Goal: Task Accomplishment & Management: Complete application form

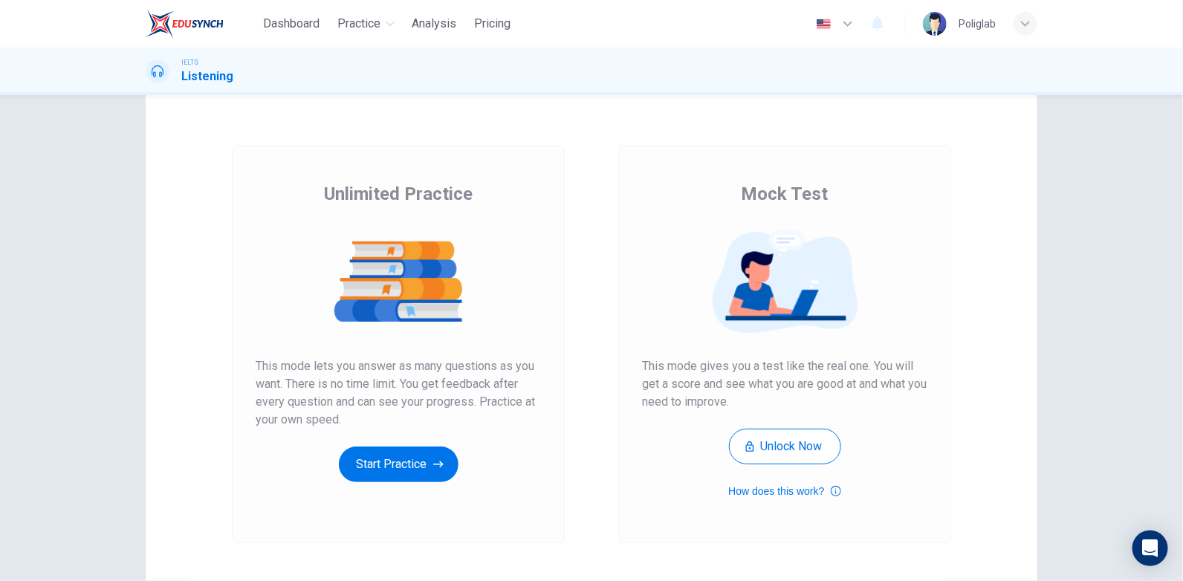
scroll to position [74, 0]
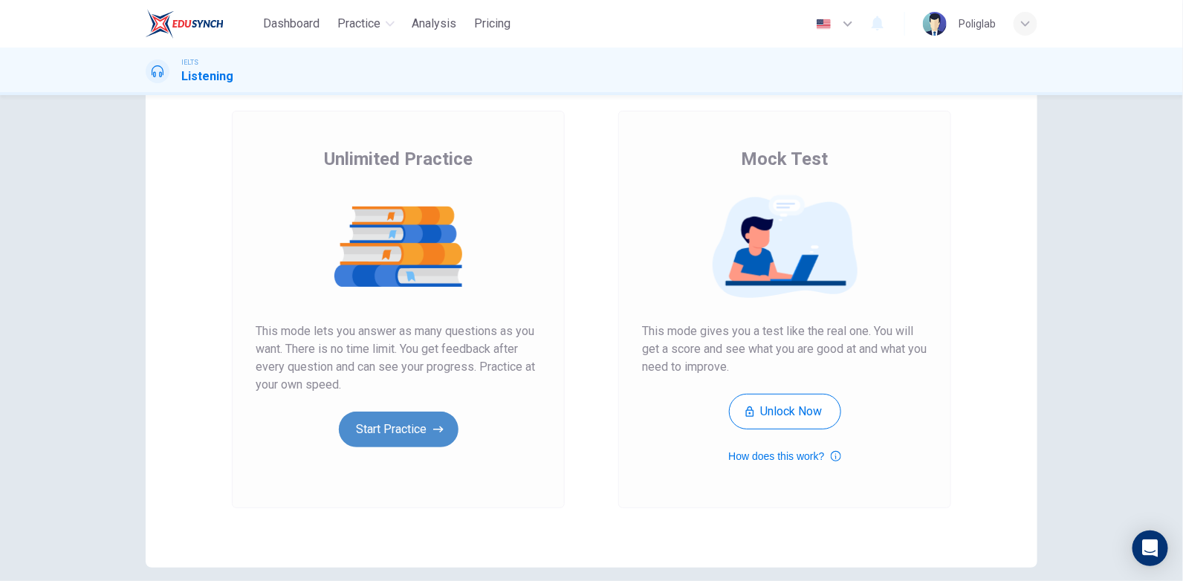
click at [354, 432] on button "Start Practice" at bounding box center [399, 430] width 120 height 36
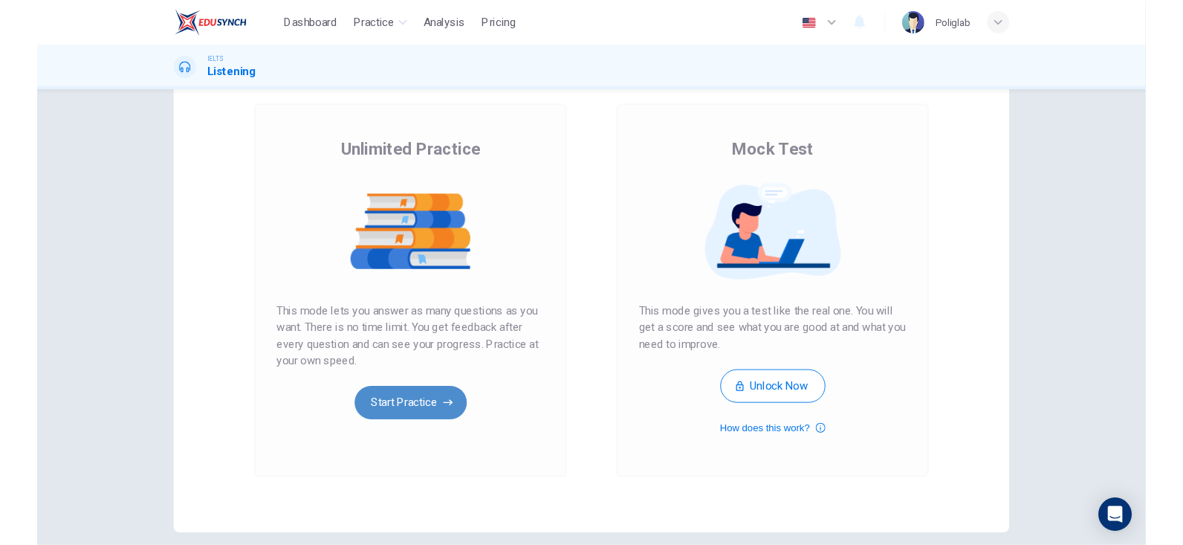
scroll to position [0, 0]
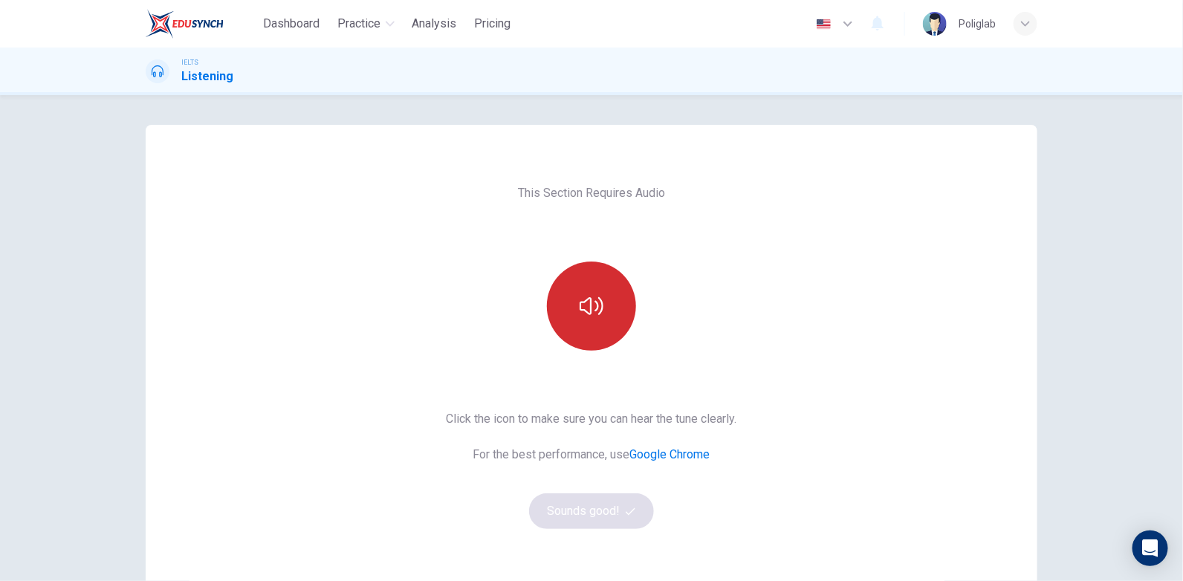
click at [588, 335] on button "button" at bounding box center [591, 306] width 89 height 89
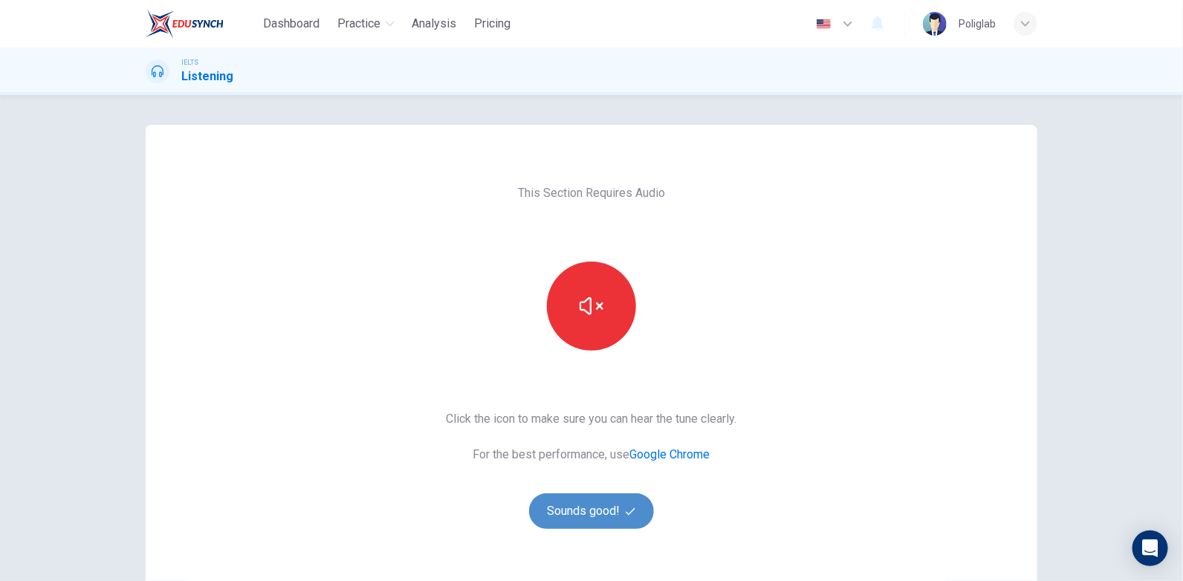
click at [588, 519] on button "Sounds good!" at bounding box center [591, 511] width 125 height 36
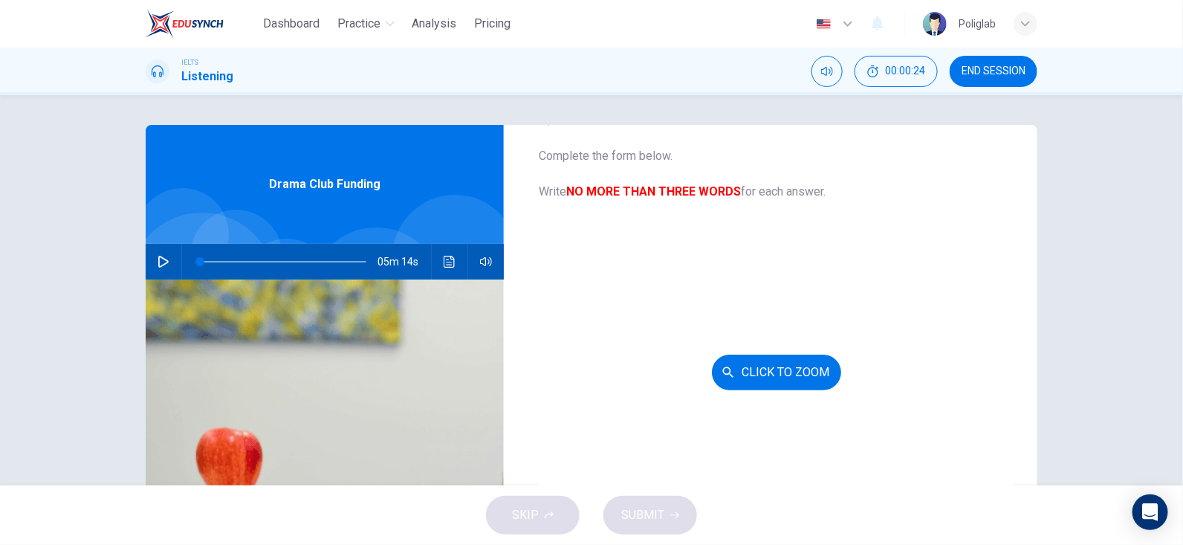
scroll to position [74, 0]
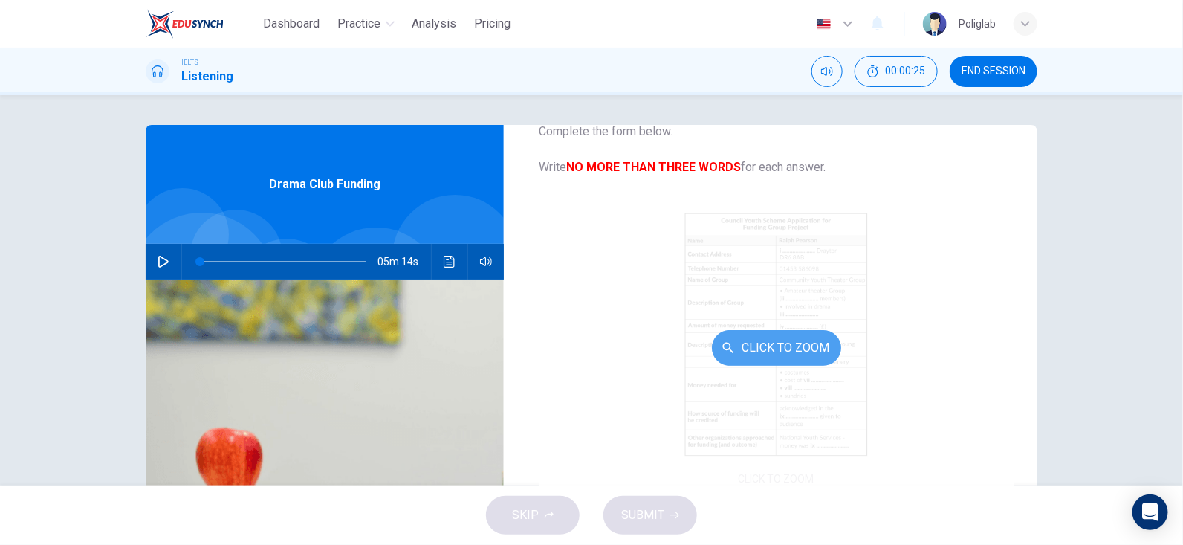
click at [763, 339] on button "Click to Zoom" at bounding box center [776, 348] width 129 height 36
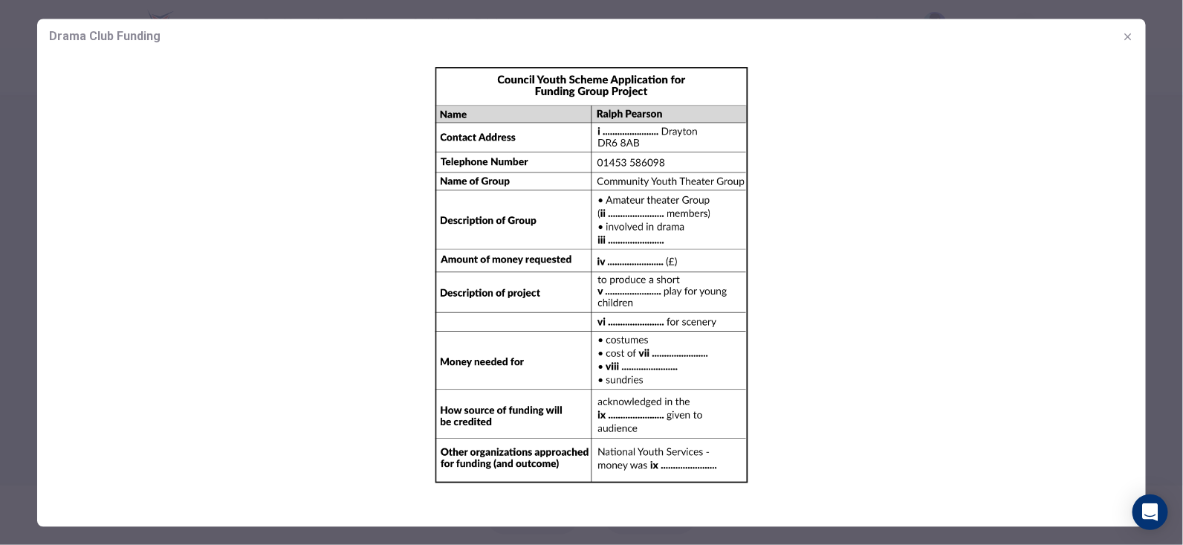
click at [1122, 33] on icon "button" at bounding box center [1128, 36] width 12 height 12
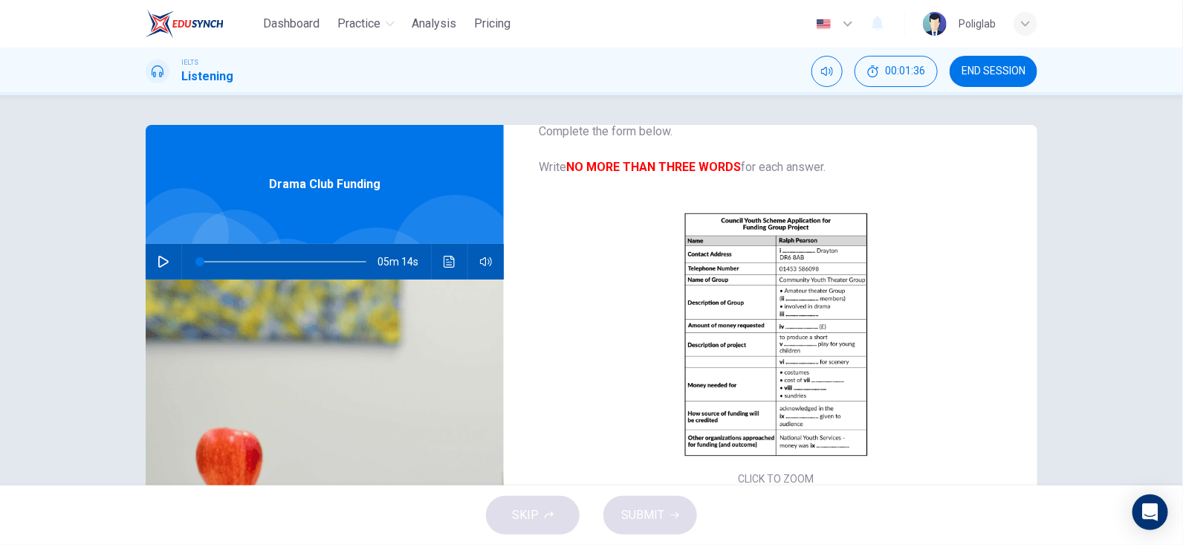
click at [165, 258] on icon "button" at bounding box center [164, 262] width 12 height 12
click at [450, 260] on icon "Click to see the audio transcription" at bounding box center [449, 262] width 11 height 12
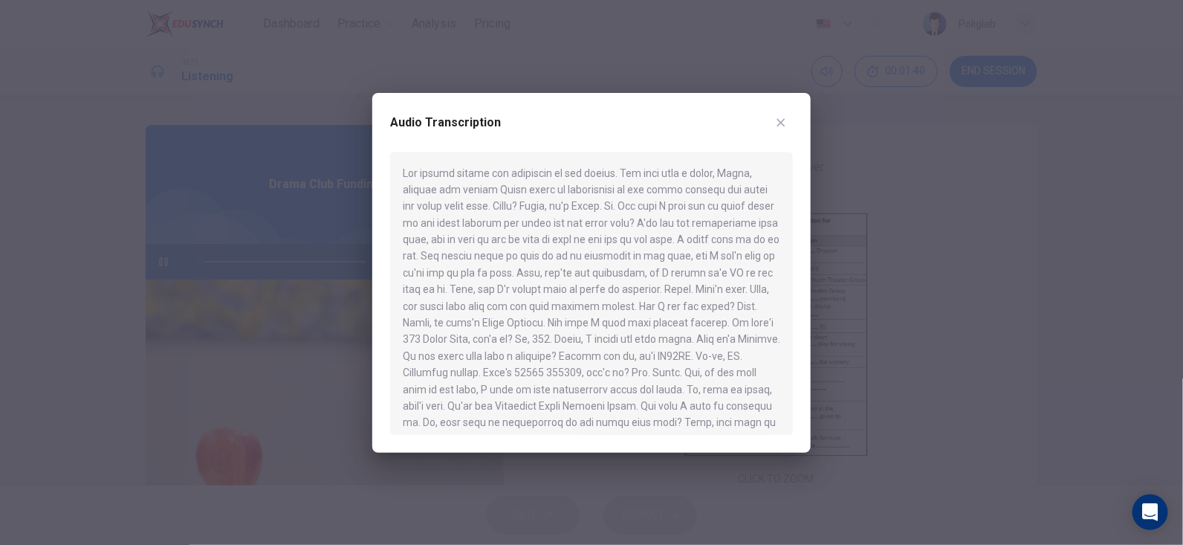
click at [781, 125] on icon "button" at bounding box center [781, 123] width 12 height 12
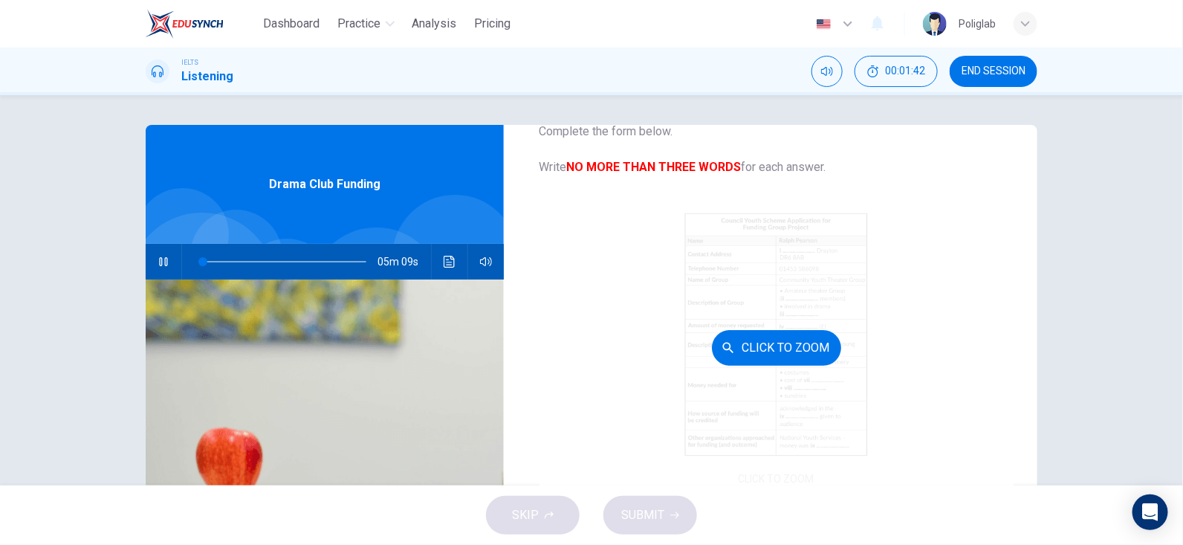
click at [781, 352] on button "Click to Zoom" at bounding box center [776, 348] width 129 height 36
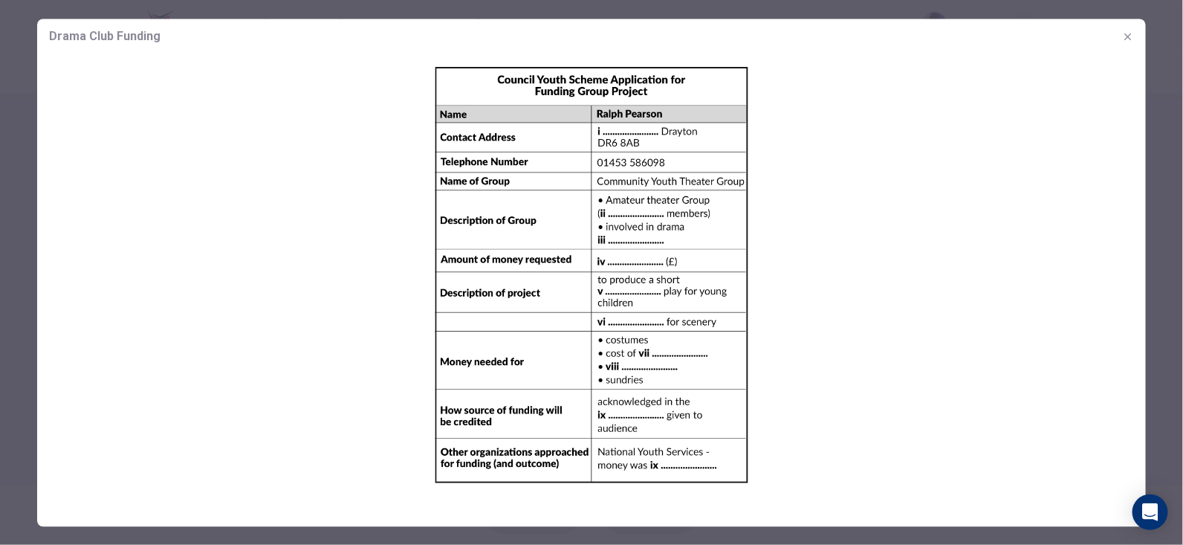
click at [632, 120] on img at bounding box center [591, 276] width 1109 height 444
click at [1121, 40] on button "button" at bounding box center [1128, 37] width 24 height 24
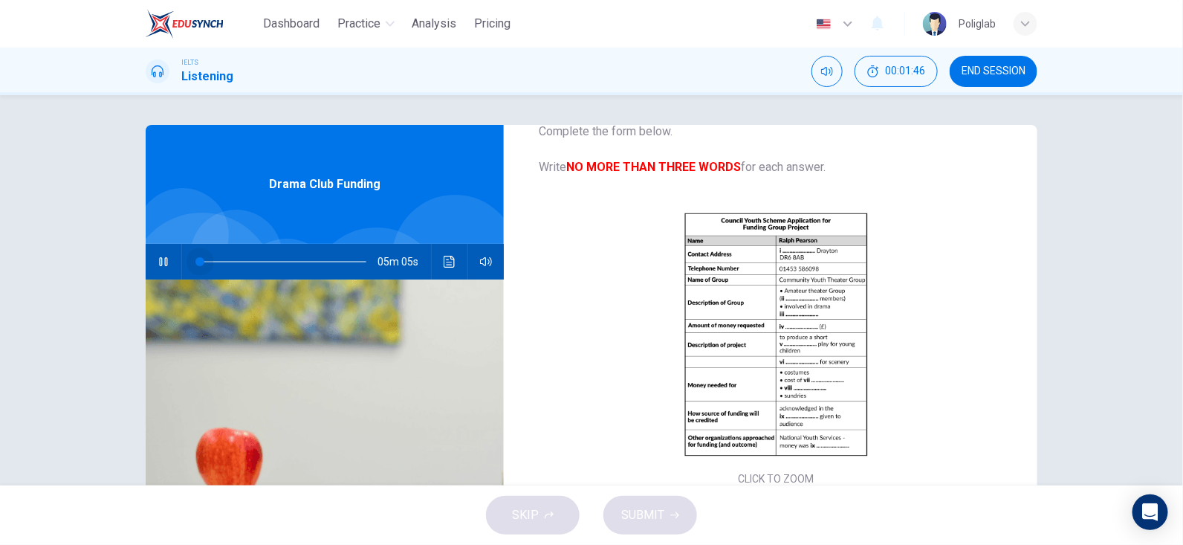
drag, startPoint x: 202, startPoint y: 259, endPoint x: 175, endPoint y: 249, distance: 28.7
click at [175, 249] on div "05m 05s" at bounding box center [325, 262] width 358 height 36
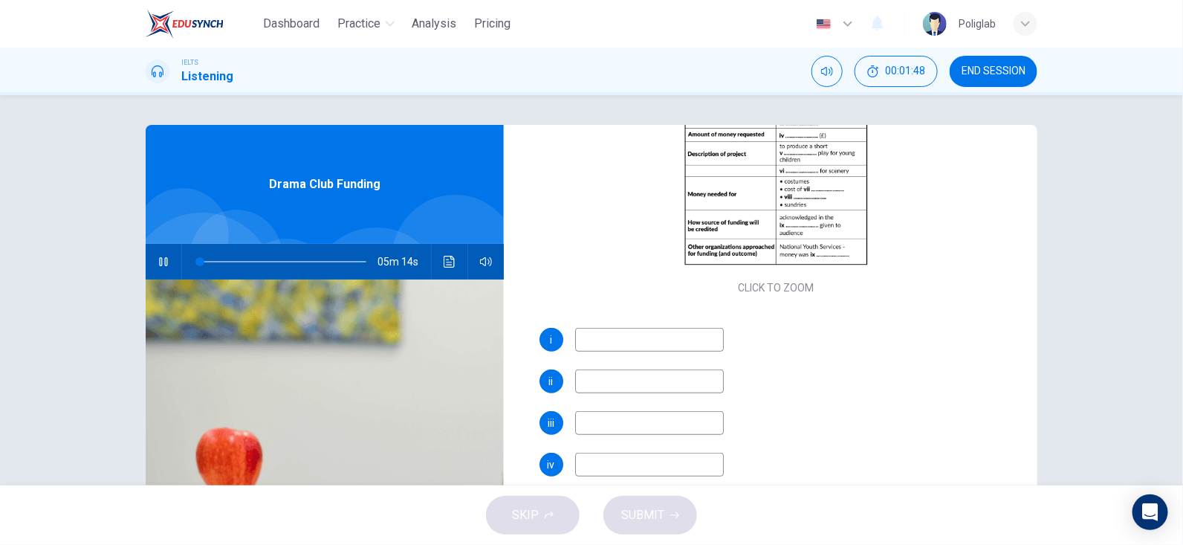
scroll to position [296, 0]
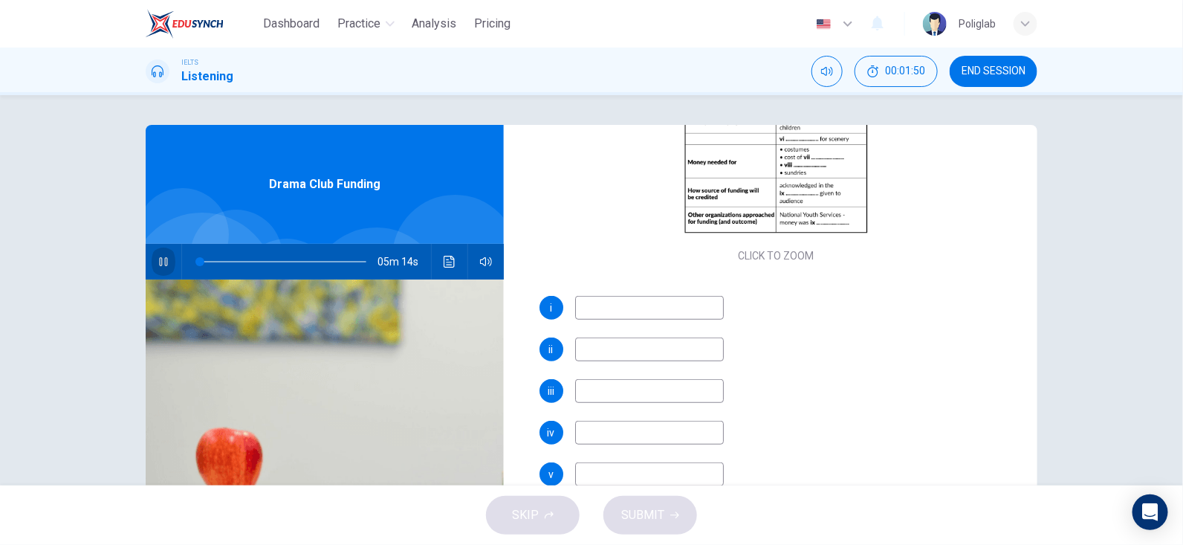
click at [153, 265] on button "button" at bounding box center [164, 262] width 24 height 36
click at [163, 268] on button "button" at bounding box center [164, 262] width 24 height 36
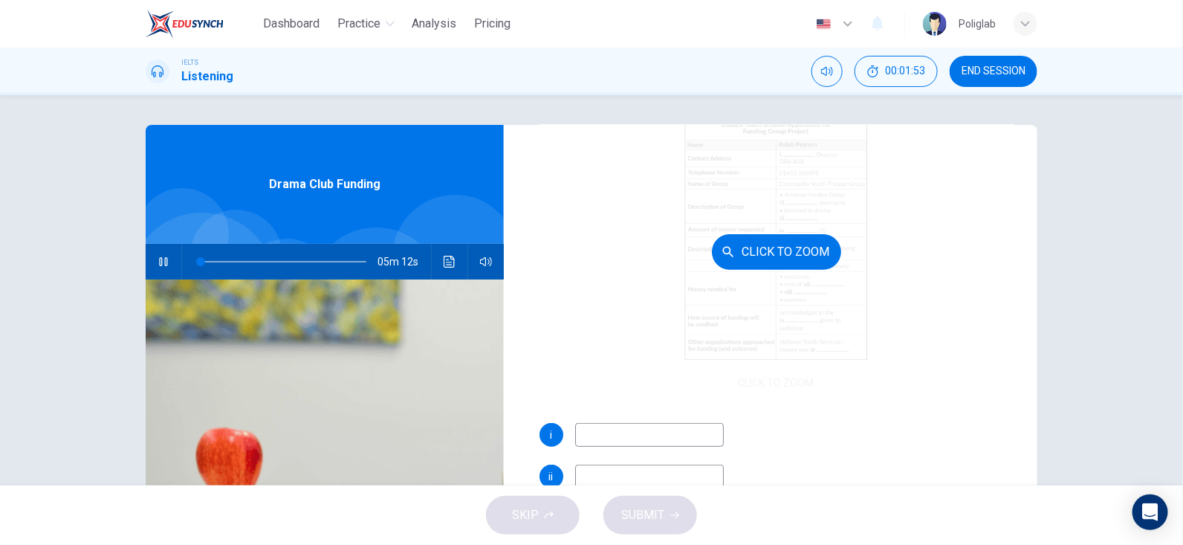
scroll to position [148, 0]
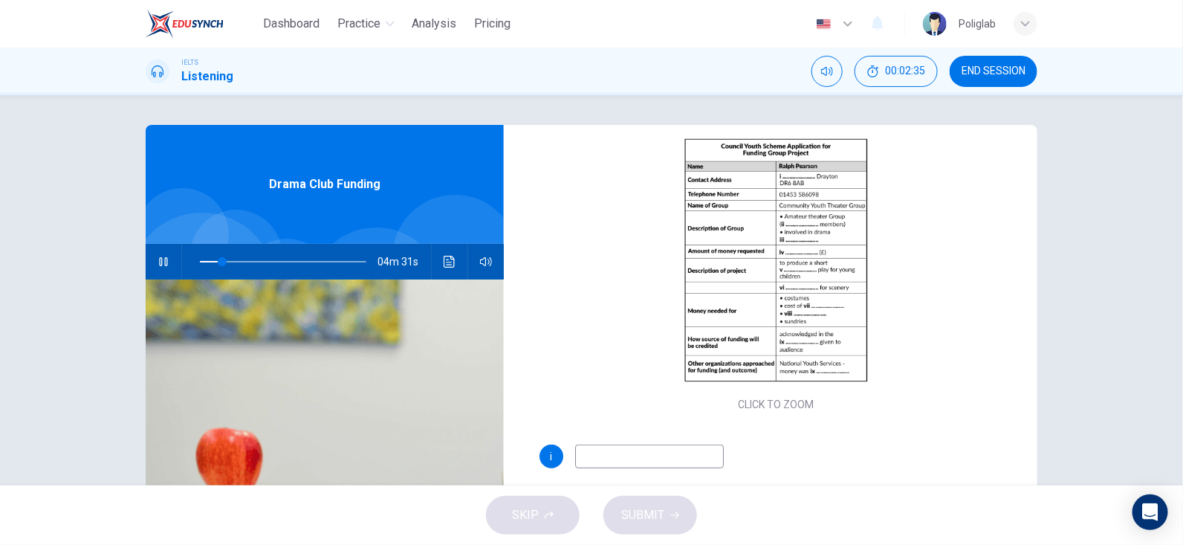
click at [635, 447] on input at bounding box center [649, 456] width 149 height 24
type input "23"
type input "2"
type input "23"
type input "230"
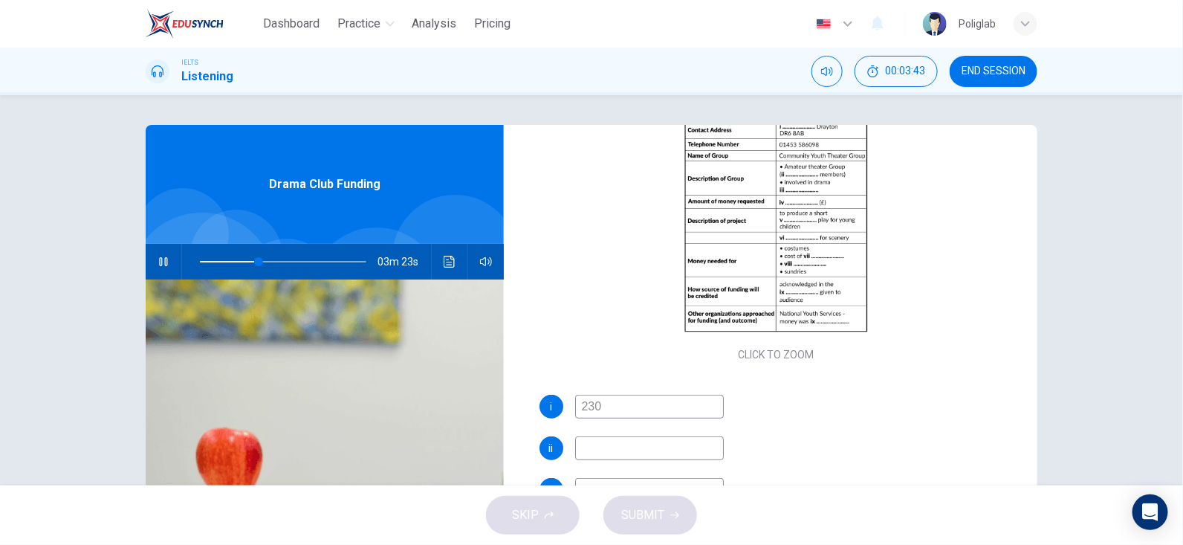
type input "36"
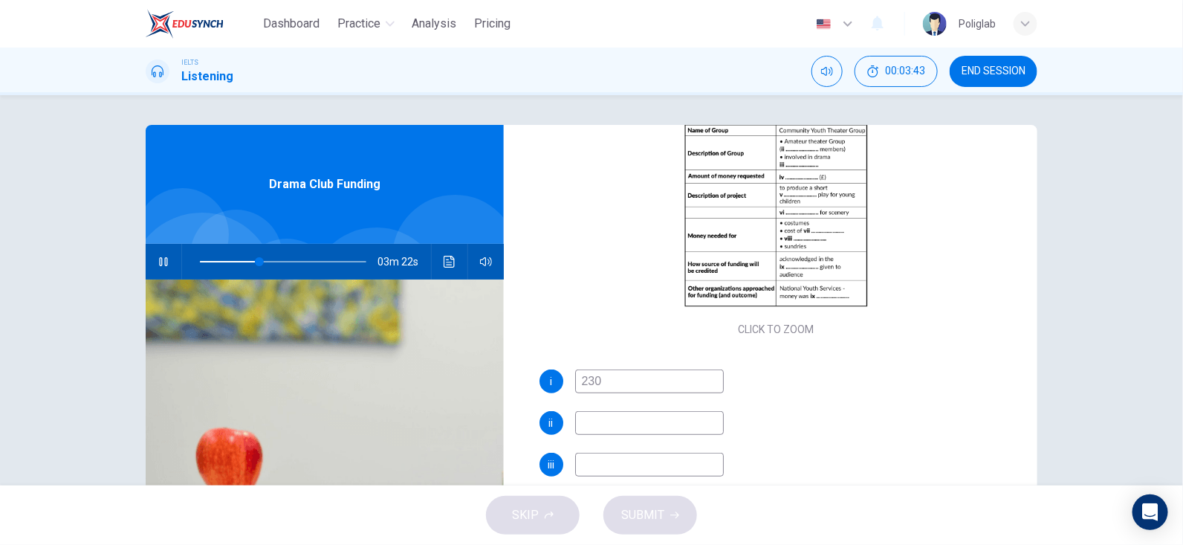
type input "230"
click at [648, 428] on input at bounding box center [649, 423] width 149 height 24
type input "40"
type input "80"
type input "41"
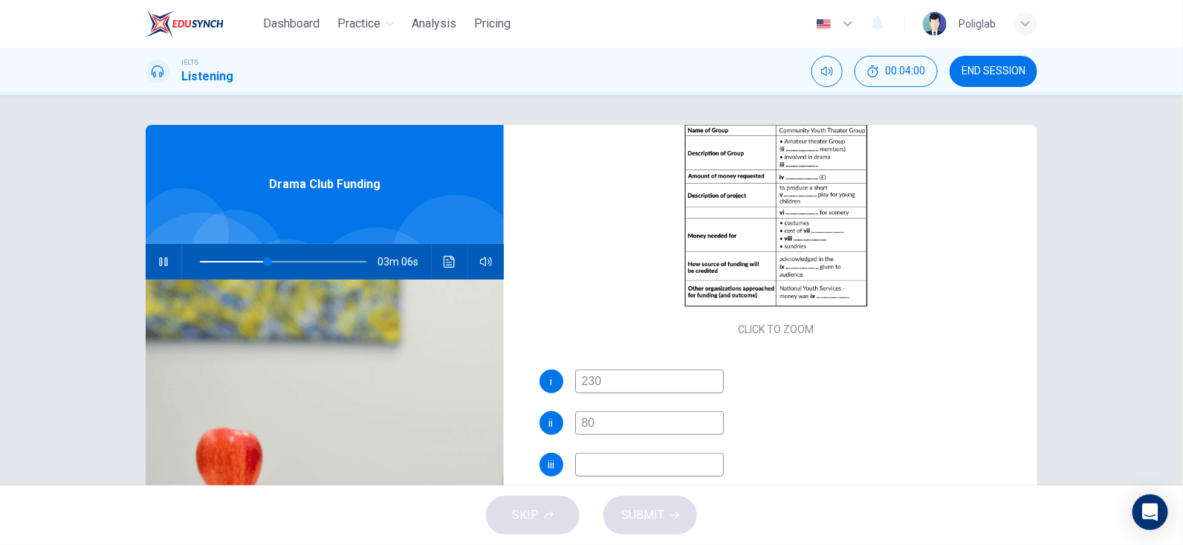
type input "8"
type input "41"
type input "18"
type input "42"
type input "18"
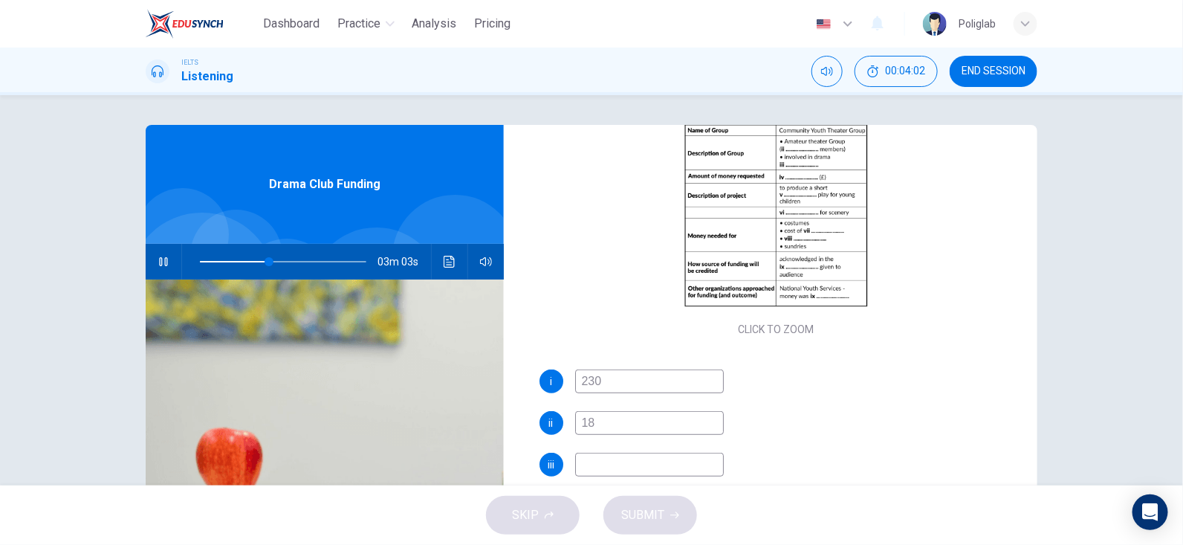
click at [630, 466] on input at bounding box center [649, 465] width 149 height 24
type input "45"
type input "acti"
type input "45"
type input "activitie"
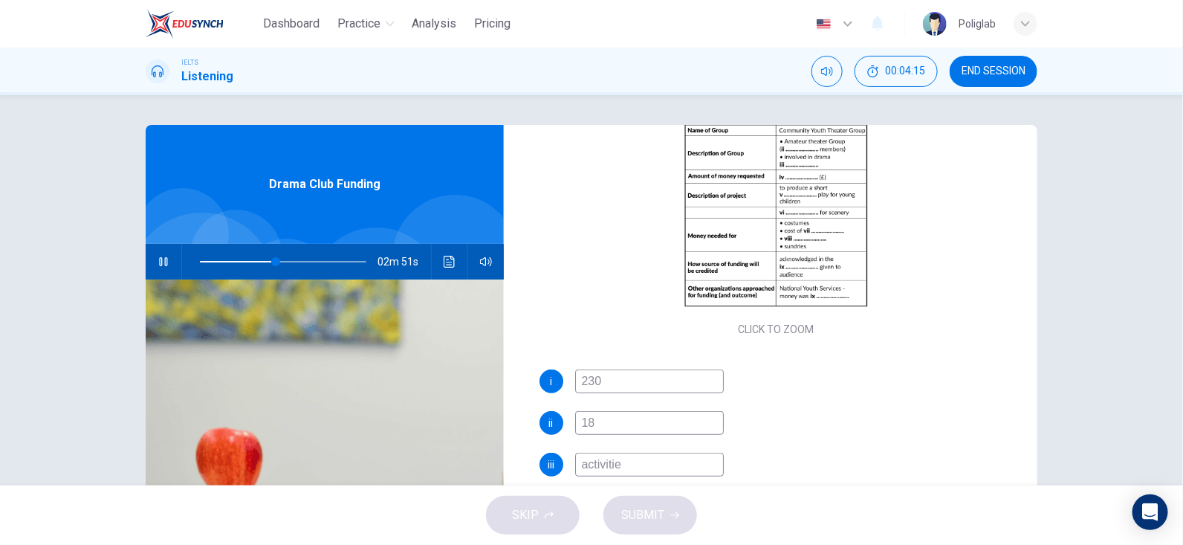
type input "46"
type input "activities and wor"
type input "46"
type input "activities and worksho"
type input "46"
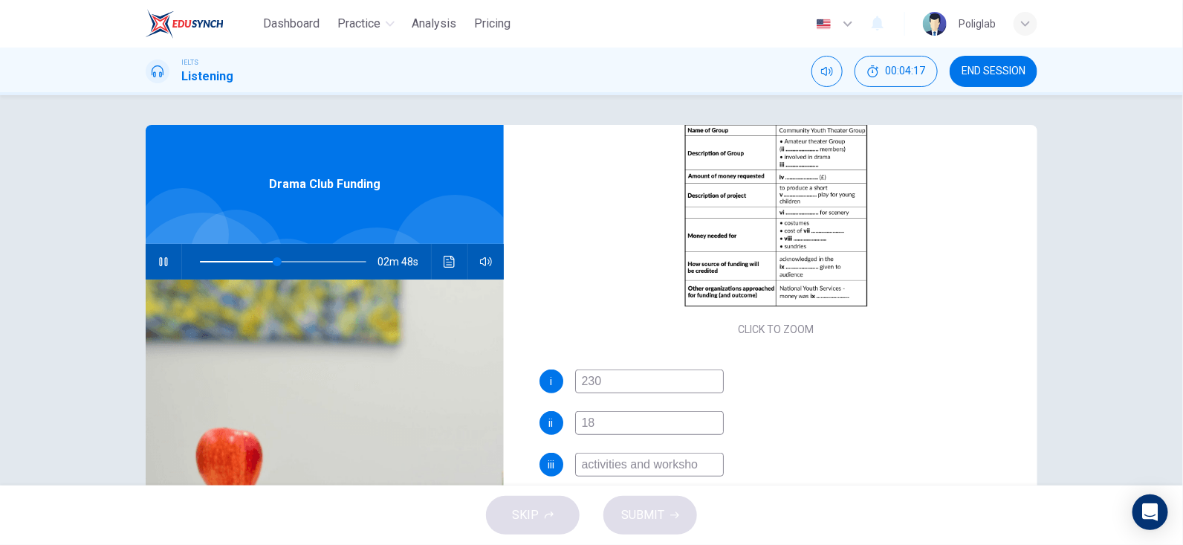
type input "activities and workshop"
type input "47"
type input "activities and workshops"
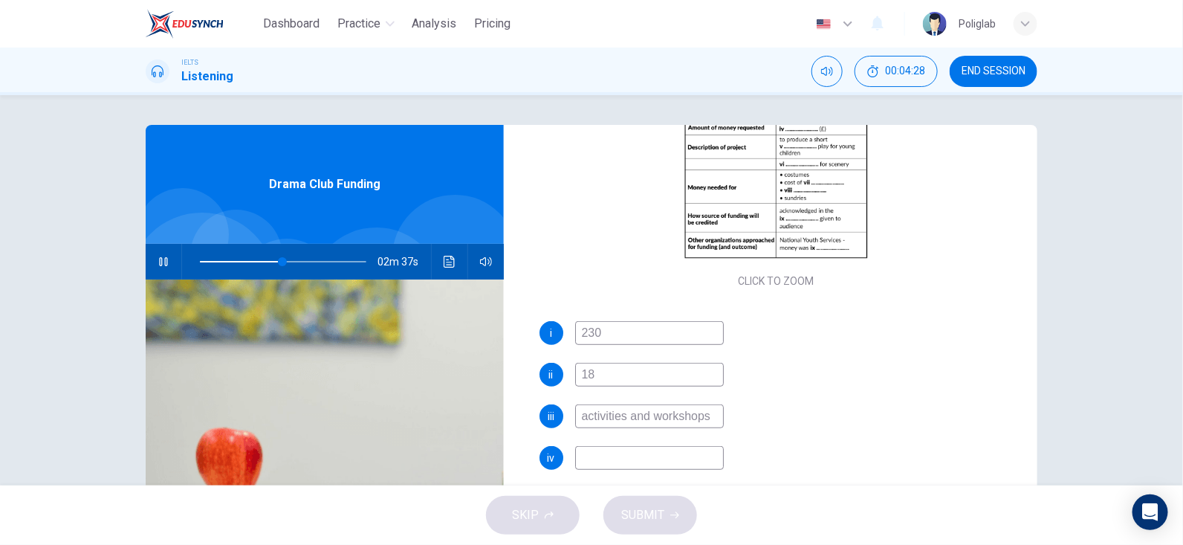
scroll to position [296, 0]
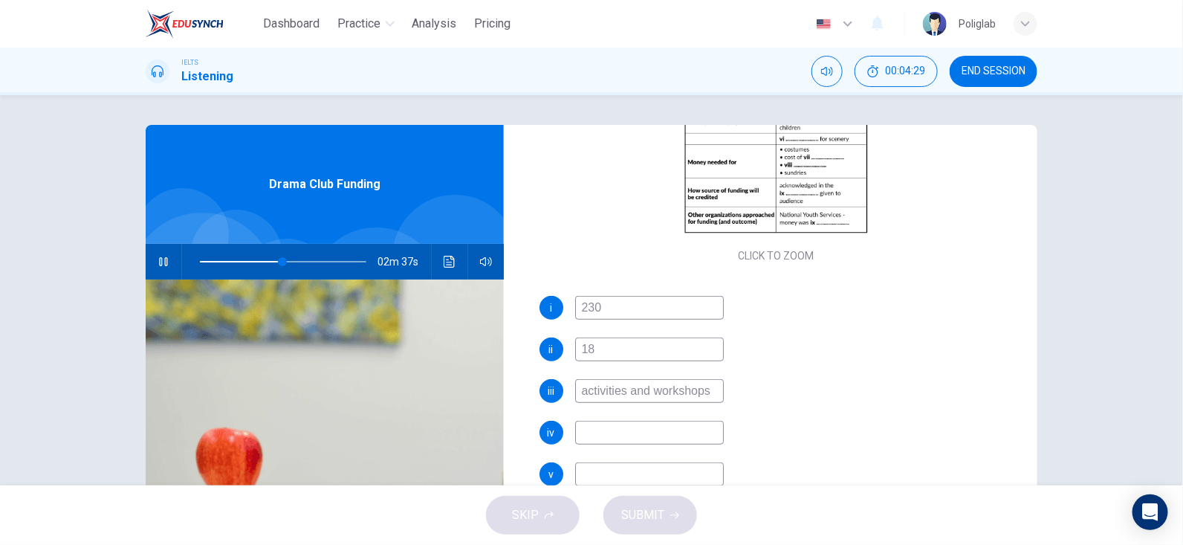
type input "50"
type input "activities and workshops"
click at [701, 430] on input at bounding box center [649, 433] width 149 height 24
type input "52"
type input "150"
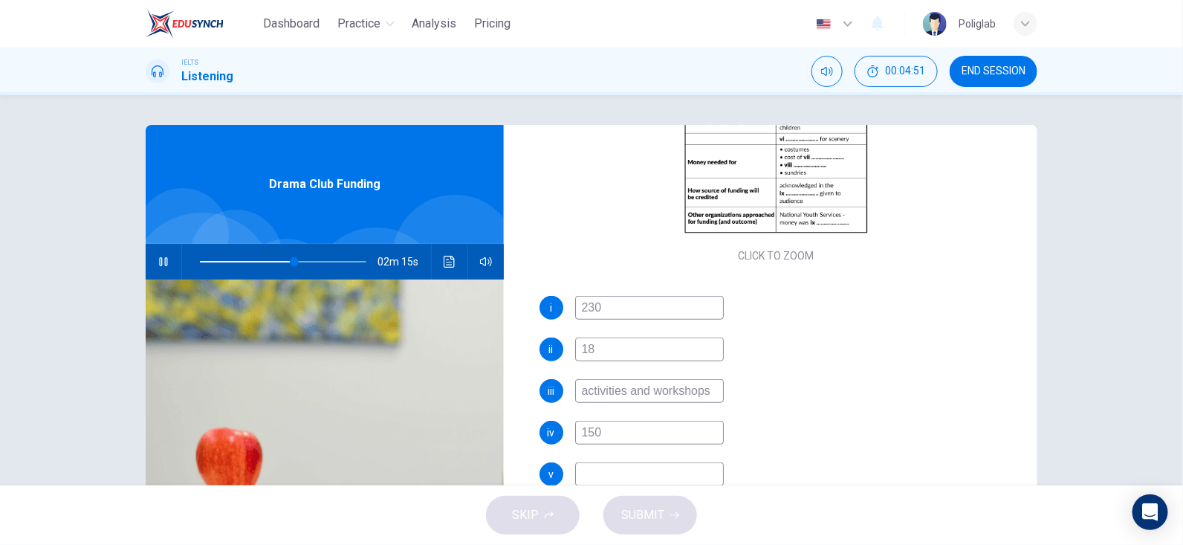
type input "57"
type input "150"
click at [639, 469] on input at bounding box center [649, 474] width 149 height 24
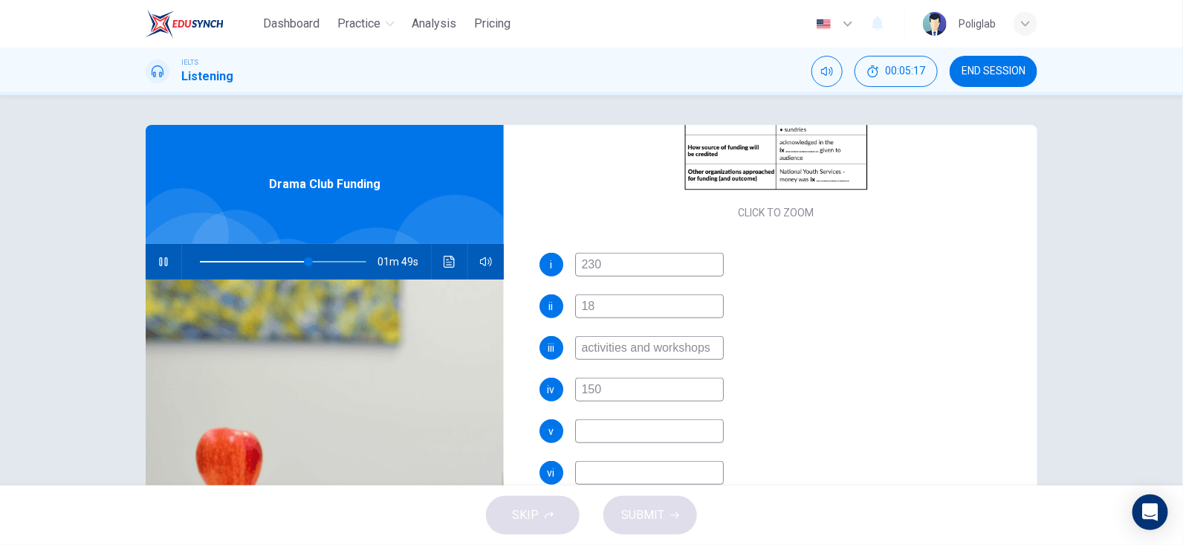
scroll to position [371, 0]
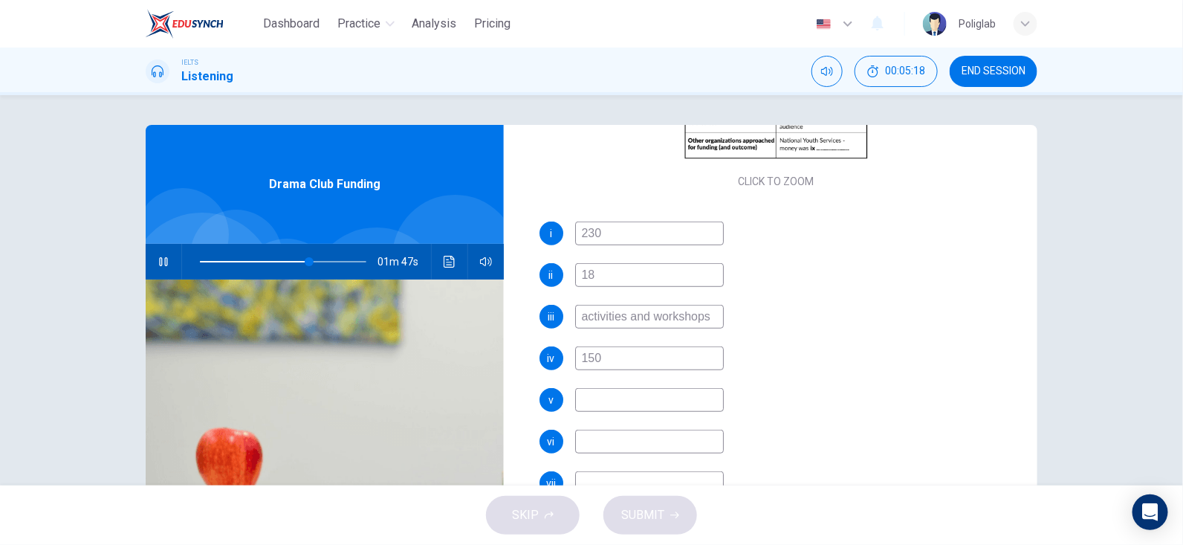
click at [655, 478] on input at bounding box center [649, 483] width 149 height 24
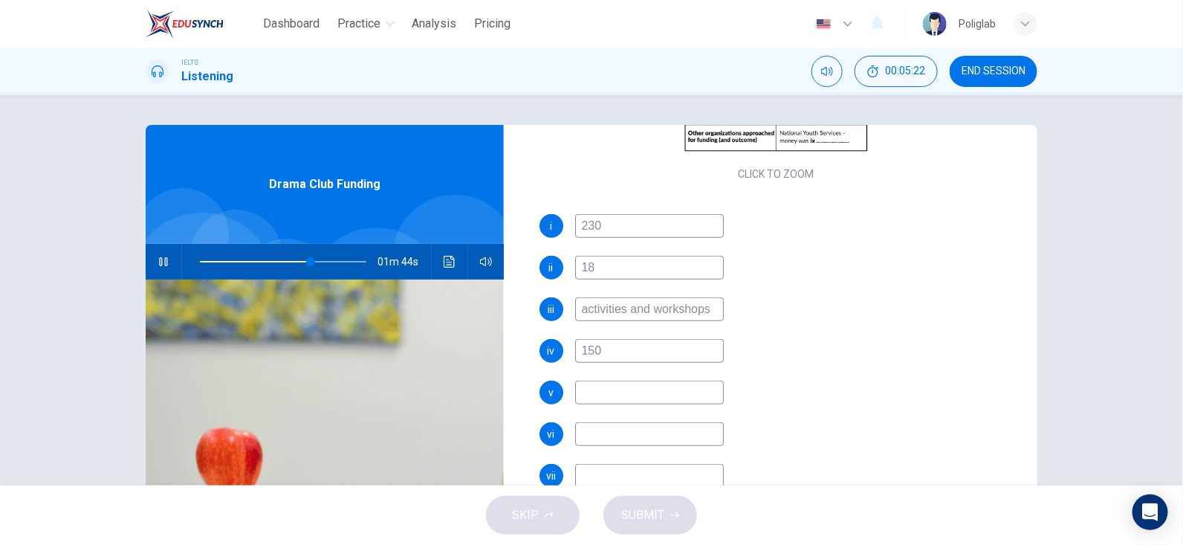
type input "67"
type input "50"
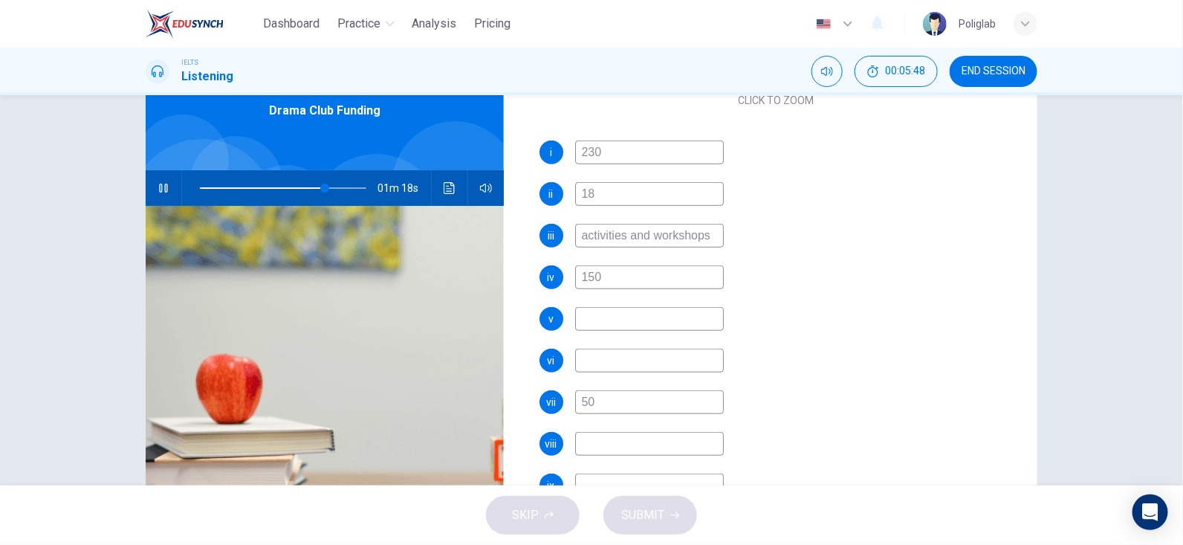
type input "75"
type input "50"
click at [644, 432] on input at bounding box center [649, 444] width 149 height 24
type input "76"
type input "p"
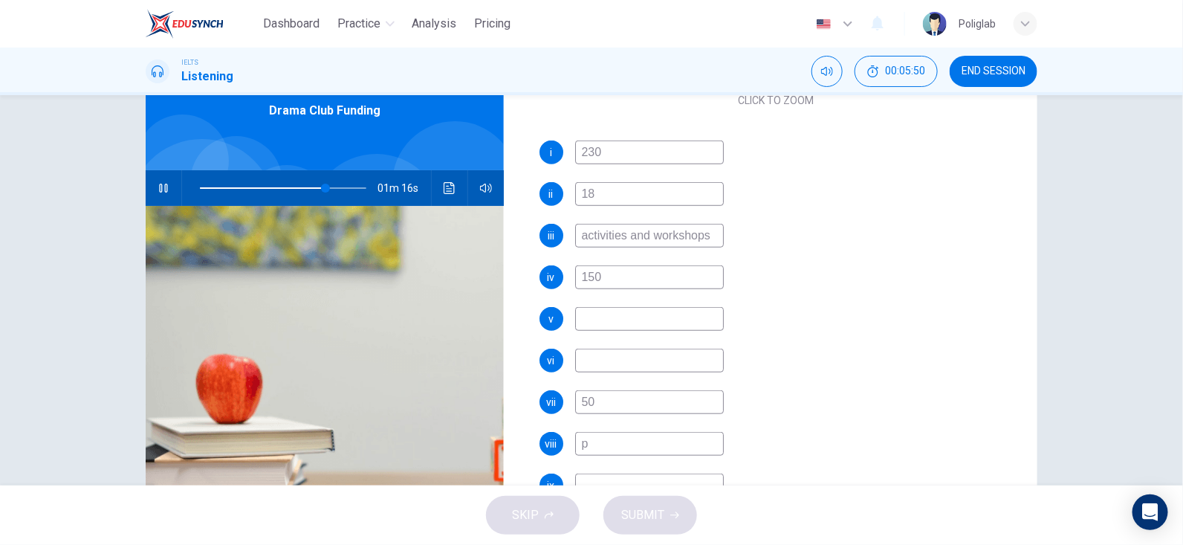
type input "76"
type input "public"
type input "76"
type input "publicity"
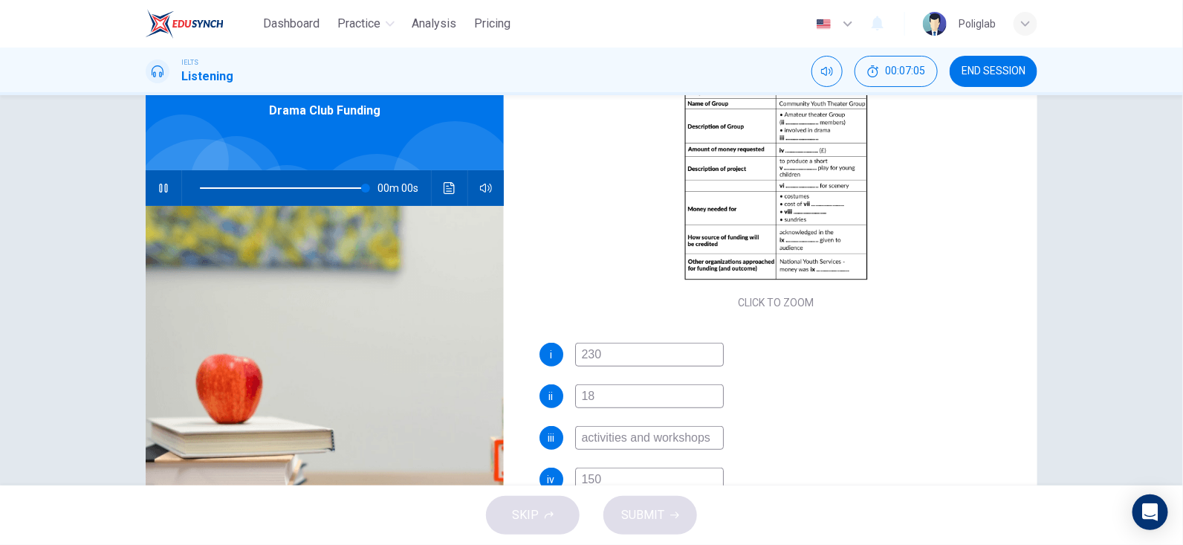
scroll to position [155, 0]
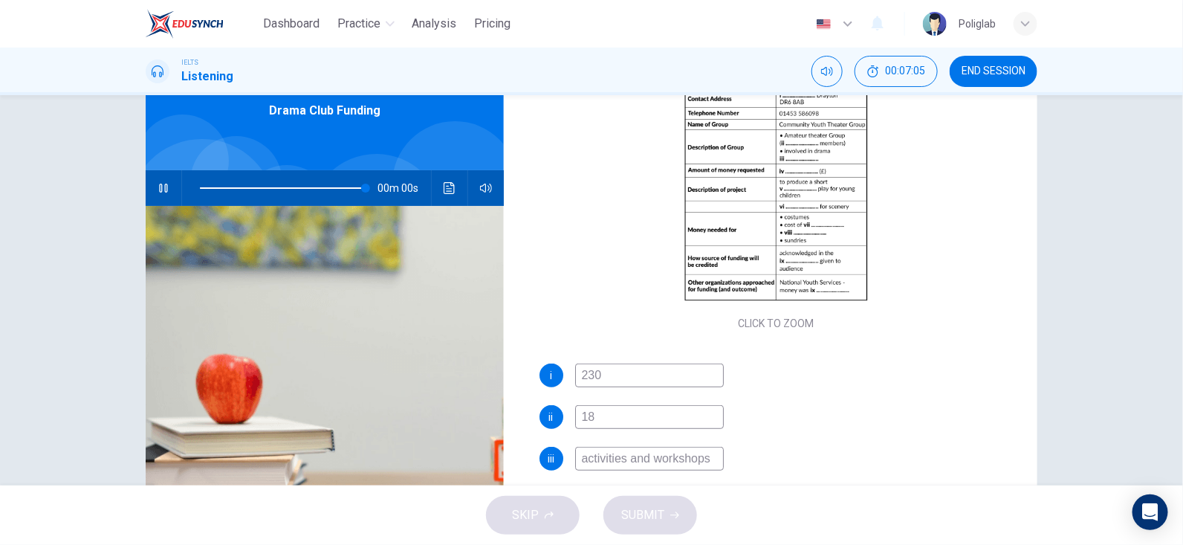
type input "0"
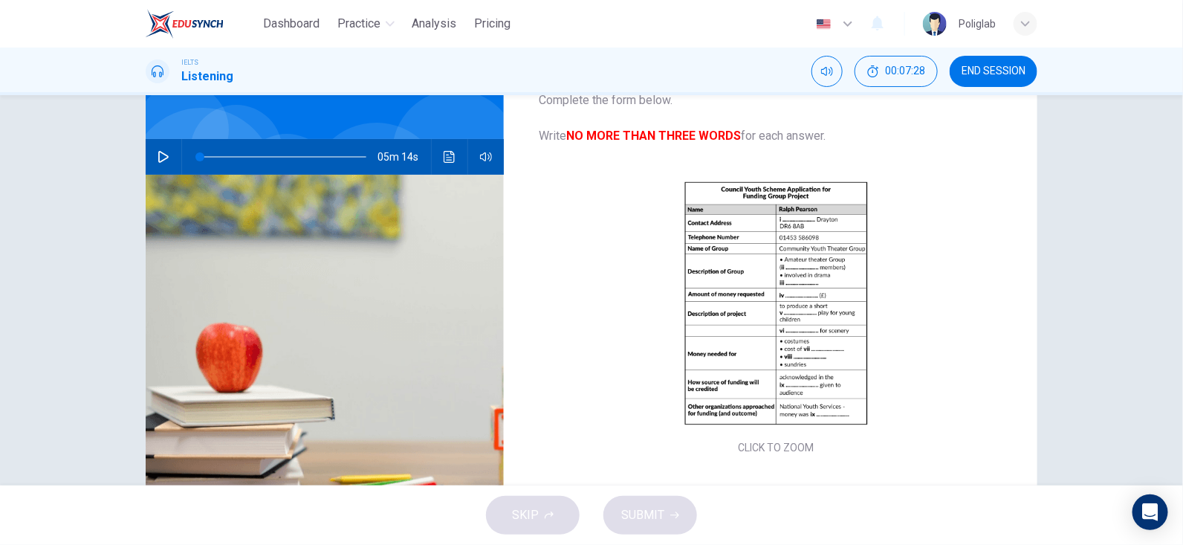
scroll to position [36, 0]
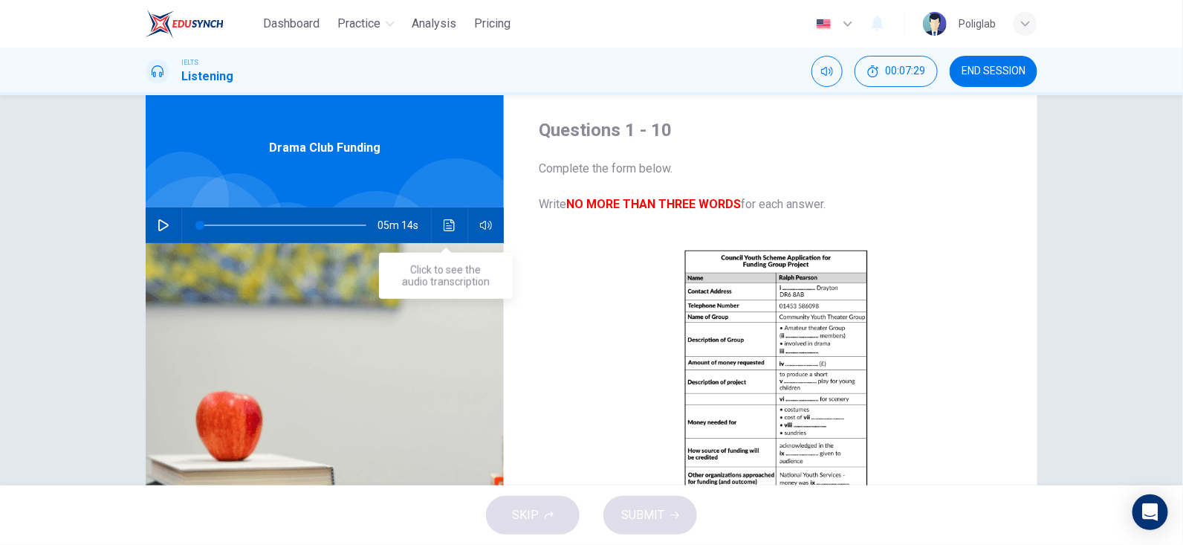
type input "publicity"
click at [450, 225] on icon "Click to see the audio transcription" at bounding box center [450, 225] width 12 height 12
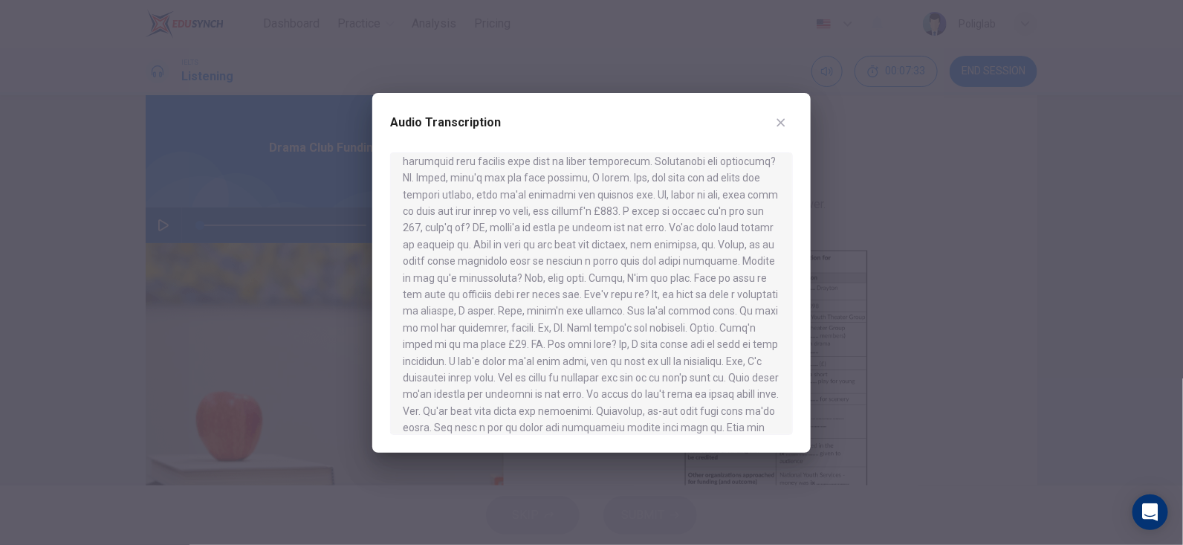
scroll to position [129, 0]
click at [781, 123] on icon "button" at bounding box center [781, 123] width 12 height 12
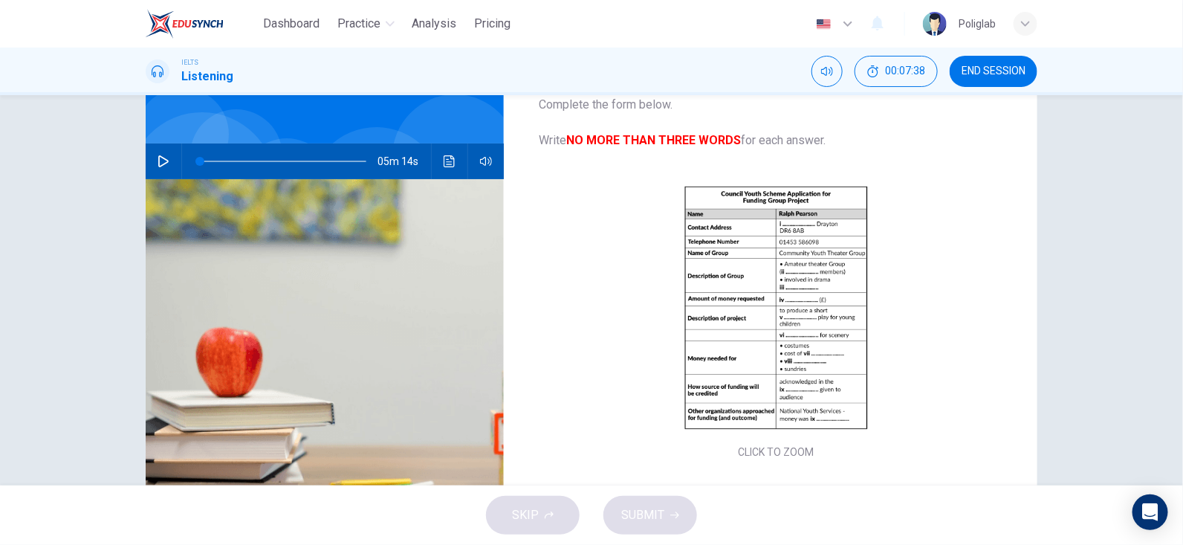
scroll to position [0, 0]
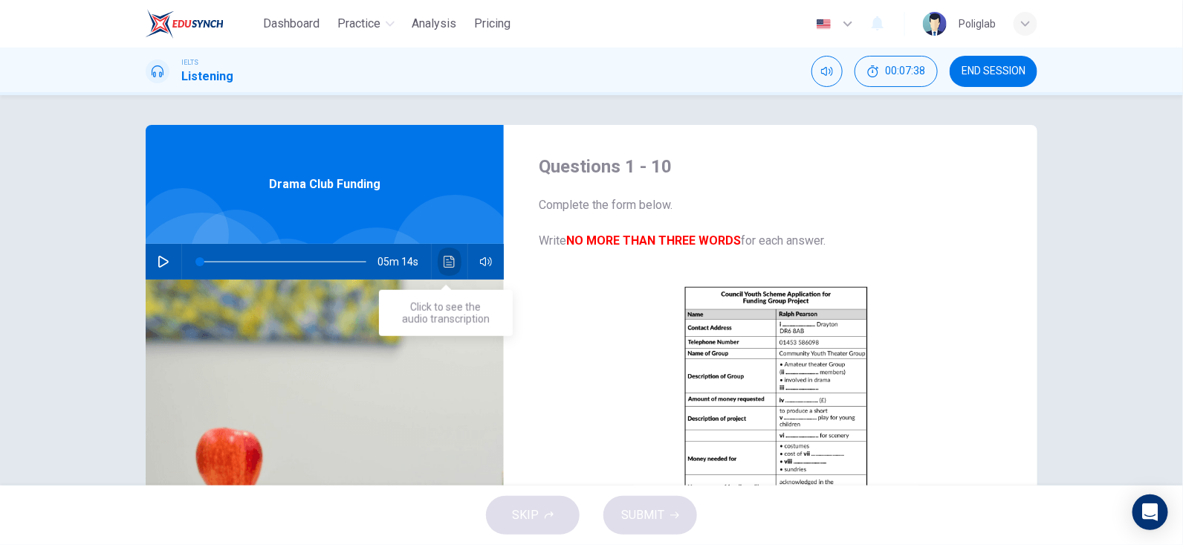
click at [450, 259] on icon "Click to see the audio transcription" at bounding box center [450, 262] width 12 height 12
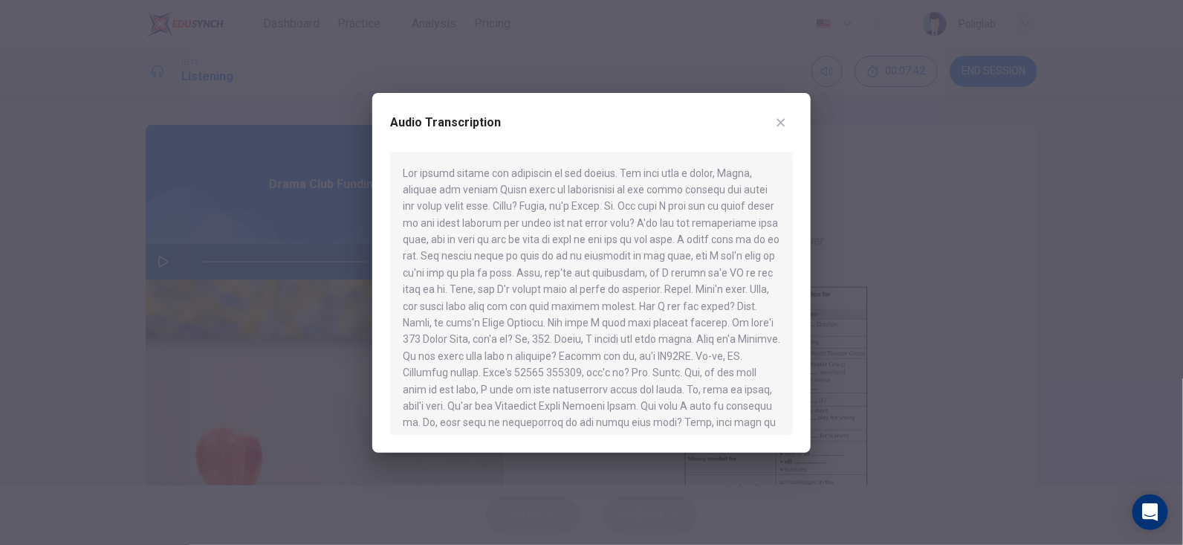
scroll to position [74, 0]
drag, startPoint x: 670, startPoint y: 249, endPoint x: 717, endPoint y: 247, distance: 47.6
click at [717, 247] on div at bounding box center [591, 293] width 403 height 282
drag, startPoint x: 454, startPoint y: 264, endPoint x: 478, endPoint y: 263, distance: 23.8
click at [478, 263] on div at bounding box center [591, 293] width 403 height 282
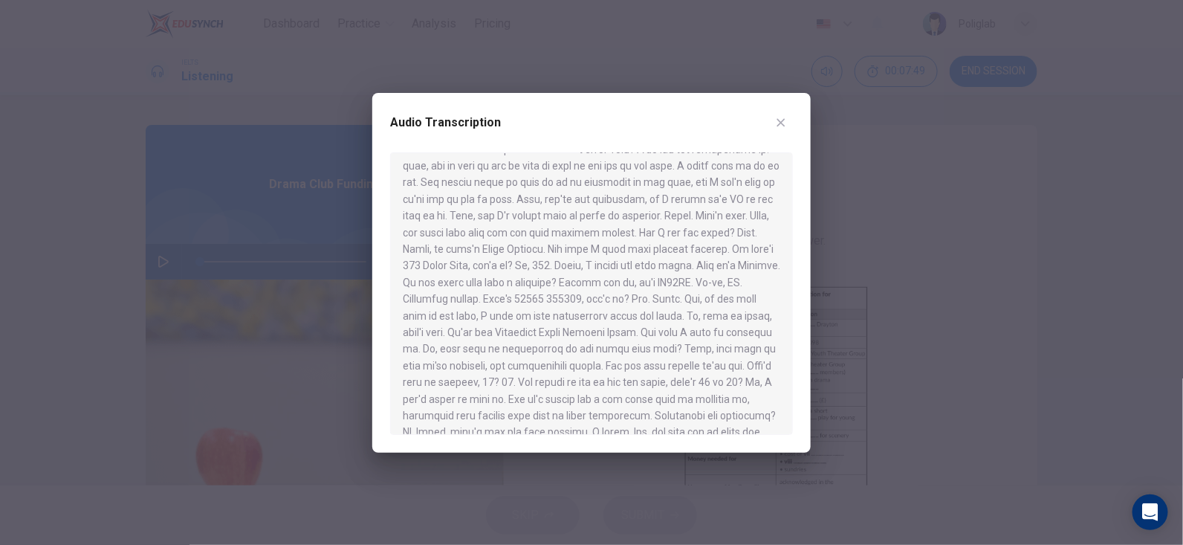
click at [785, 124] on icon "button" at bounding box center [781, 123] width 12 height 12
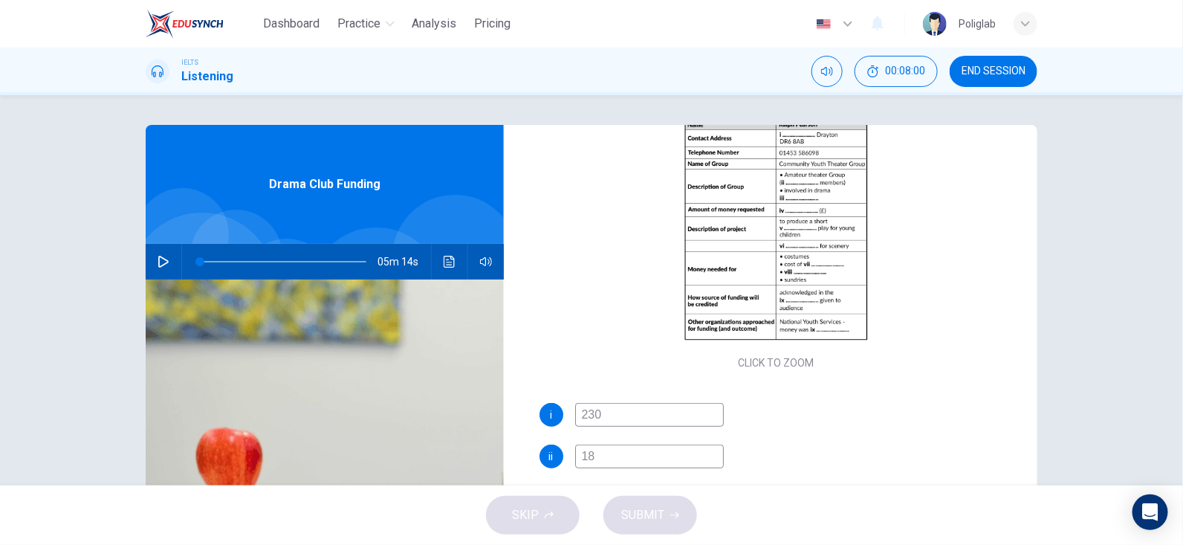
scroll to position [223, 0]
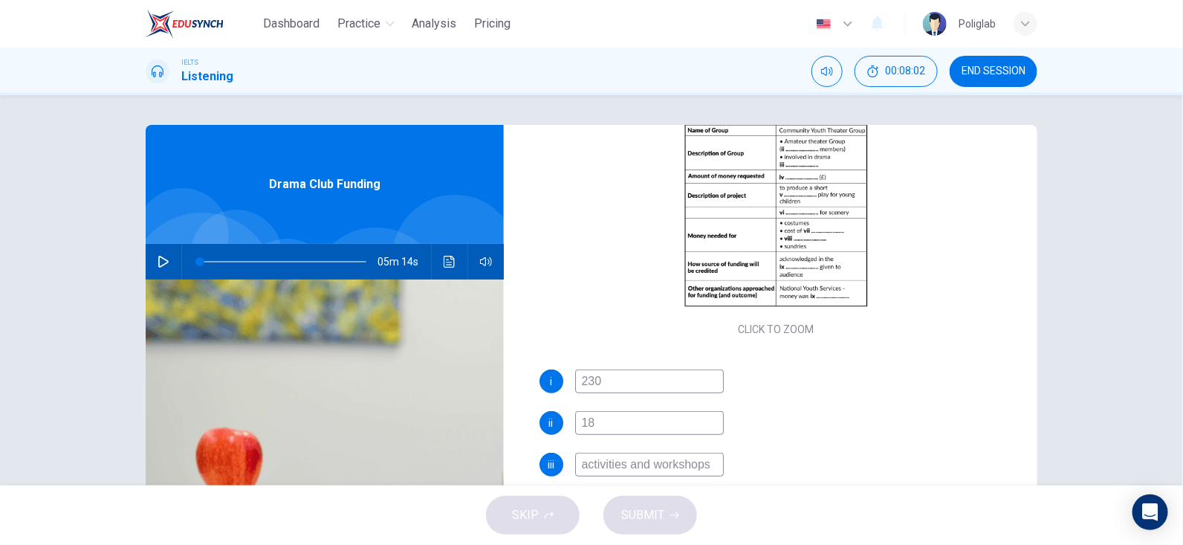
click at [447, 264] on icon "Click to see the audio transcription" at bounding box center [450, 262] width 12 height 12
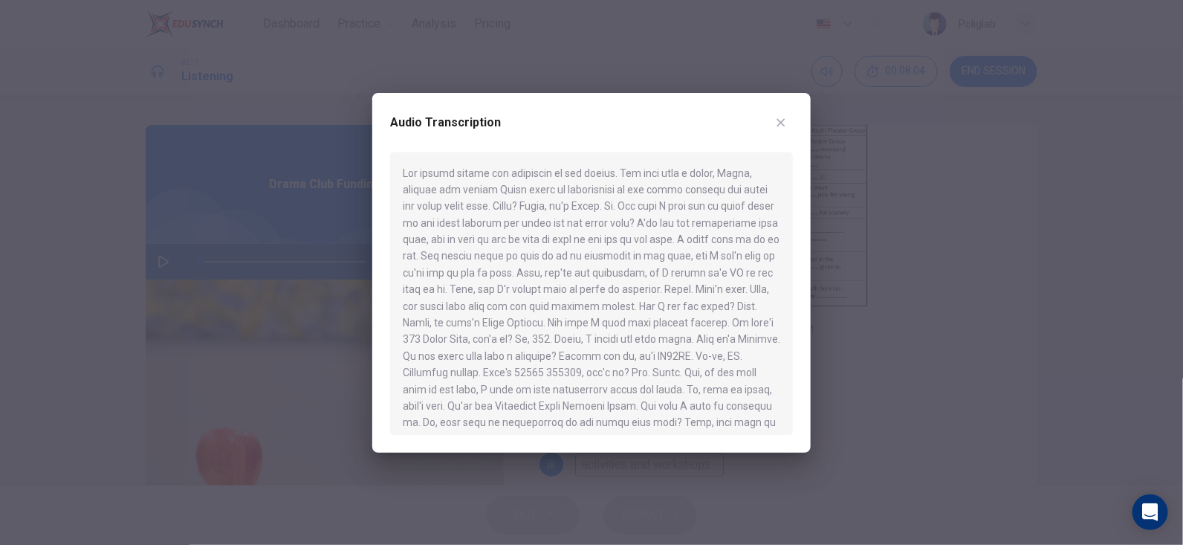
scroll to position [74, 0]
click at [499, 379] on div at bounding box center [591, 293] width 403 height 282
click at [793, 120] on div "Audio Transcription" at bounding box center [591, 273] width 438 height 360
click at [784, 118] on icon "button" at bounding box center [781, 123] width 12 height 12
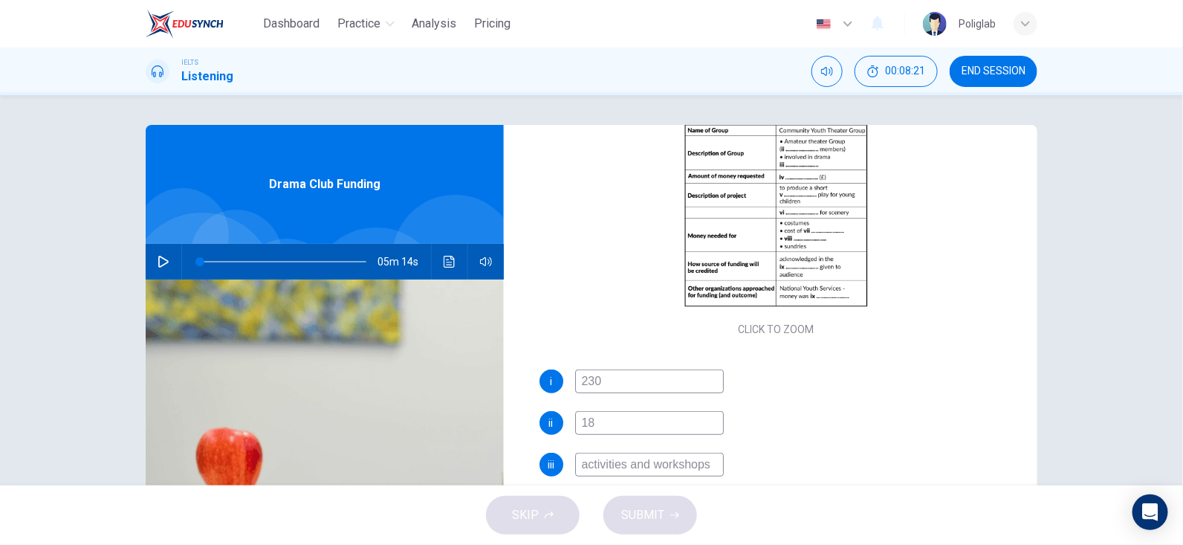
click at [639, 456] on input "activities and workshops" at bounding box center [649, 465] width 149 height 24
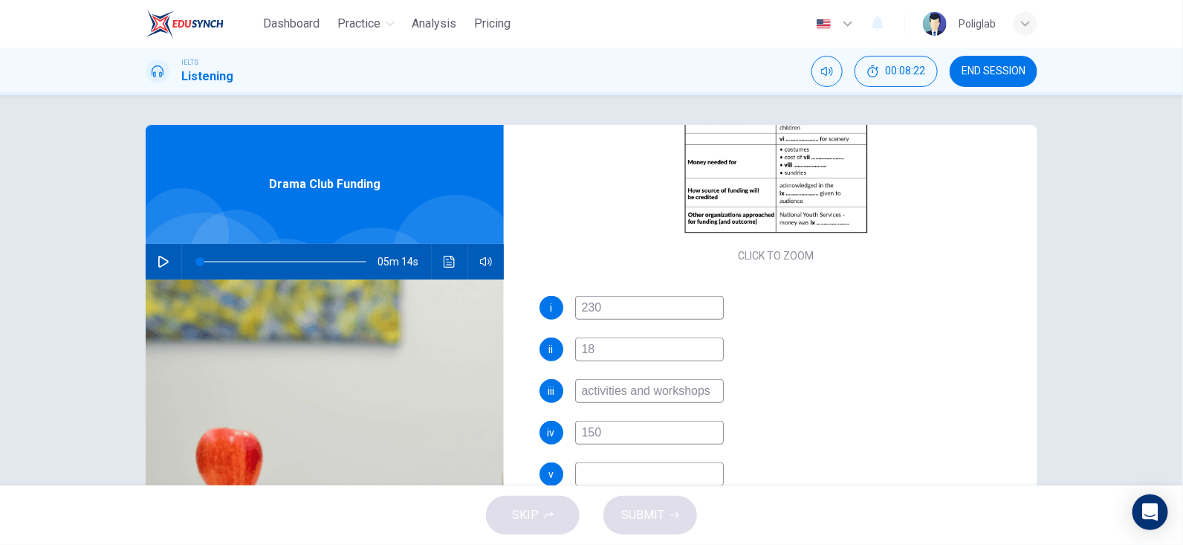
scroll to position [296, 0]
click at [626, 435] on input "150" at bounding box center [649, 433] width 149 height 24
paste input "activities and workshops"
type input "activities and workshops"
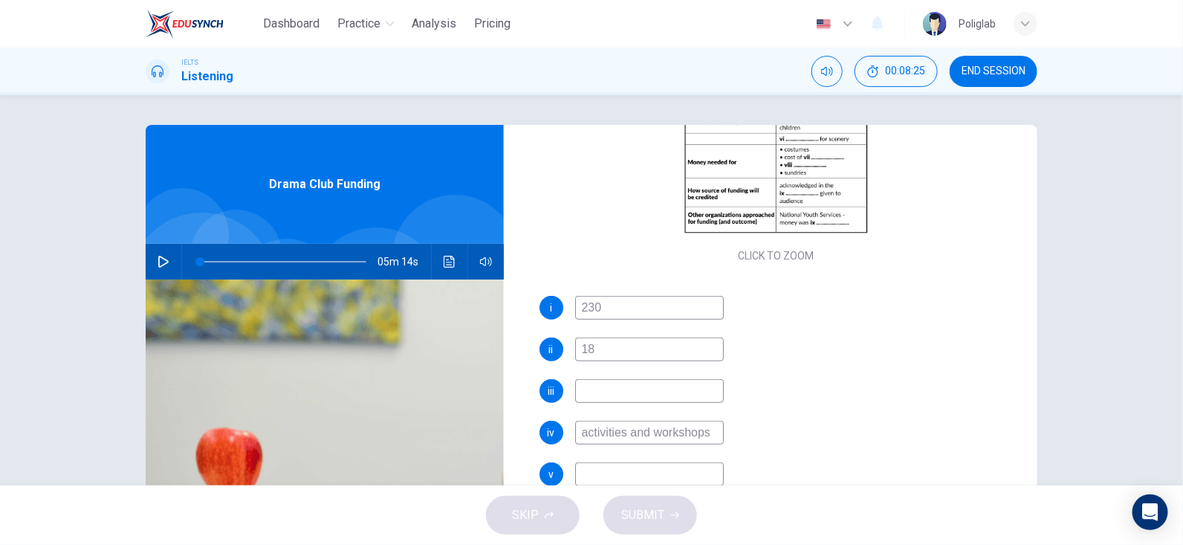
click at [612, 474] on input at bounding box center [649, 474] width 149 height 24
type input "150"
click at [641, 379] on input at bounding box center [649, 391] width 149 height 24
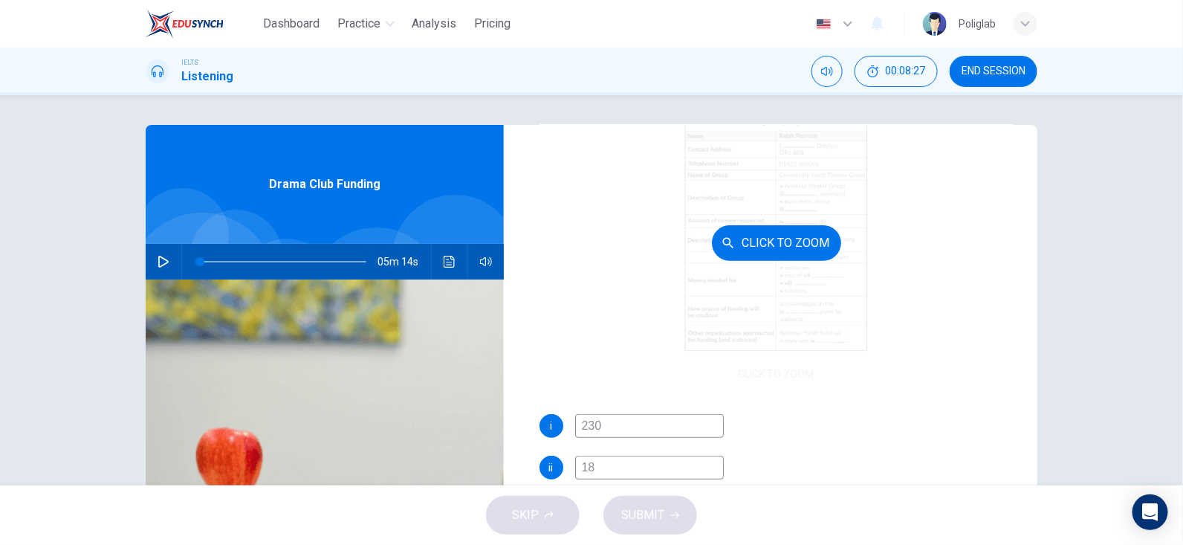
scroll to position [148, 0]
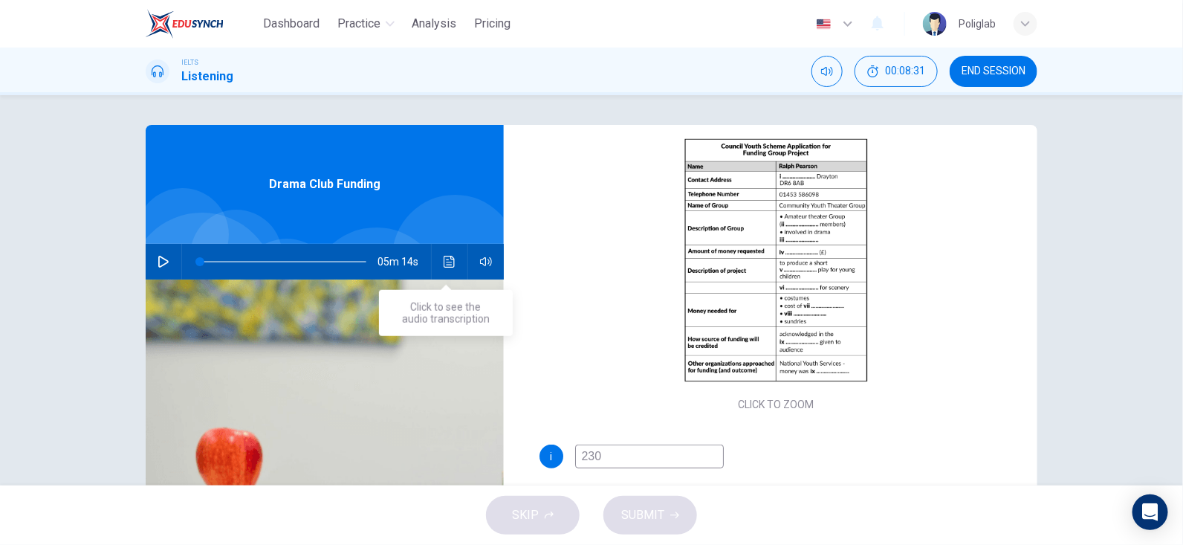
click at [450, 264] on icon "Click to see the audio transcription" at bounding box center [450, 262] width 12 height 12
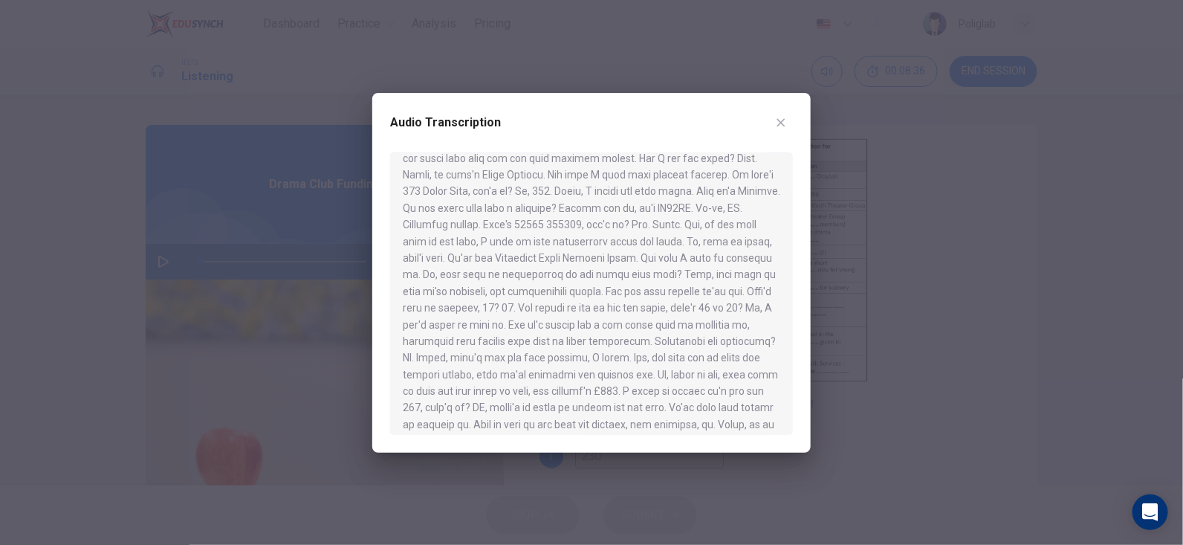
scroll to position [223, 0]
click at [801, 118] on div "Audio Transcription" at bounding box center [591, 273] width 438 height 360
click at [775, 125] on icon "button" at bounding box center [781, 123] width 12 height 12
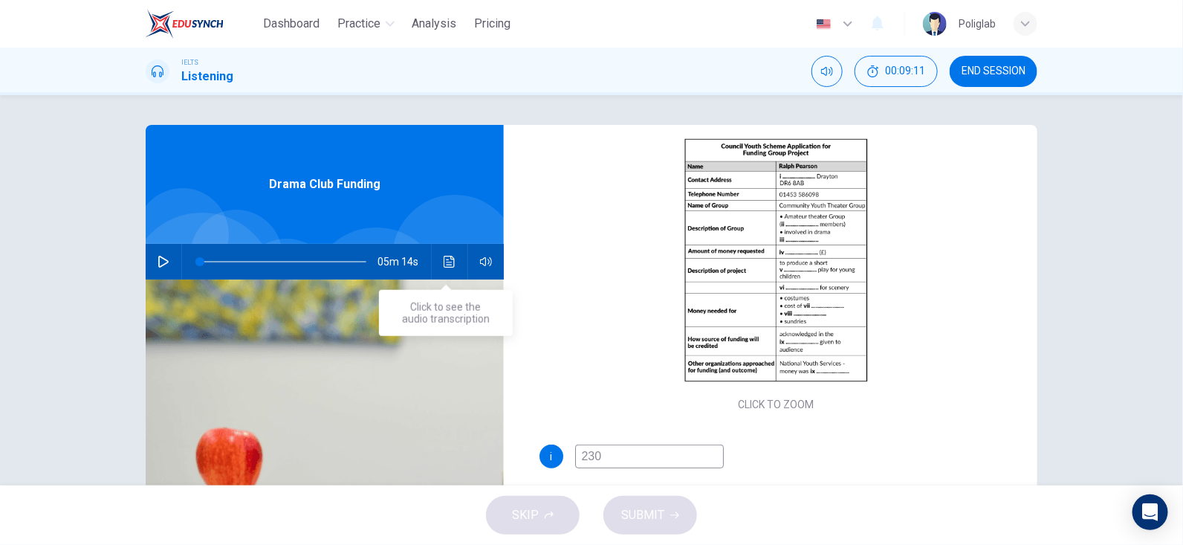
click at [447, 262] on icon "Click to see the audio transcription" at bounding box center [449, 262] width 11 height 12
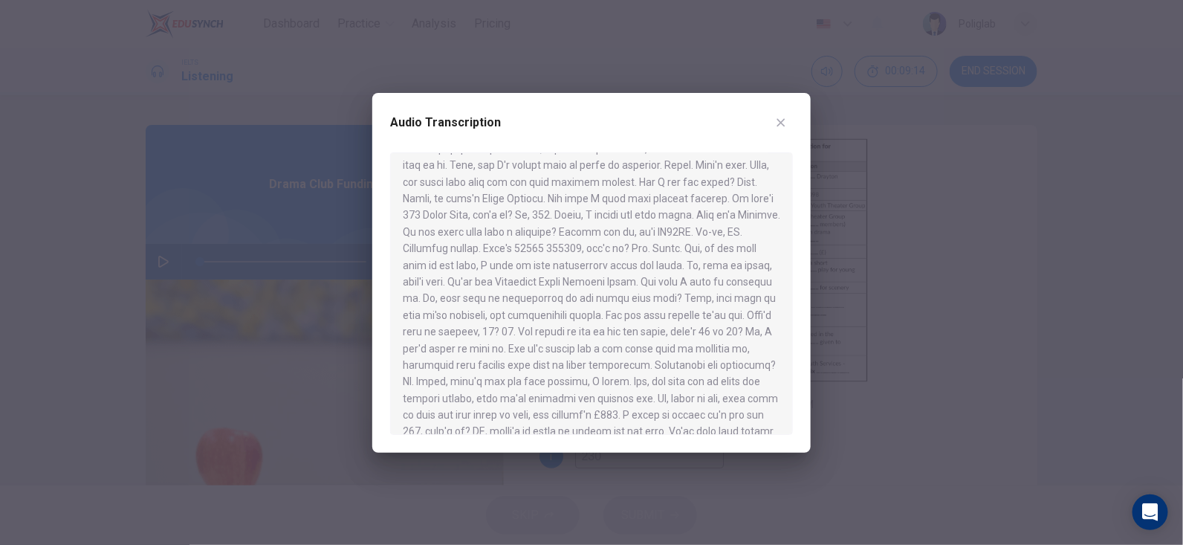
scroll to position [148, 0]
click at [788, 120] on button "button" at bounding box center [781, 123] width 24 height 24
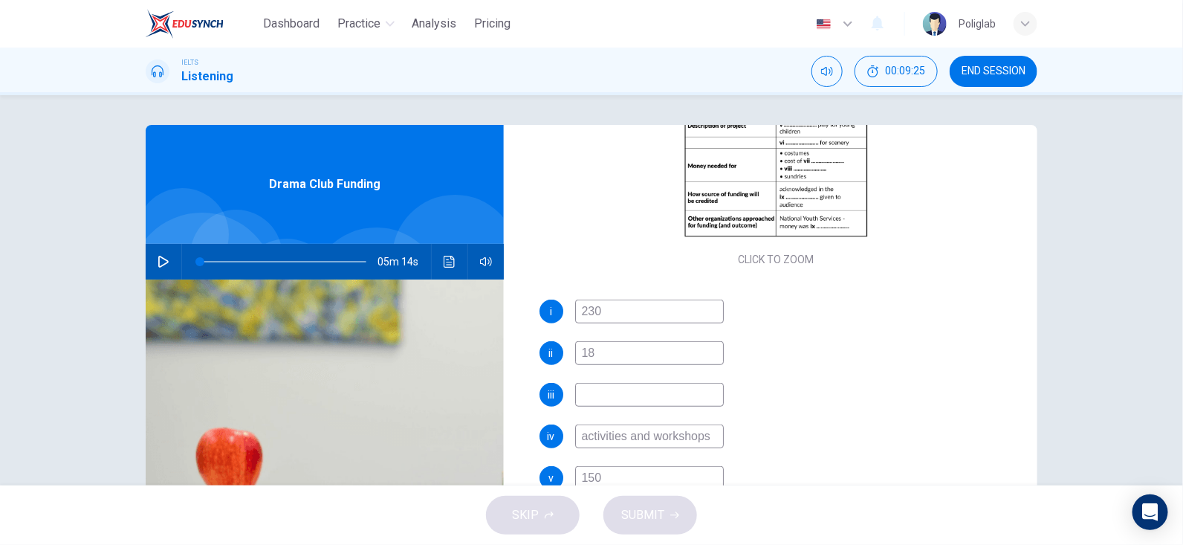
scroll to position [296, 0]
click at [666, 396] on input at bounding box center [649, 391] width 149 height 24
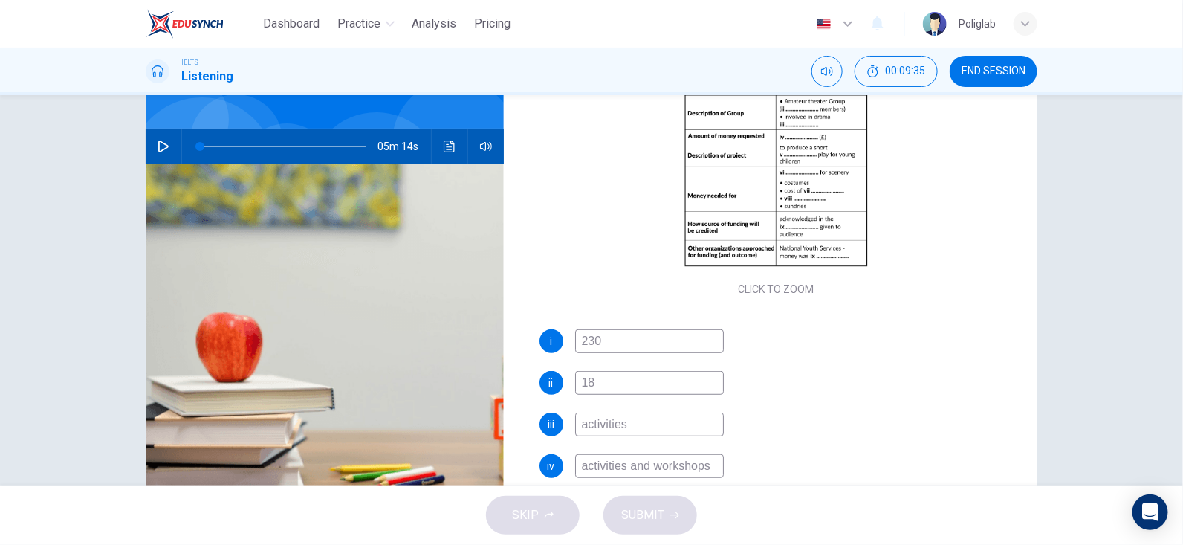
scroll to position [148, 0]
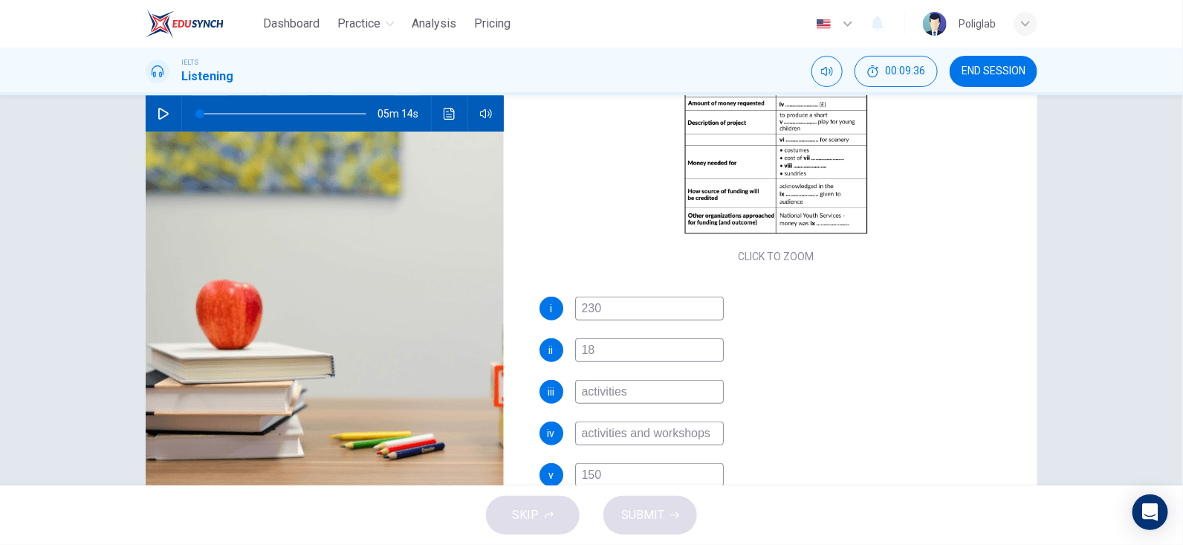
type input "activities"
drag, startPoint x: 709, startPoint y: 430, endPoint x: 569, endPoint y: 424, distance: 139.9
click at [569, 424] on div "iv activities and workshops" at bounding box center [776, 433] width 475 height 24
drag, startPoint x: 645, startPoint y: 395, endPoint x: 496, endPoint y: 401, distance: 149.5
click at [496, 401] on div "Questions 1 - 10 Complete the form below. Write NO MORE THAN THREE WORDS for ea…" at bounding box center [592, 235] width 892 height 516
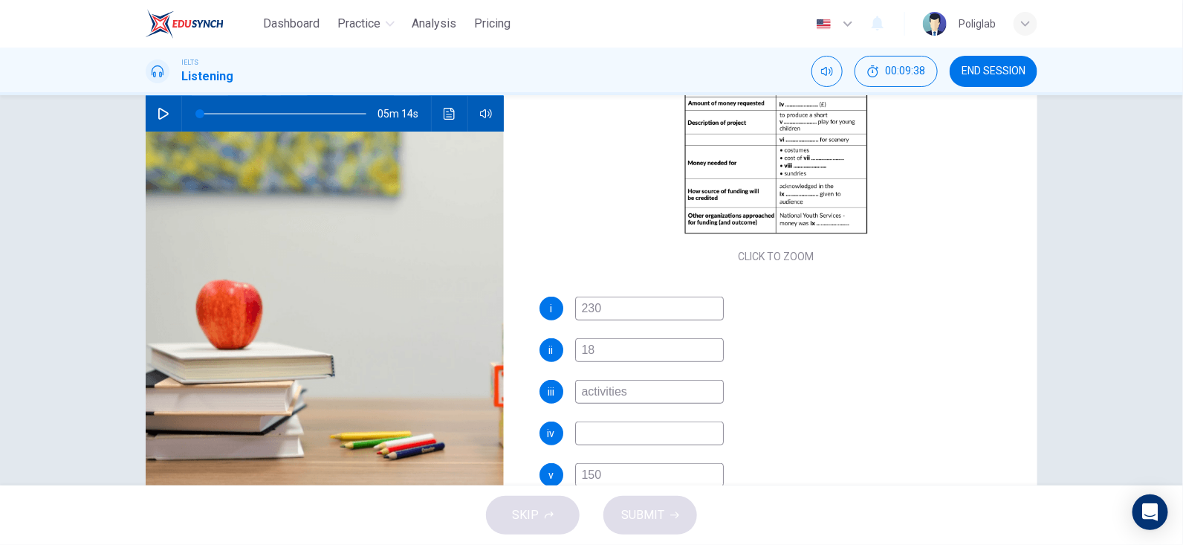
paste input "and workshops"
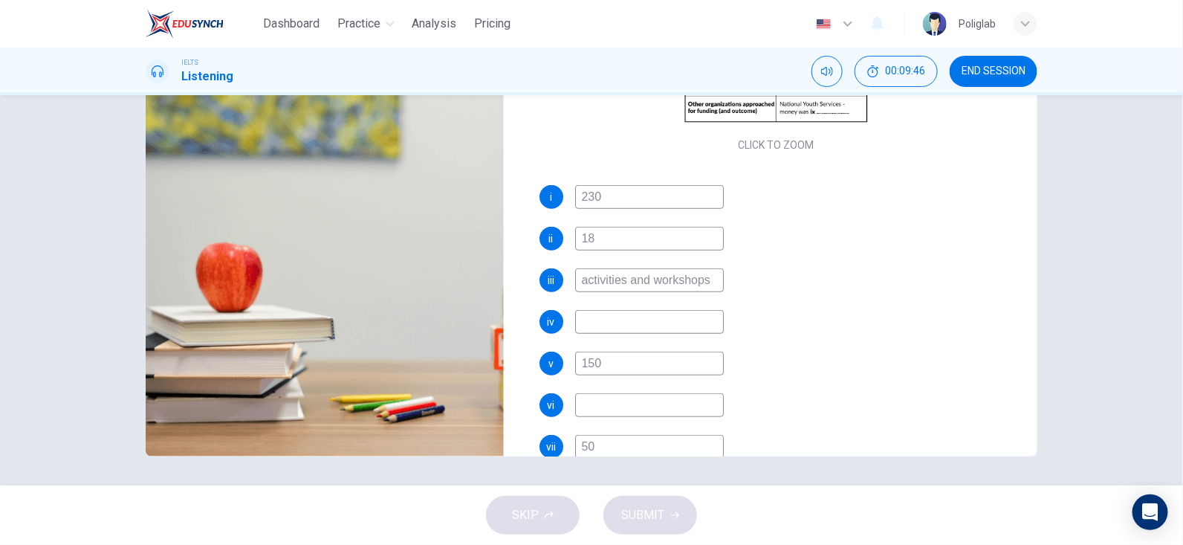
scroll to position [223, 0]
type input "activities and workshops"
drag, startPoint x: 621, startPoint y: 366, endPoint x: 524, endPoint y: 364, distance: 97.4
click at [524, 364] on div "Questions 1 - 10 Complete the form below. Write NO MORE THAN THREE WORDS for ea…" at bounding box center [777, 198] width 522 height 516
click at [608, 306] on div "i 230 ii 18 iii activities and workshops iv v vi vii 50 viii publicity ix x" at bounding box center [776, 398] width 475 height 428
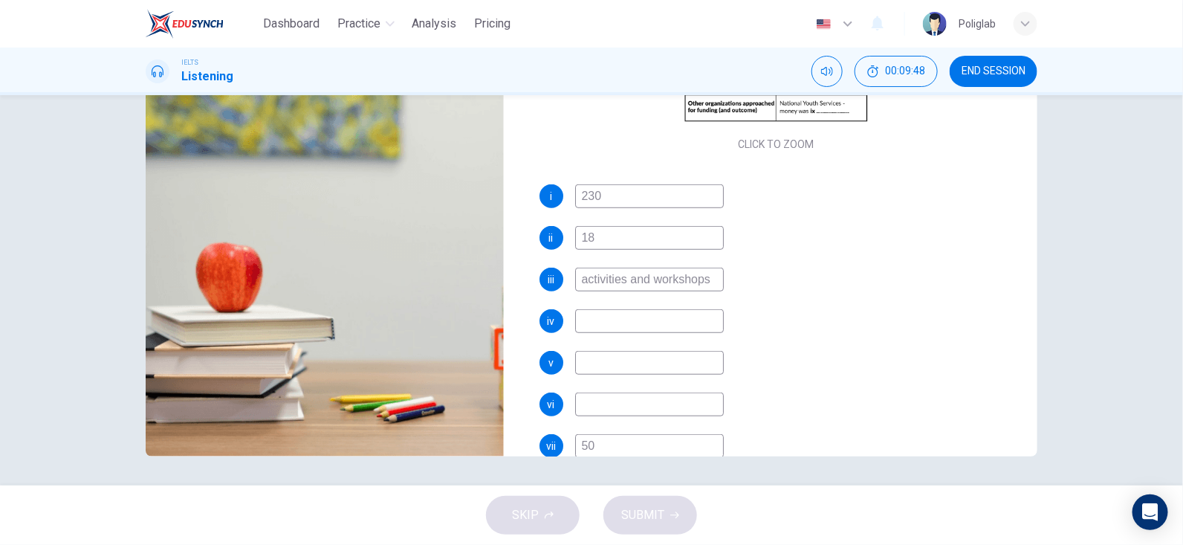
click at [628, 315] on input at bounding box center [649, 321] width 149 height 24
paste input "150"
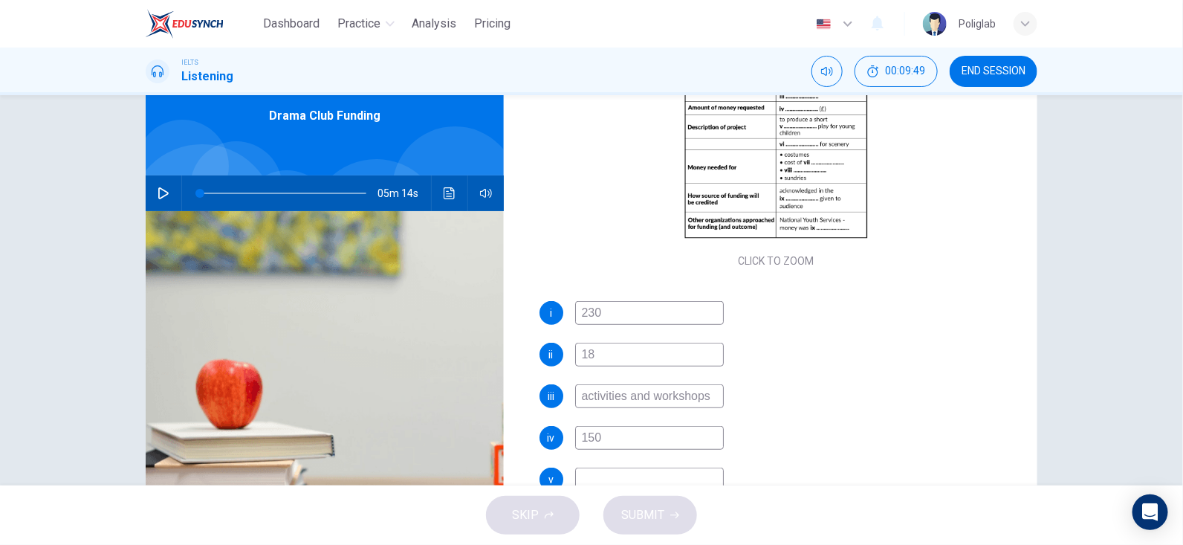
scroll to position [0, 0]
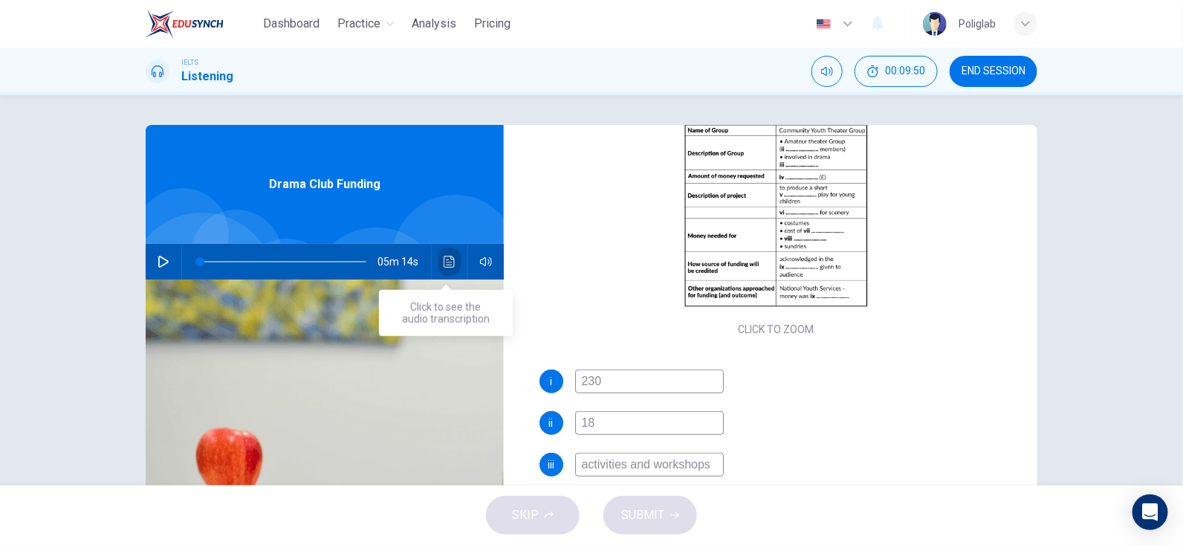
click at [438, 251] on button "Click to see the audio transcription" at bounding box center [450, 262] width 24 height 36
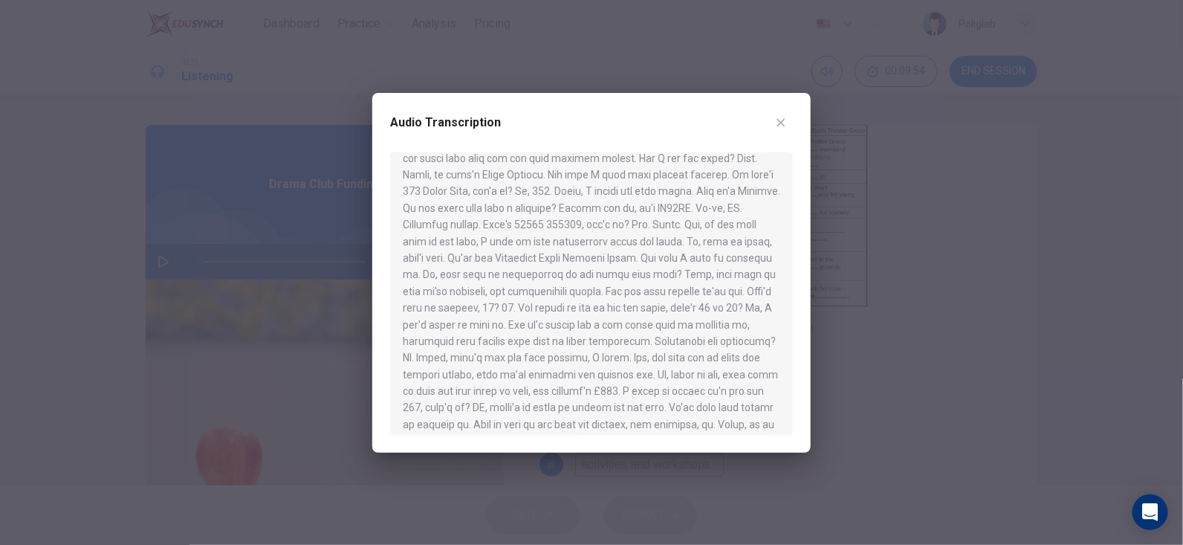
scroll to position [223, 0]
click at [785, 122] on icon "button" at bounding box center [781, 123] width 12 height 12
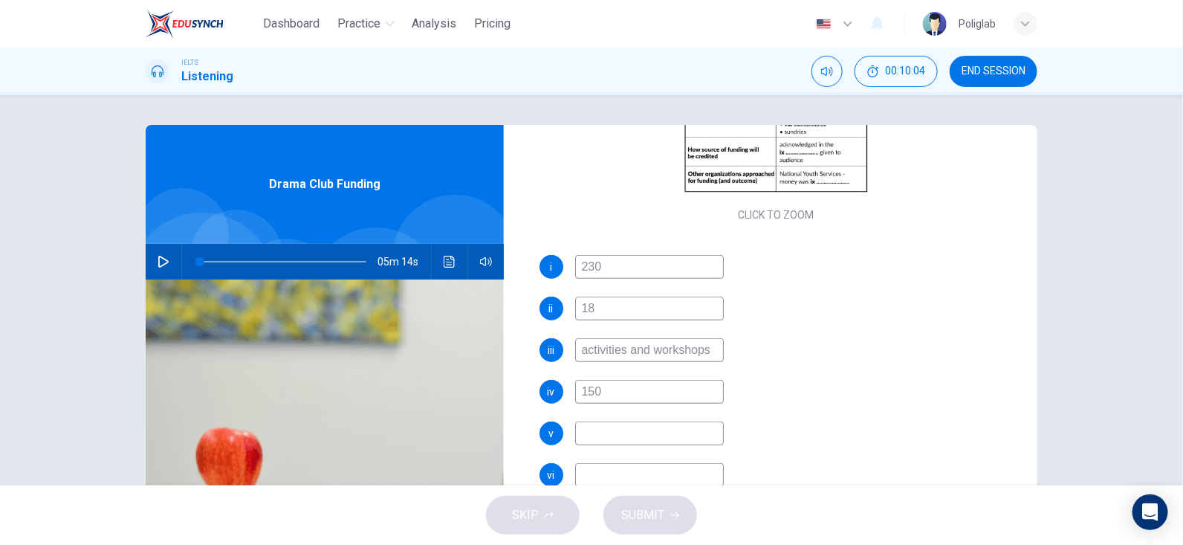
scroll to position [371, 0]
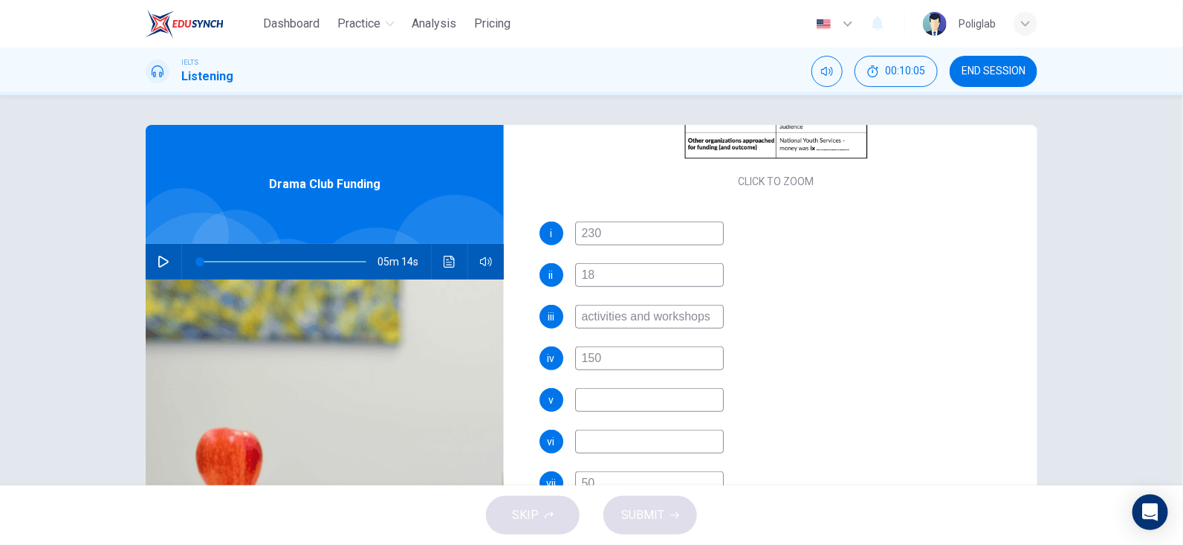
drag, startPoint x: 627, startPoint y: 354, endPoint x: 484, endPoint y: 367, distance: 144.0
click at [484, 367] on div "Questions 1 - 10 Complete the form below. Write NO MORE THAN THREE WORDS for ea…" at bounding box center [592, 383] width 892 height 516
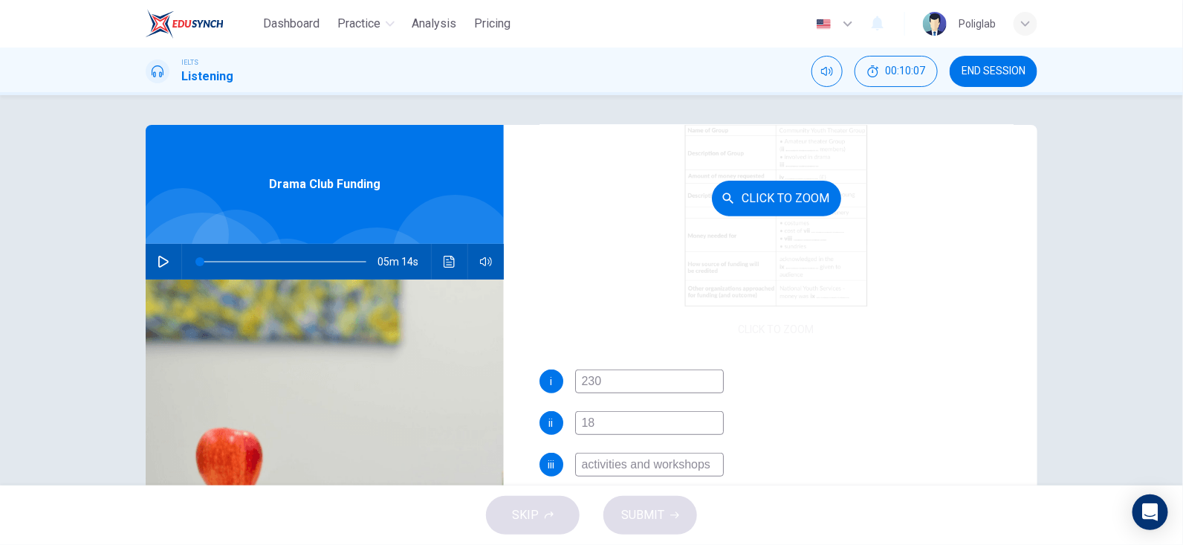
scroll to position [148, 0]
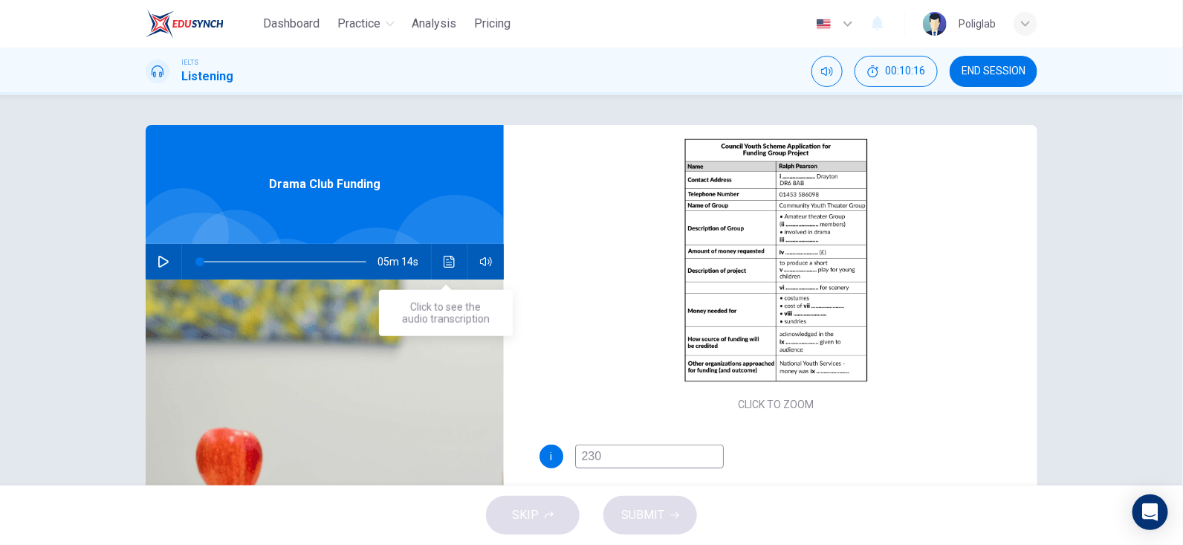
type input "250"
click at [447, 262] on icon "Click to see the audio transcription" at bounding box center [450, 262] width 12 height 12
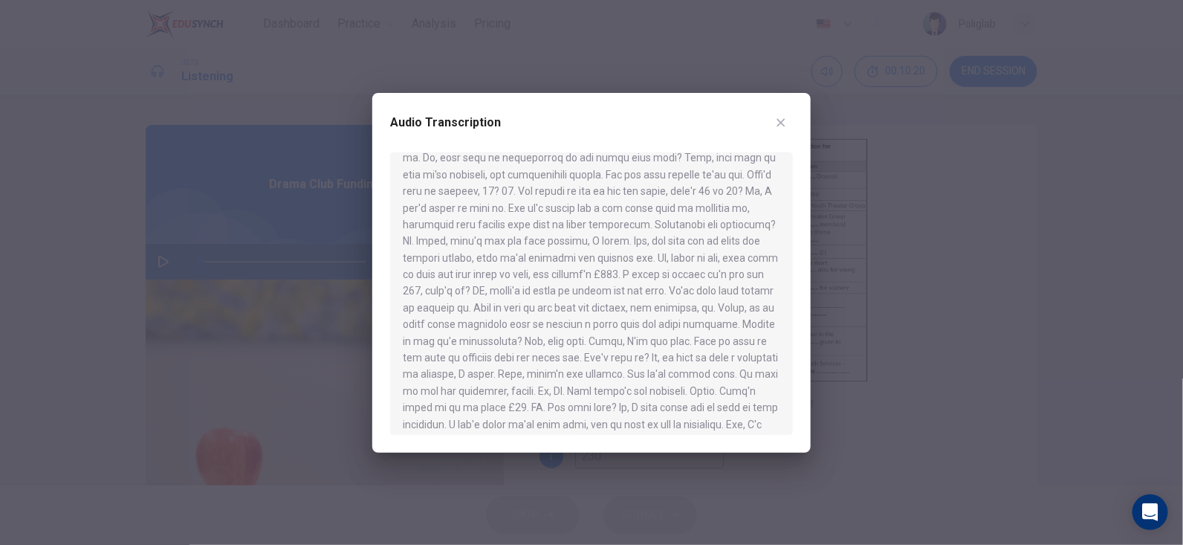
scroll to position [296, 0]
click at [785, 120] on icon "button" at bounding box center [781, 123] width 12 height 12
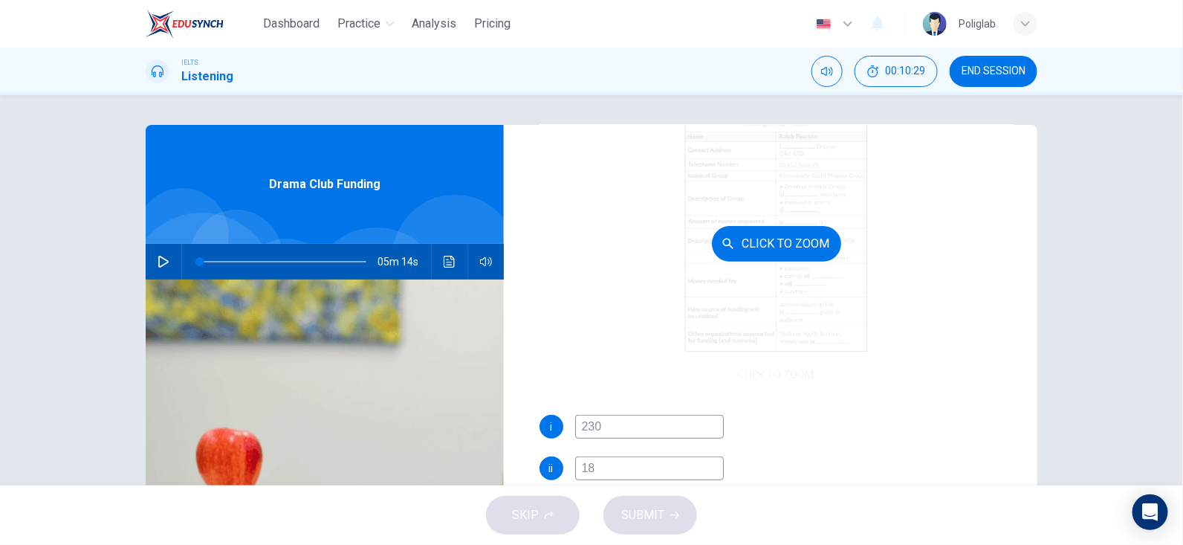
scroll to position [74, 0]
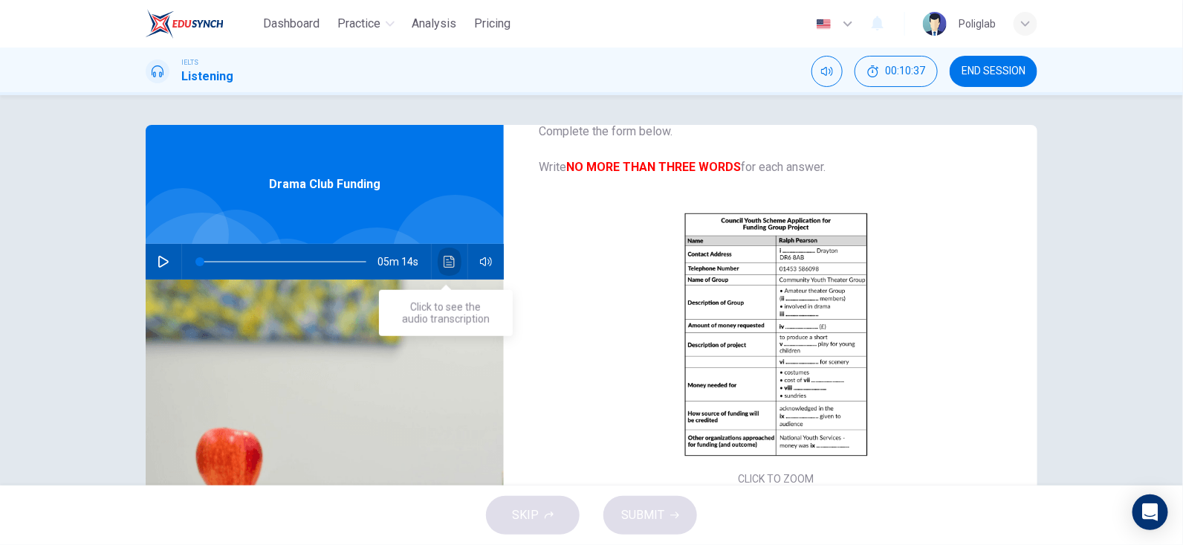
click at [441, 269] on button "Click to see the audio transcription" at bounding box center [450, 262] width 24 height 36
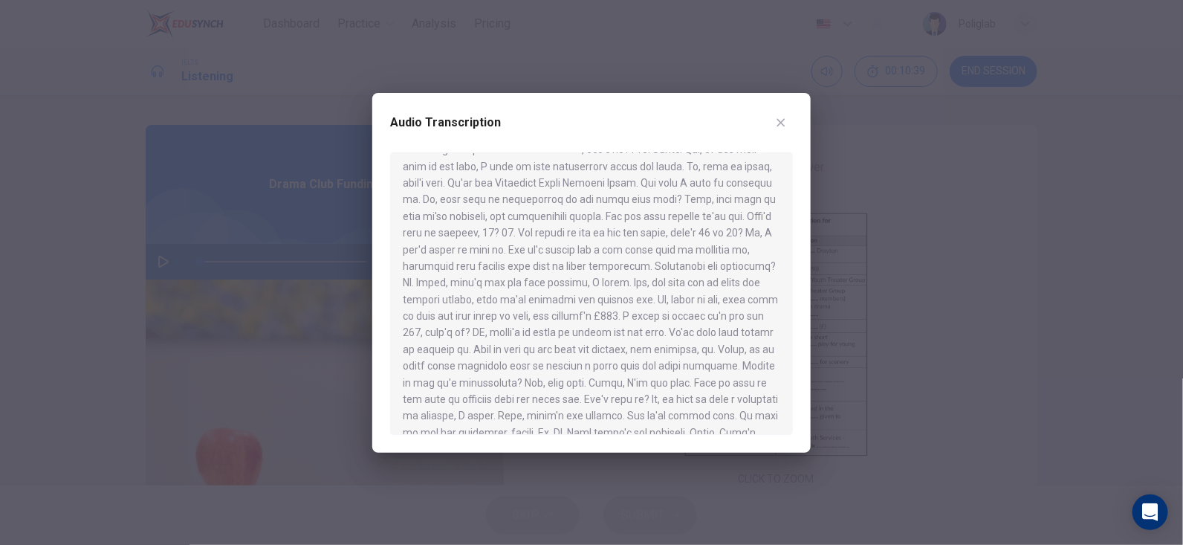
scroll to position [296, 0]
click at [778, 118] on icon "button" at bounding box center [781, 123] width 12 height 12
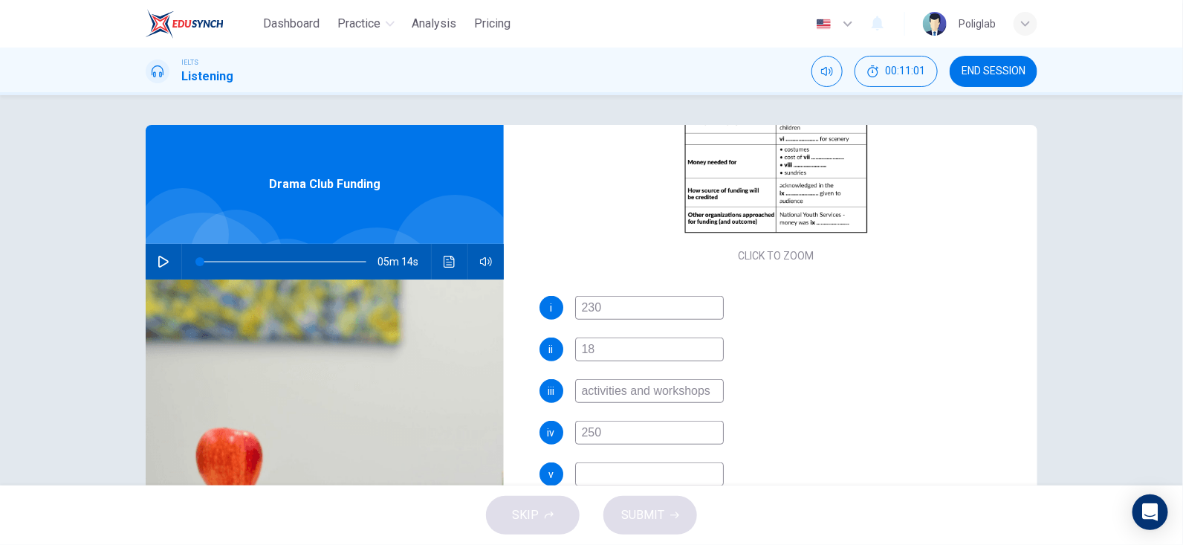
scroll to position [378, 0]
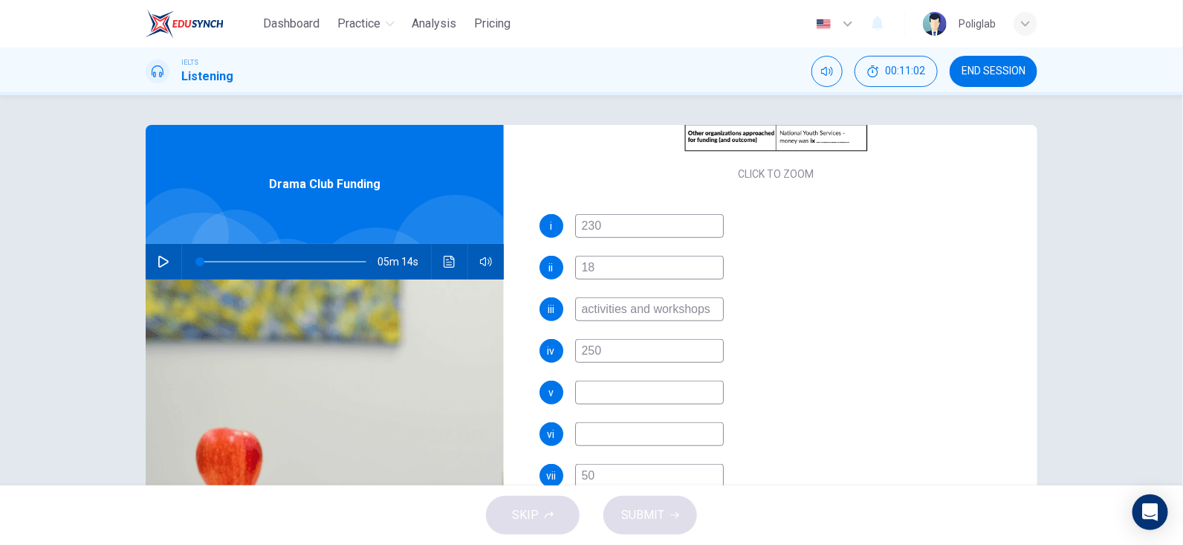
click at [632, 388] on input at bounding box center [649, 392] width 149 height 24
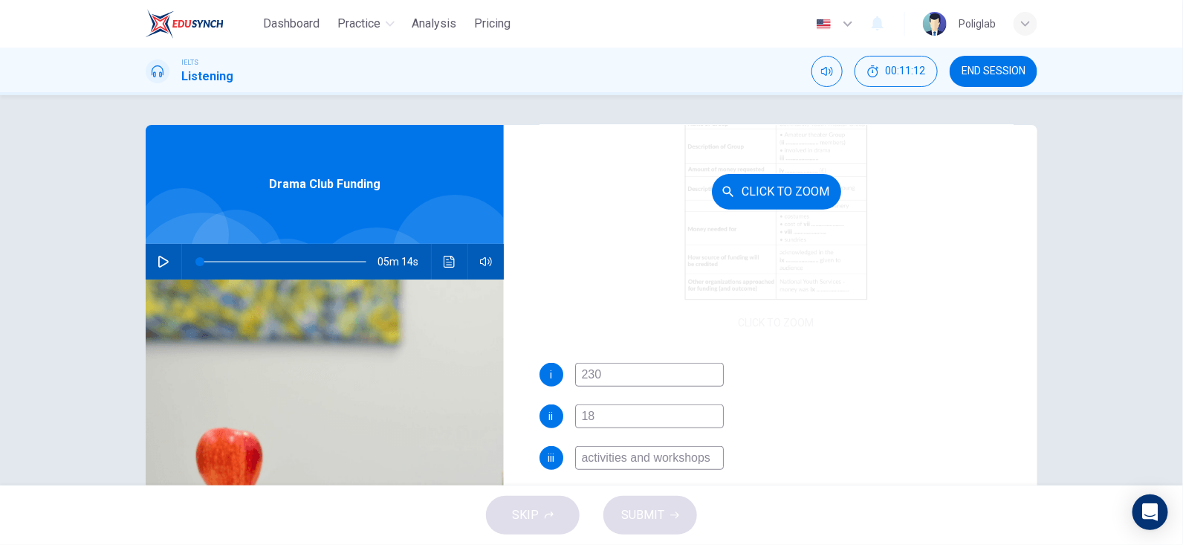
scroll to position [155, 0]
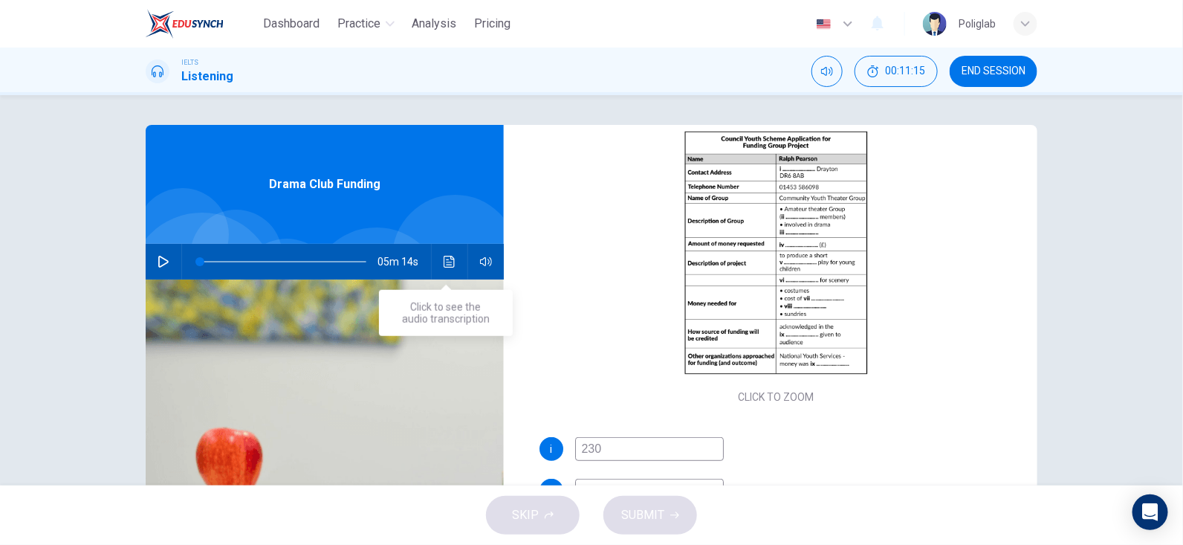
type input "interactive"
click at [444, 256] on icon "Click to see the audio transcription" at bounding box center [449, 262] width 11 height 12
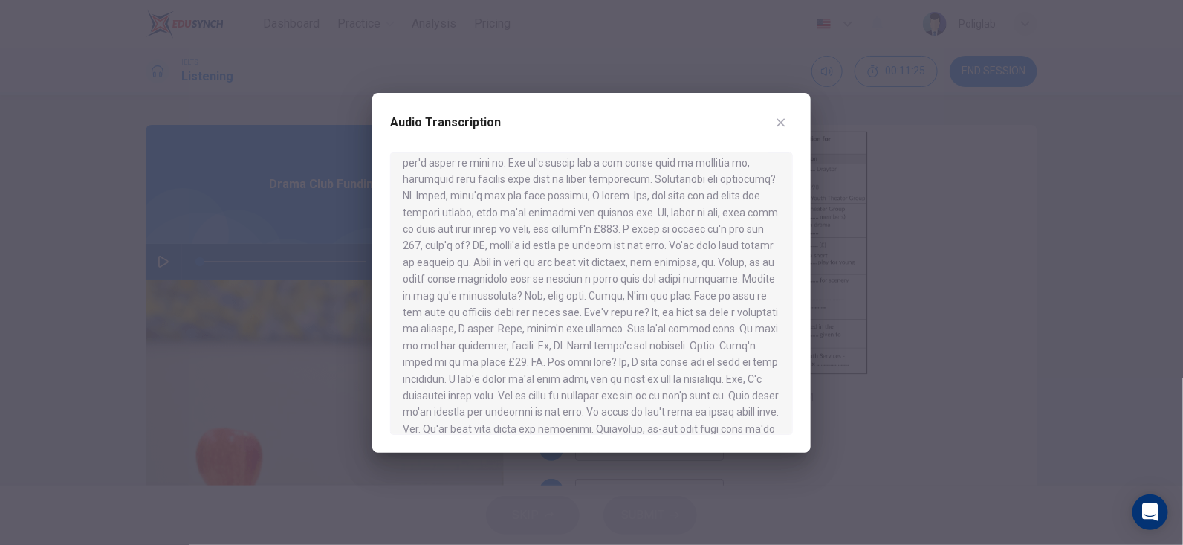
scroll to position [371, 0]
click at [782, 124] on icon "button" at bounding box center [781, 123] width 12 height 12
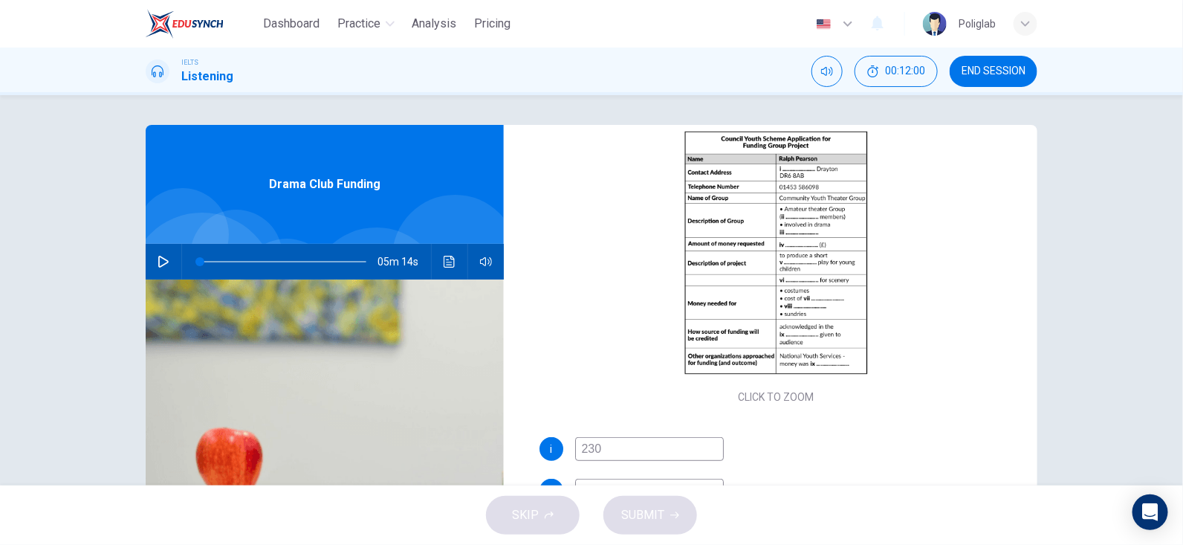
click at [447, 273] on button "Click to see the audio transcription" at bounding box center [450, 262] width 24 height 36
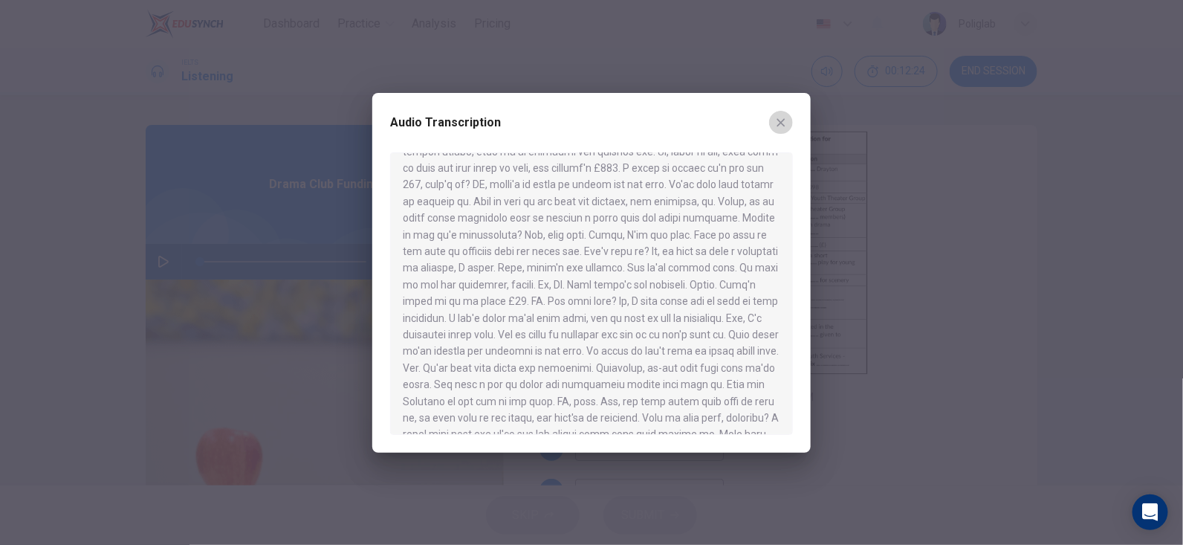
click at [787, 117] on button "button" at bounding box center [781, 123] width 24 height 24
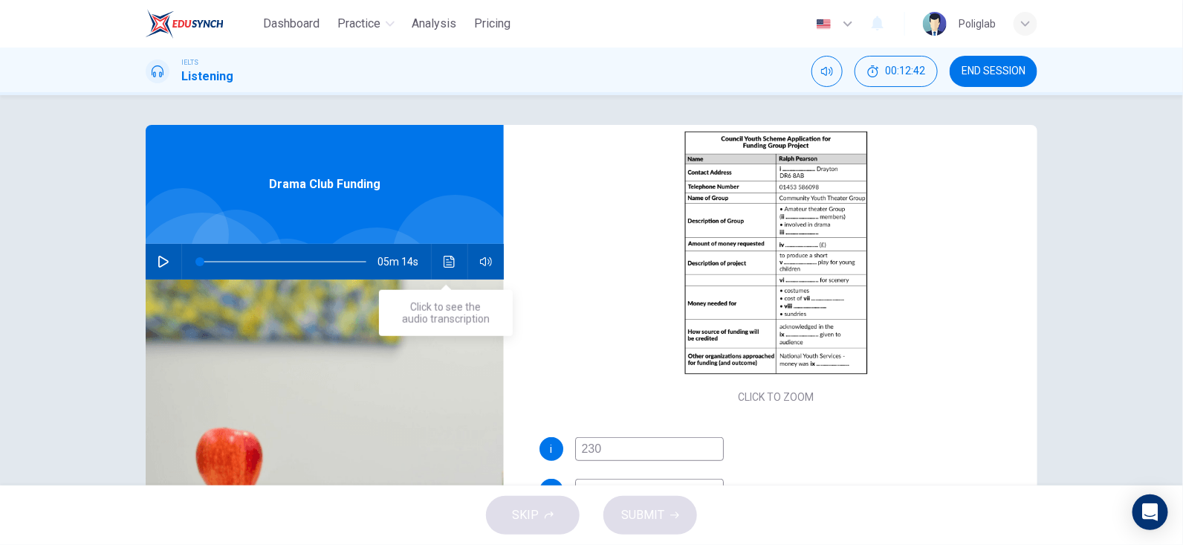
click at [456, 250] on div "05m 14s" at bounding box center [325, 262] width 358 height 36
click at [450, 259] on icon "Click to see the audio transcription" at bounding box center [450, 262] width 12 height 12
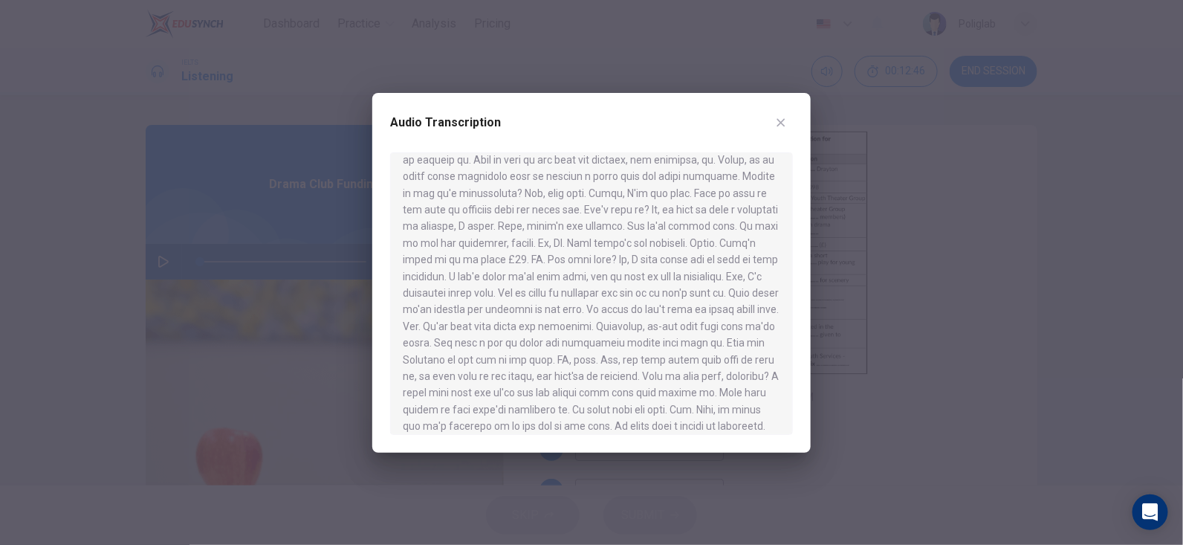
scroll to position [446, 0]
drag, startPoint x: 621, startPoint y: 227, endPoint x: 610, endPoint y: 224, distance: 11.5
click at [610, 224] on div at bounding box center [591, 293] width 403 height 282
click at [777, 120] on icon "button" at bounding box center [781, 123] width 12 height 12
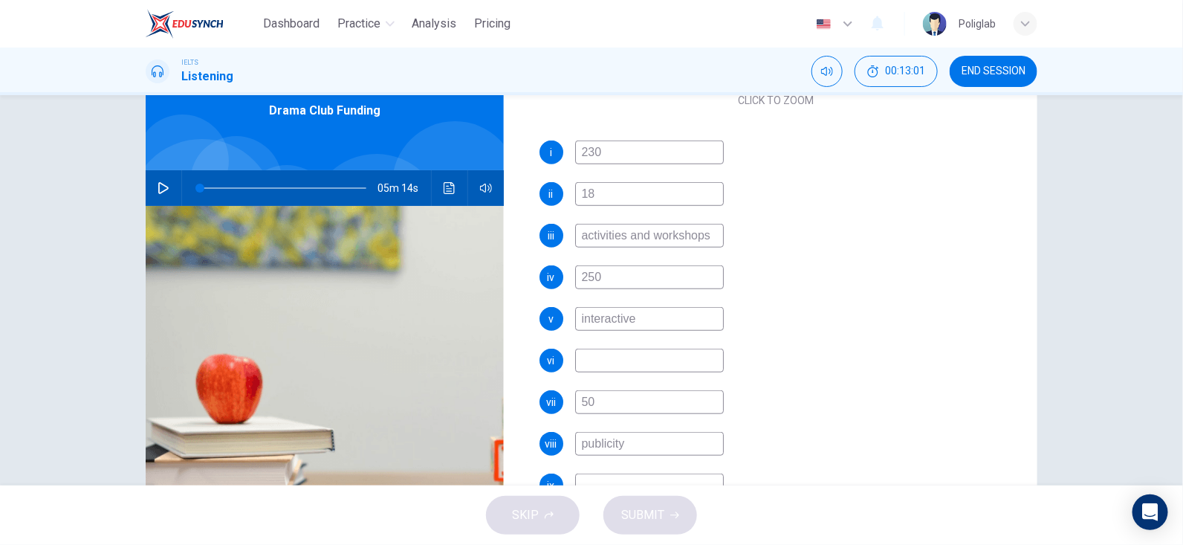
scroll to position [74, 0]
click at [438, 191] on button "Click to see the audio transcription" at bounding box center [450, 188] width 24 height 36
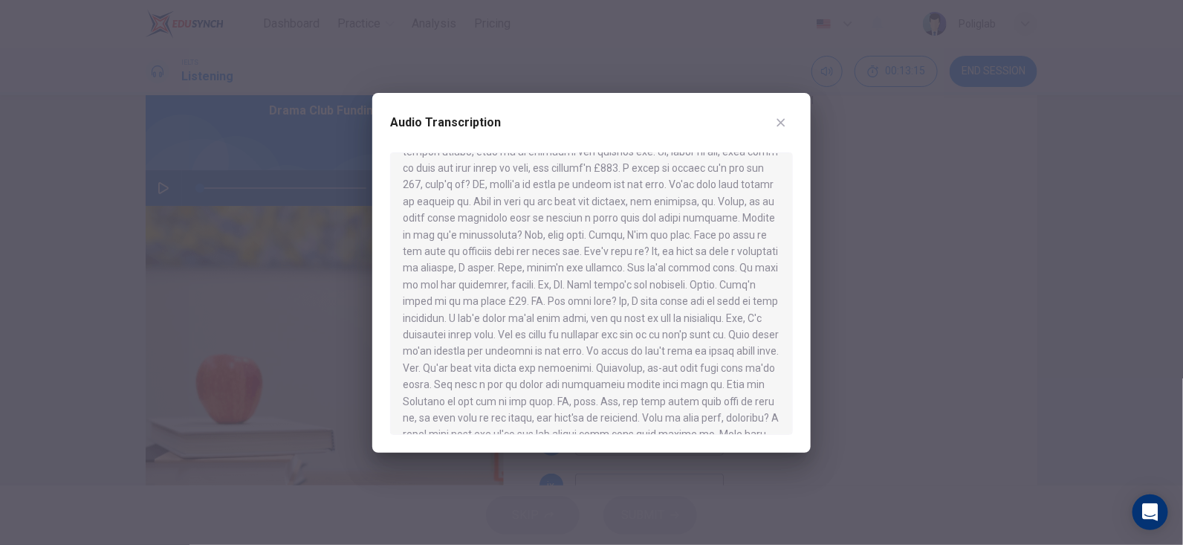
scroll to position [446, 0]
click at [790, 120] on button "button" at bounding box center [781, 123] width 24 height 24
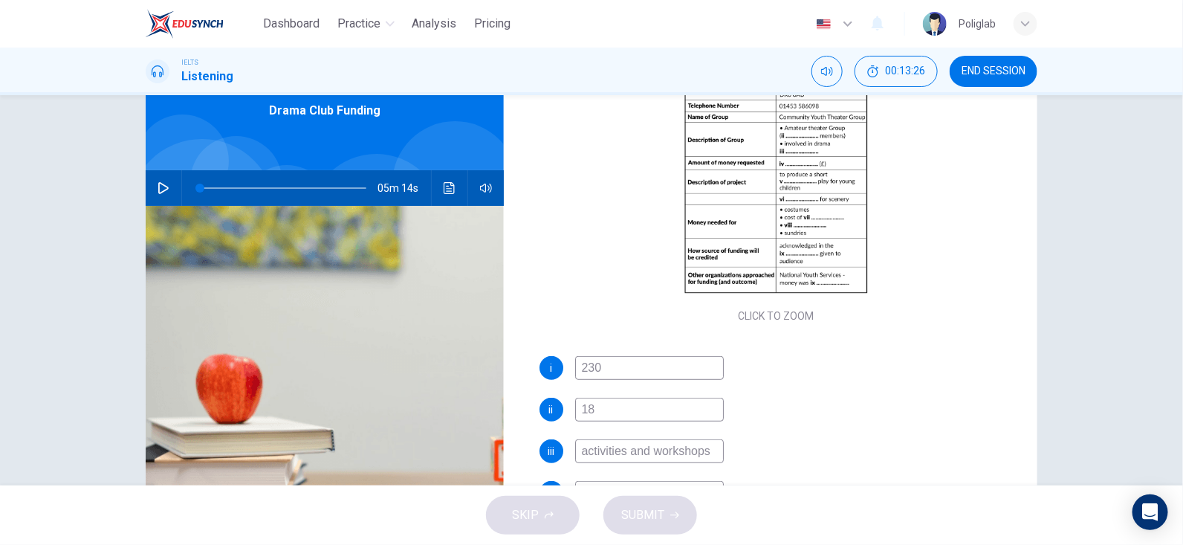
scroll to position [155, 0]
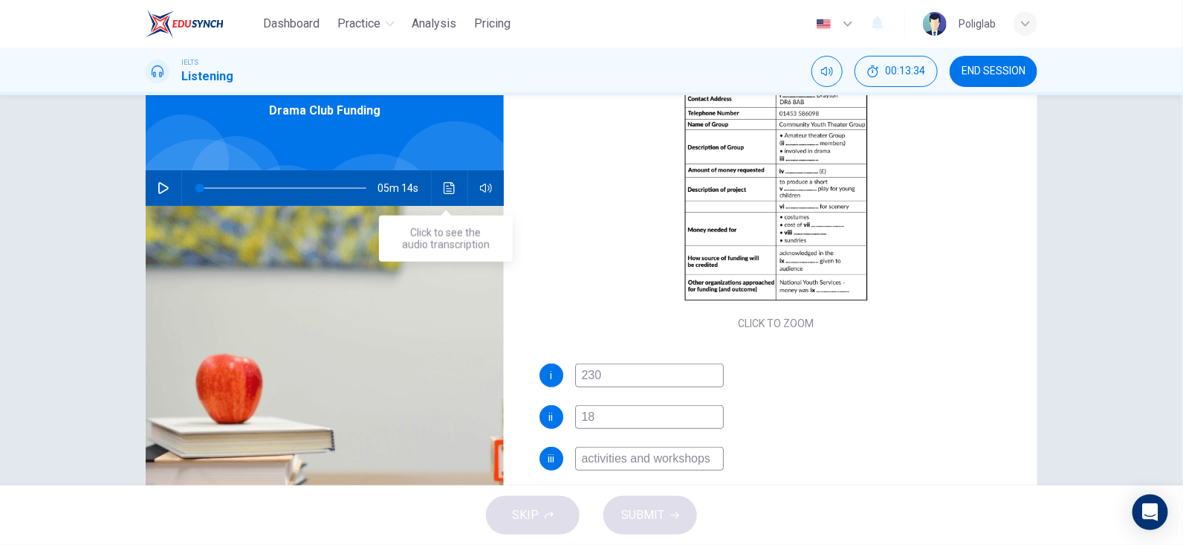
click at [444, 183] on icon "Click to see the audio transcription" at bounding box center [449, 188] width 11 height 12
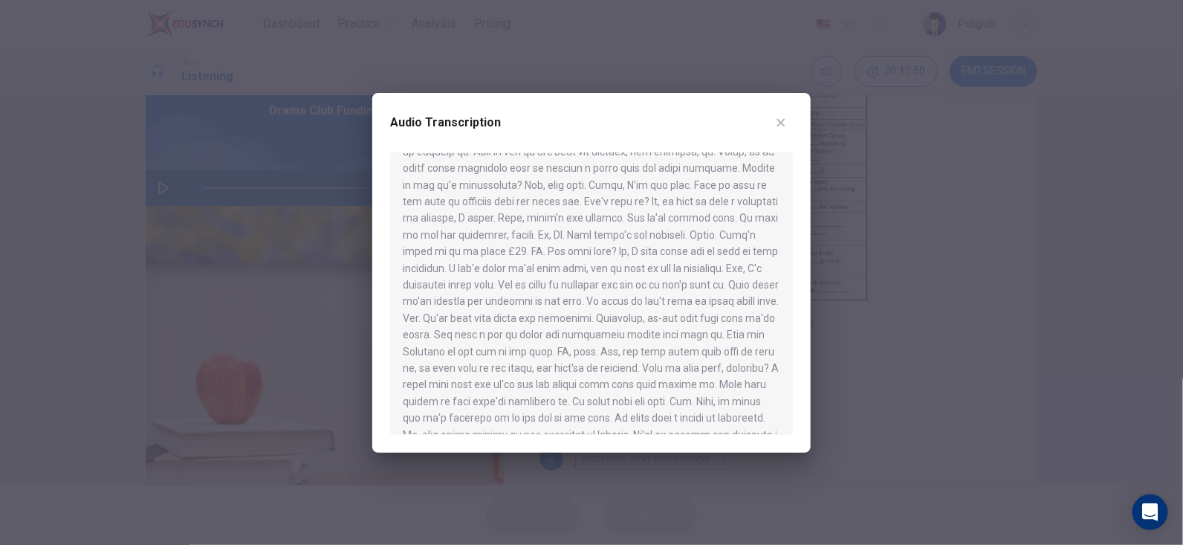
scroll to position [446, 0]
click at [788, 128] on button "button" at bounding box center [781, 123] width 24 height 24
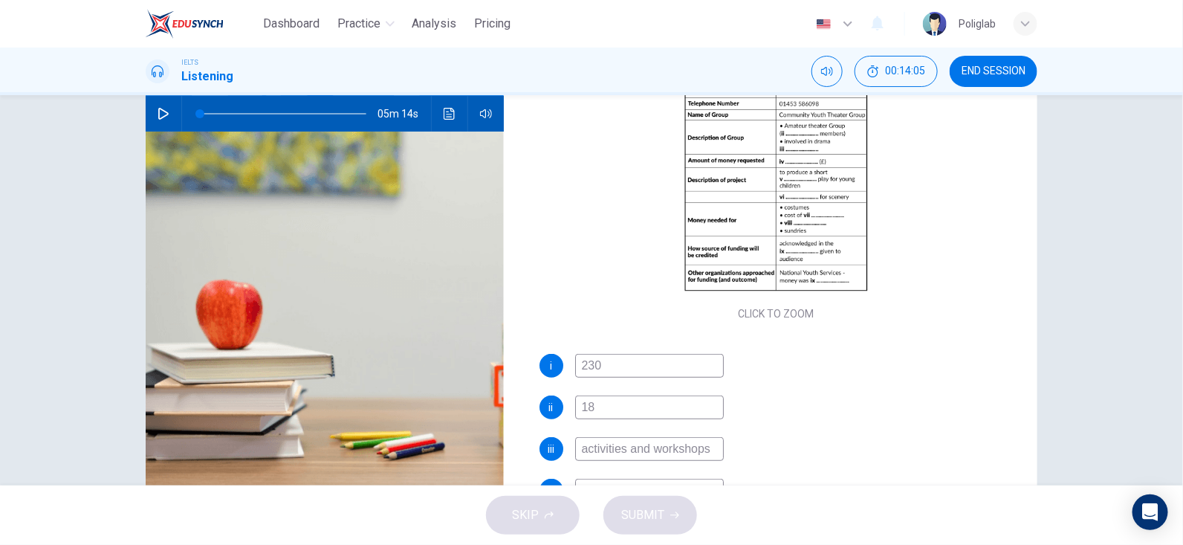
scroll to position [81, 0]
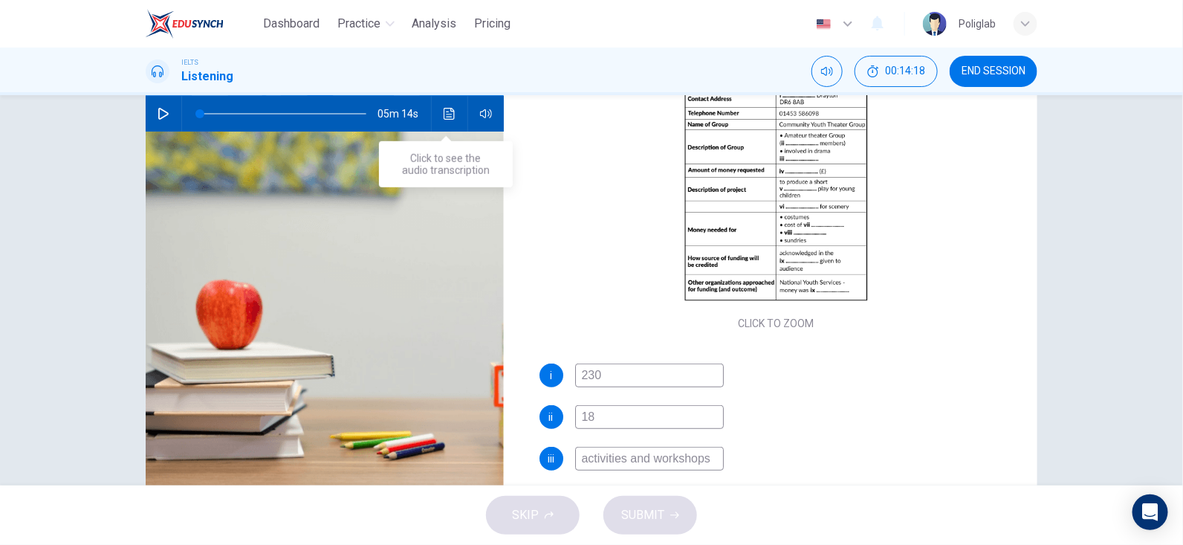
click at [444, 113] on icon "Click to see the audio transcription" at bounding box center [449, 114] width 11 height 12
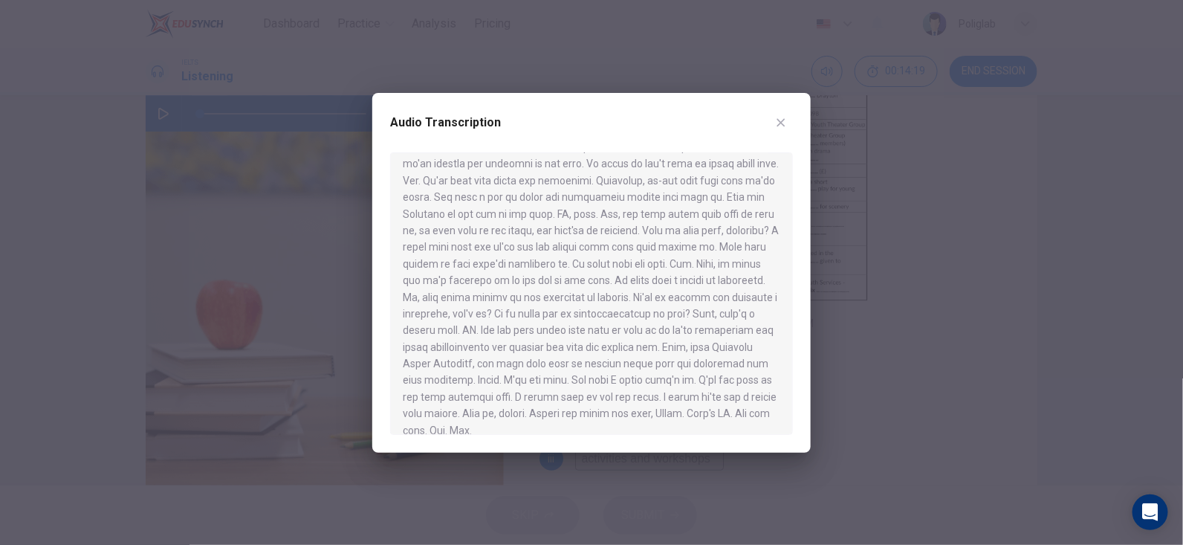
scroll to position [574, 0]
click at [788, 120] on button "button" at bounding box center [781, 123] width 24 height 24
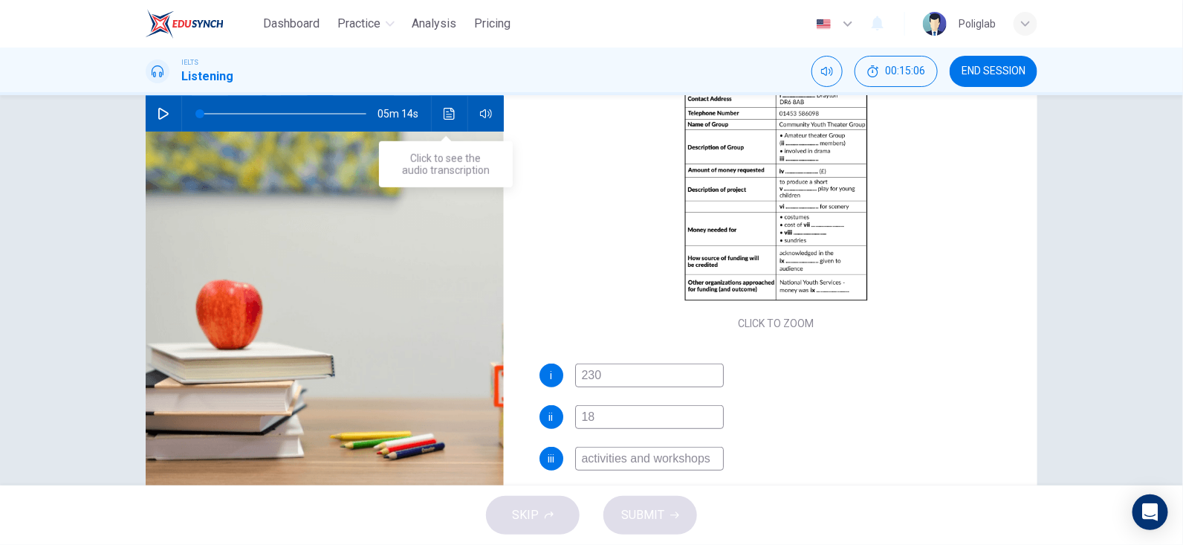
click at [444, 111] on icon "Click to see the audio transcription" at bounding box center [450, 114] width 12 height 12
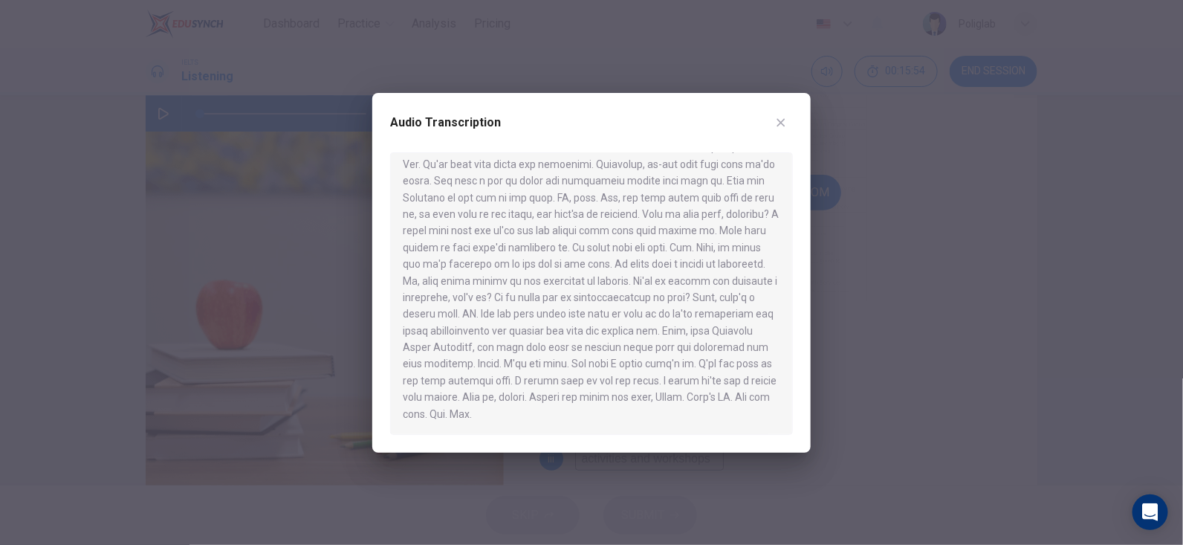
click at [786, 112] on button "button" at bounding box center [781, 123] width 24 height 24
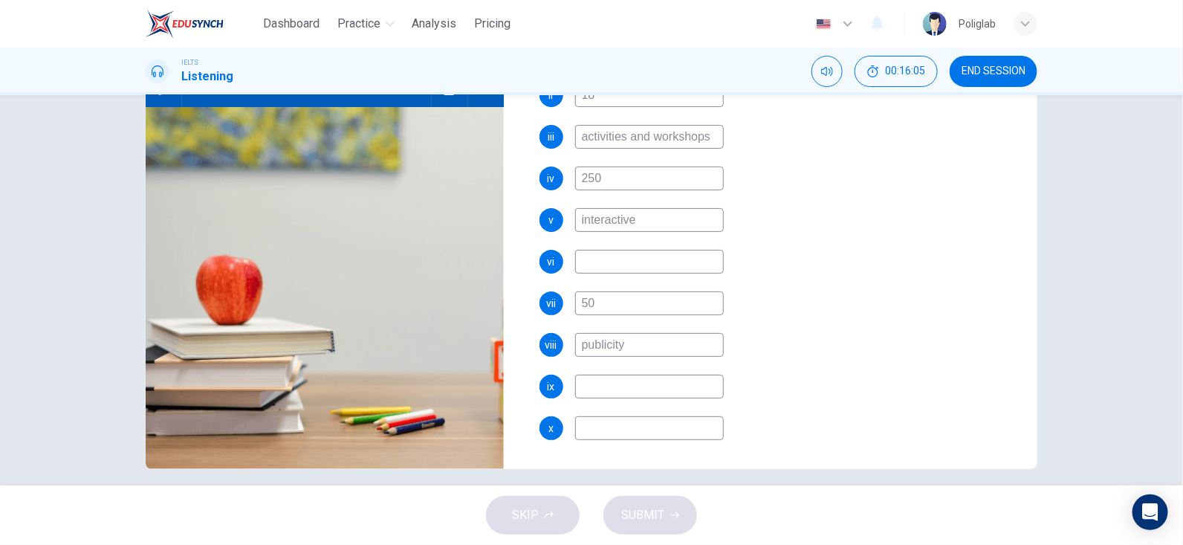
scroll to position [185, 0]
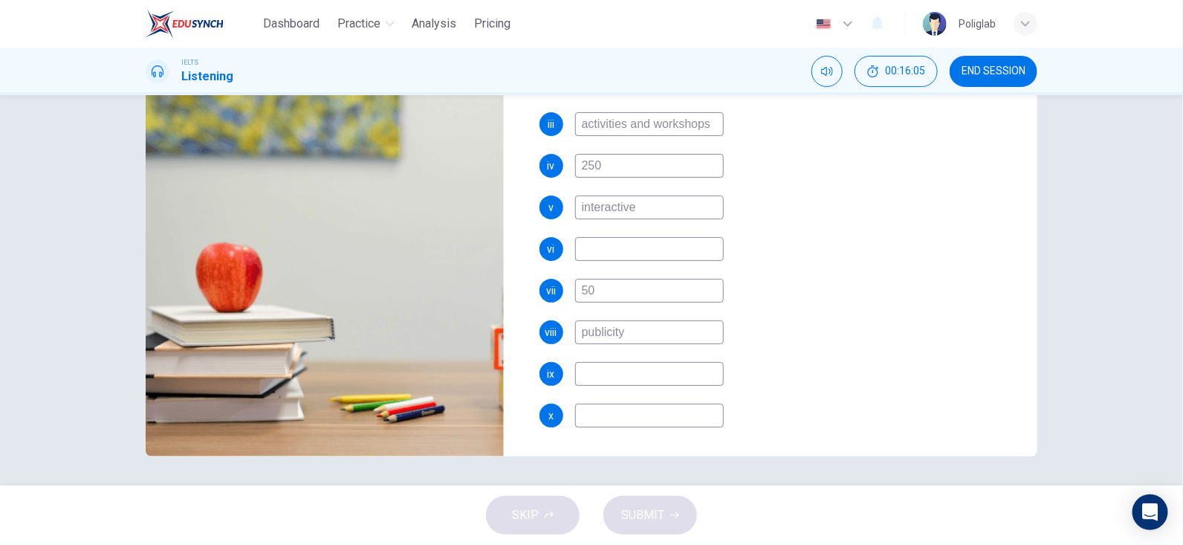
click at [705, 404] on input at bounding box center [649, 416] width 149 height 24
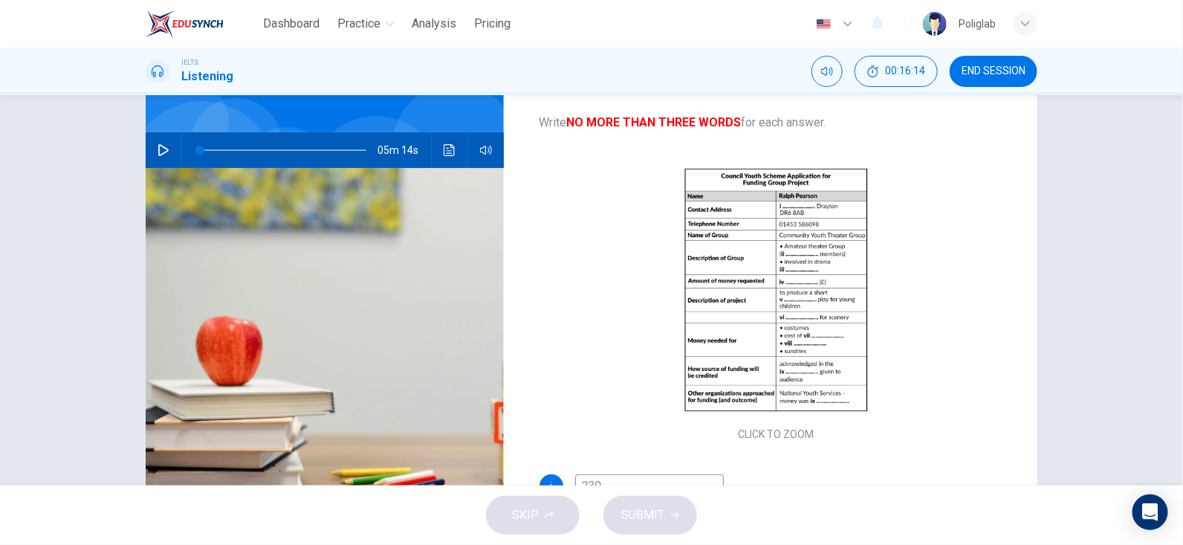
scroll to position [0, 0]
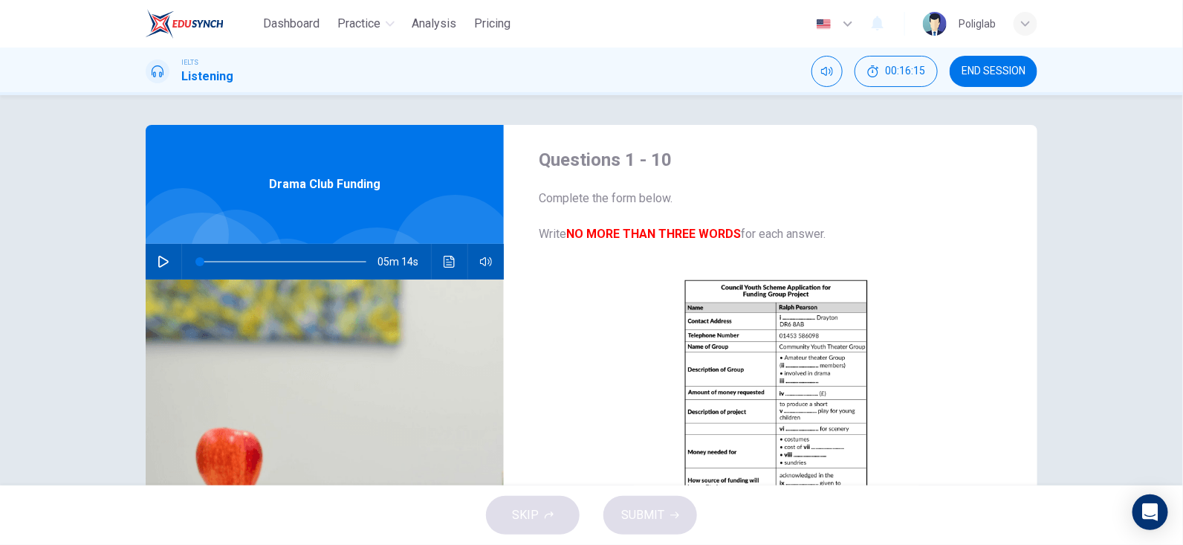
type input "unique"
click at [439, 261] on button "Click to see the audio transcription" at bounding box center [450, 262] width 24 height 36
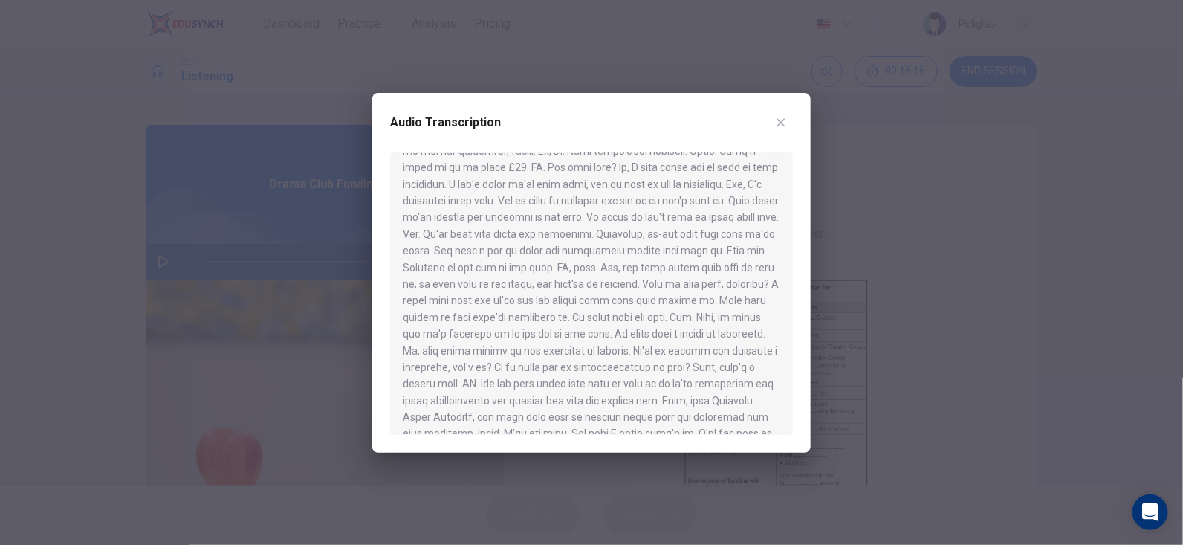
scroll to position [574, 0]
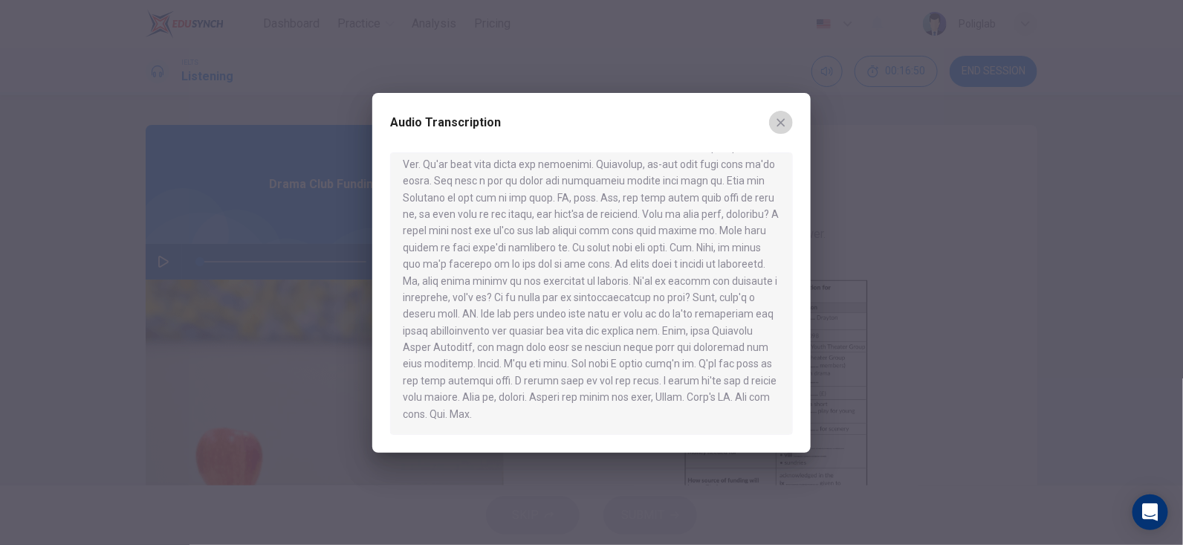
click at [780, 117] on icon "button" at bounding box center [781, 123] width 12 height 12
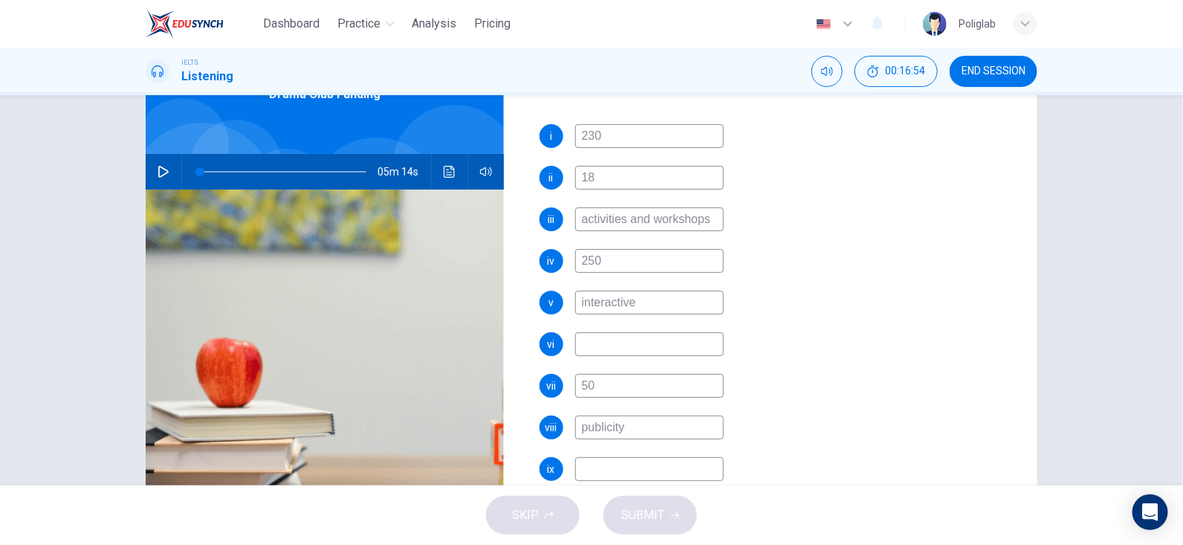
scroll to position [148, 0]
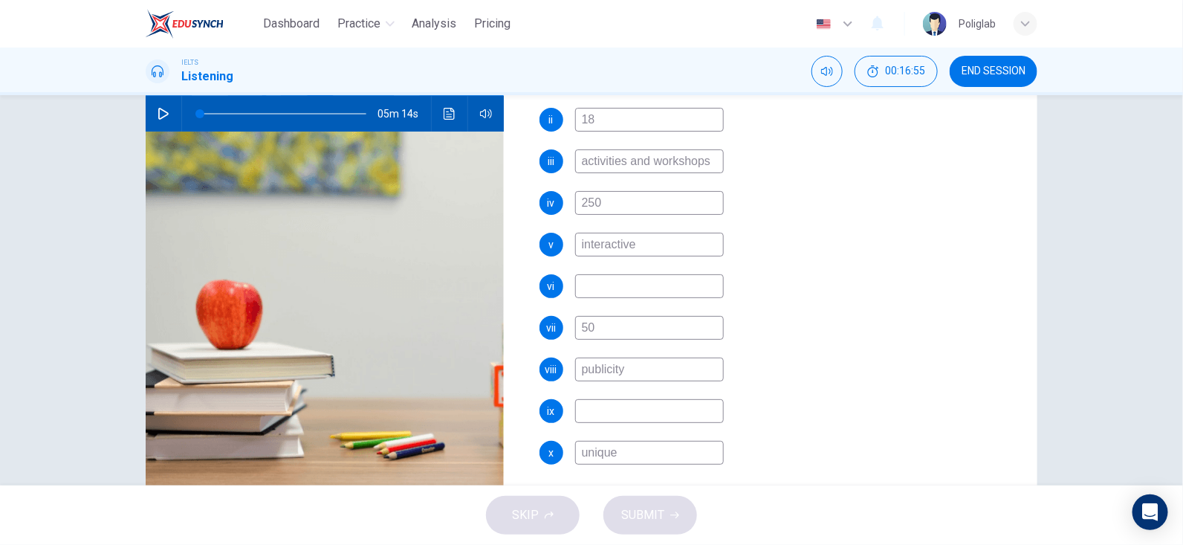
click at [647, 399] on input at bounding box center [649, 411] width 149 height 24
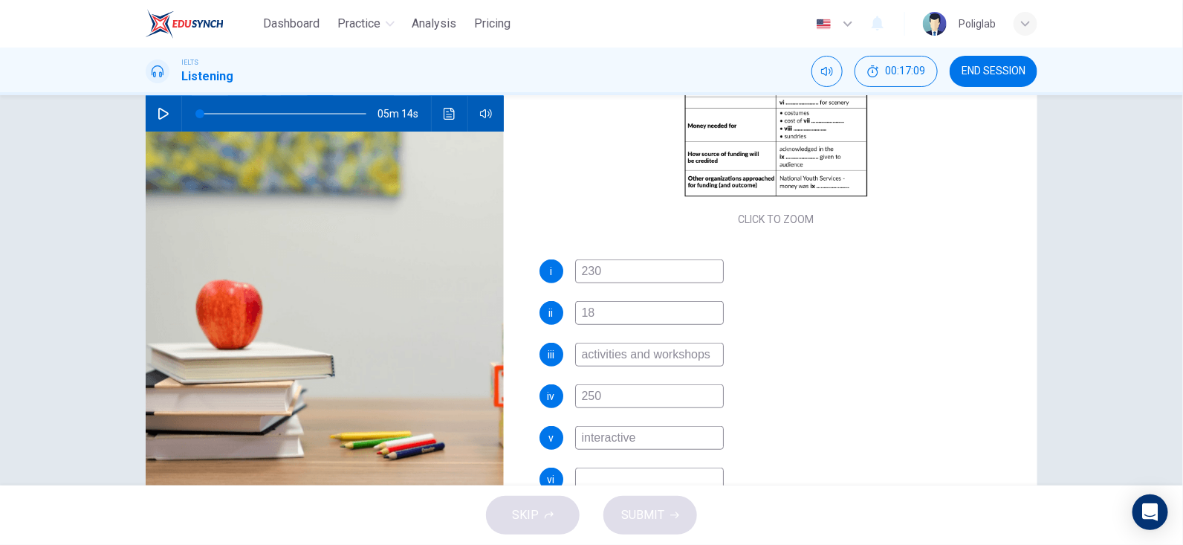
scroll to position [155, 0]
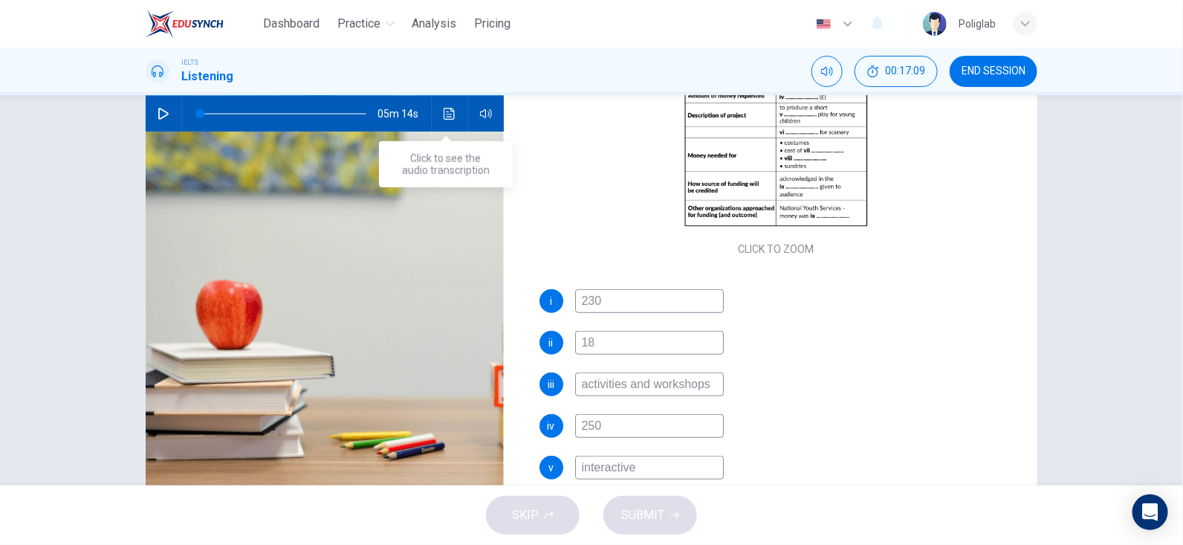
click at [438, 112] on button "Click to see the audio transcription" at bounding box center [450, 114] width 24 height 36
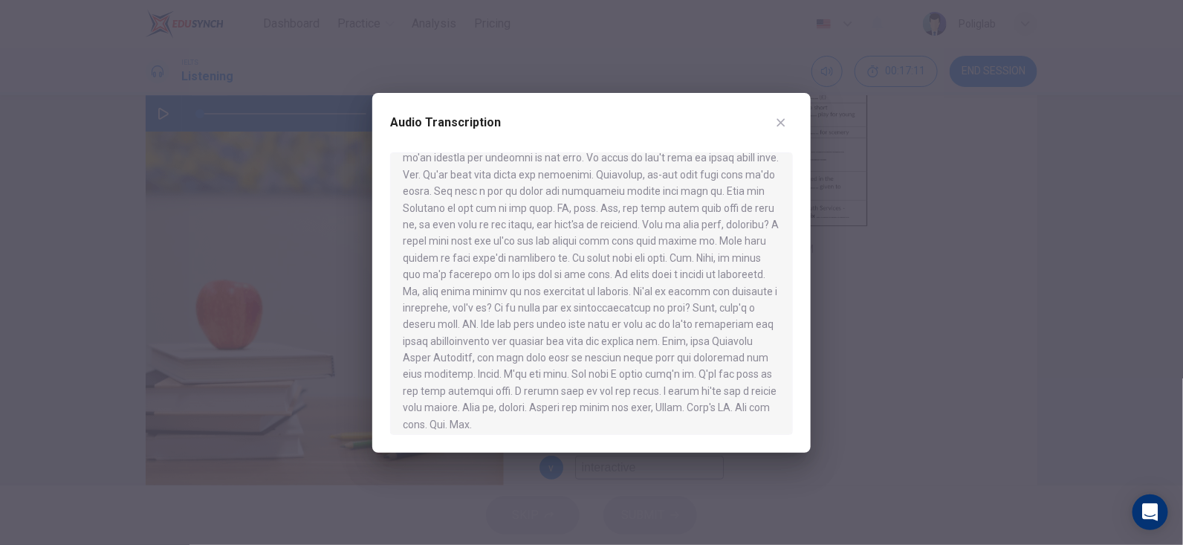
scroll to position [574, 0]
click at [788, 123] on button "button" at bounding box center [781, 123] width 24 height 24
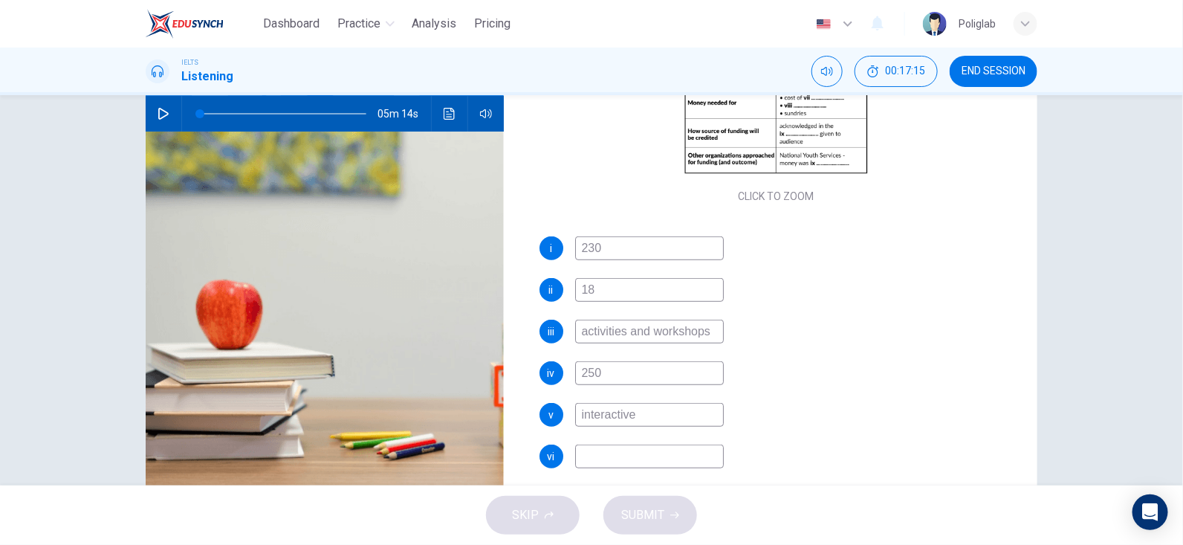
scroll to position [378, 0]
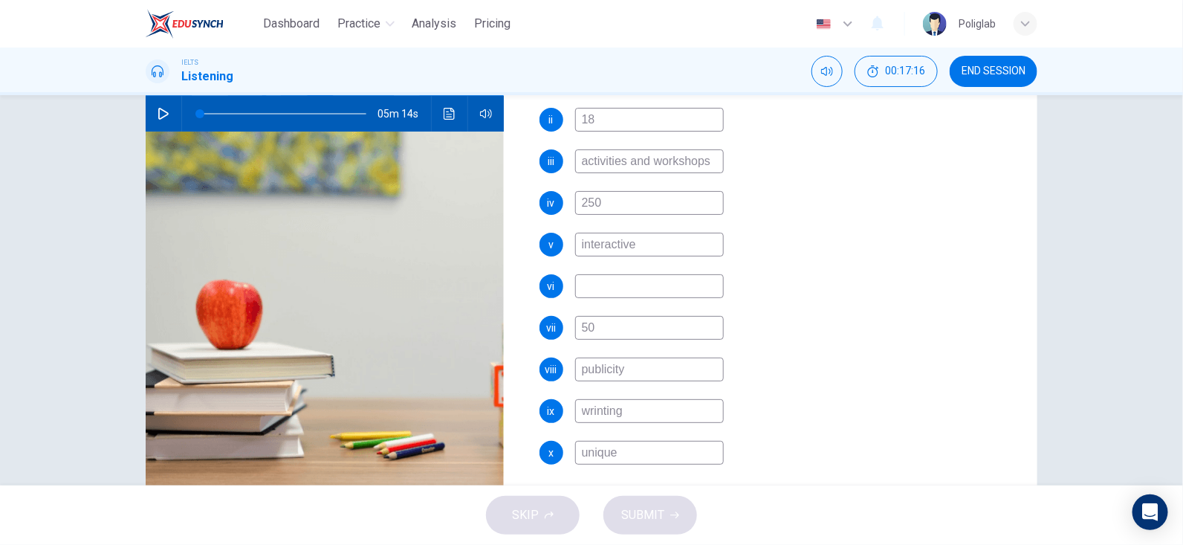
click at [600, 406] on input "wrinting" at bounding box center [649, 411] width 149 height 24
type input "writing"
click at [684, 292] on input at bounding box center [649, 286] width 149 height 24
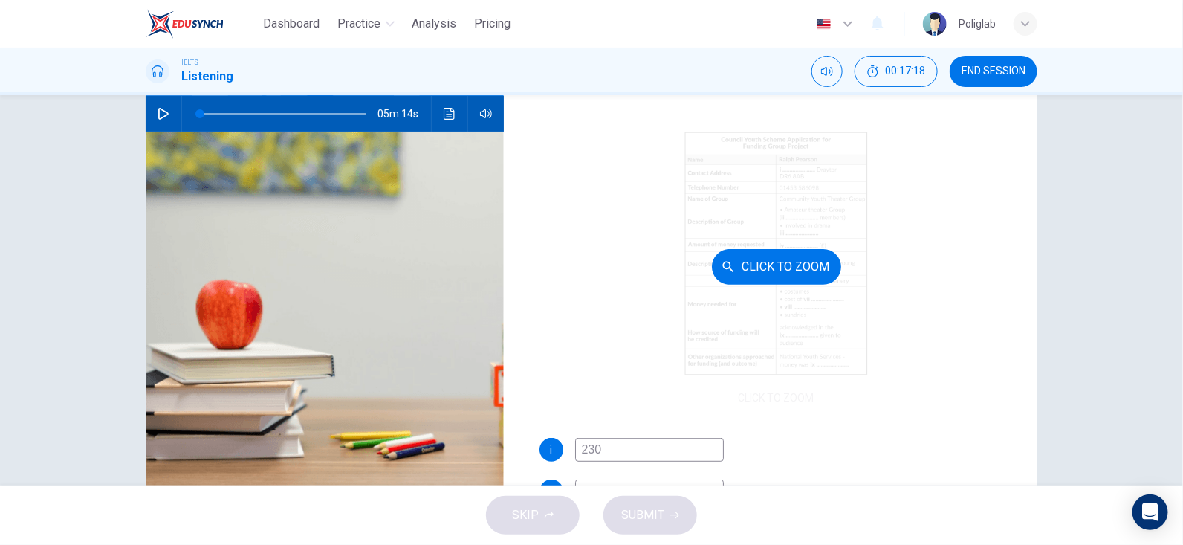
scroll to position [0, 0]
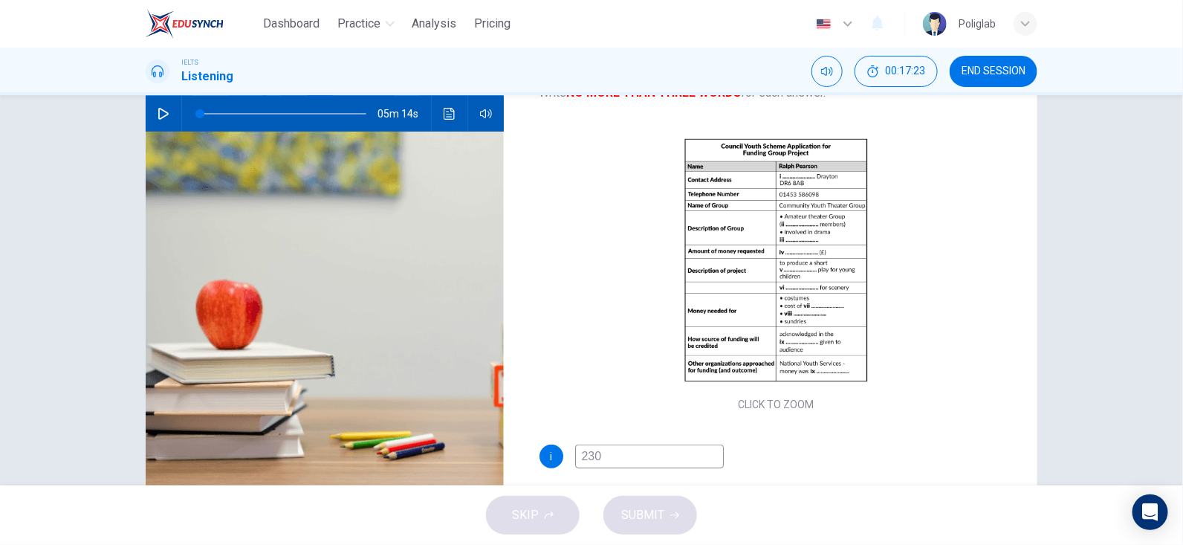
click at [438, 111] on button "Click to see the audio transcription" at bounding box center [450, 114] width 24 height 36
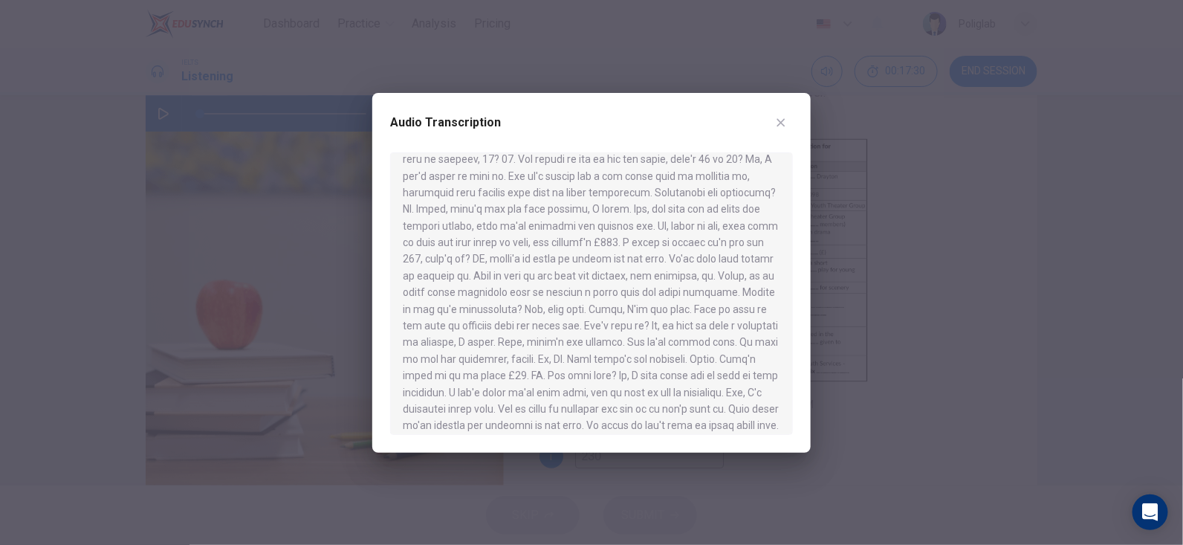
scroll to position [371, 0]
click at [800, 112] on div "Audio Transcription" at bounding box center [591, 273] width 438 height 360
click at [788, 120] on button "button" at bounding box center [781, 123] width 24 height 24
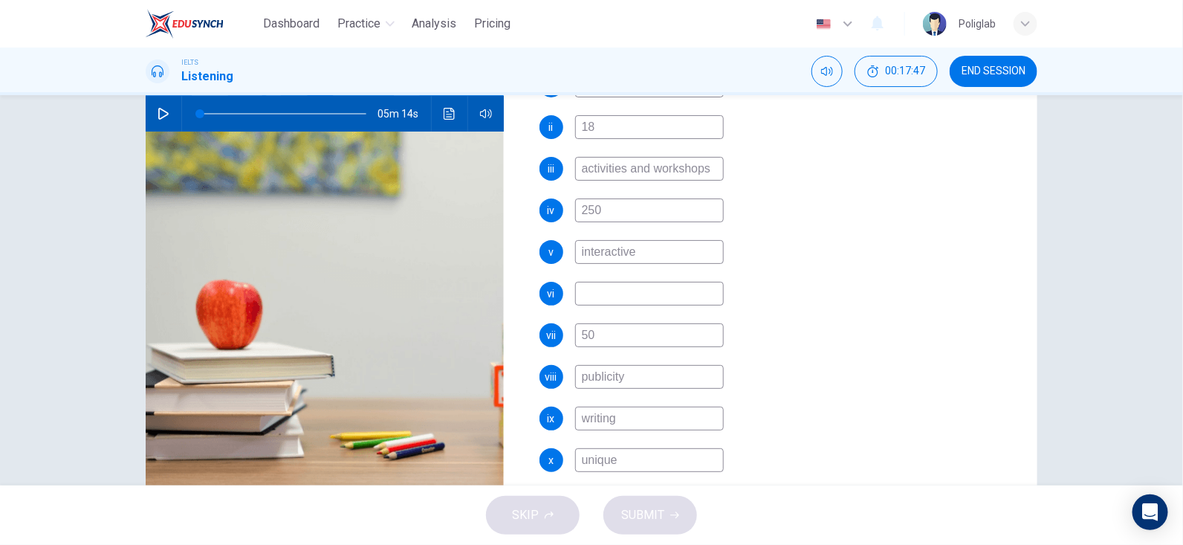
click at [711, 299] on input at bounding box center [649, 294] width 149 height 24
type input "a"
click at [686, 502] on button "SUBMIT" at bounding box center [650, 515] width 94 height 39
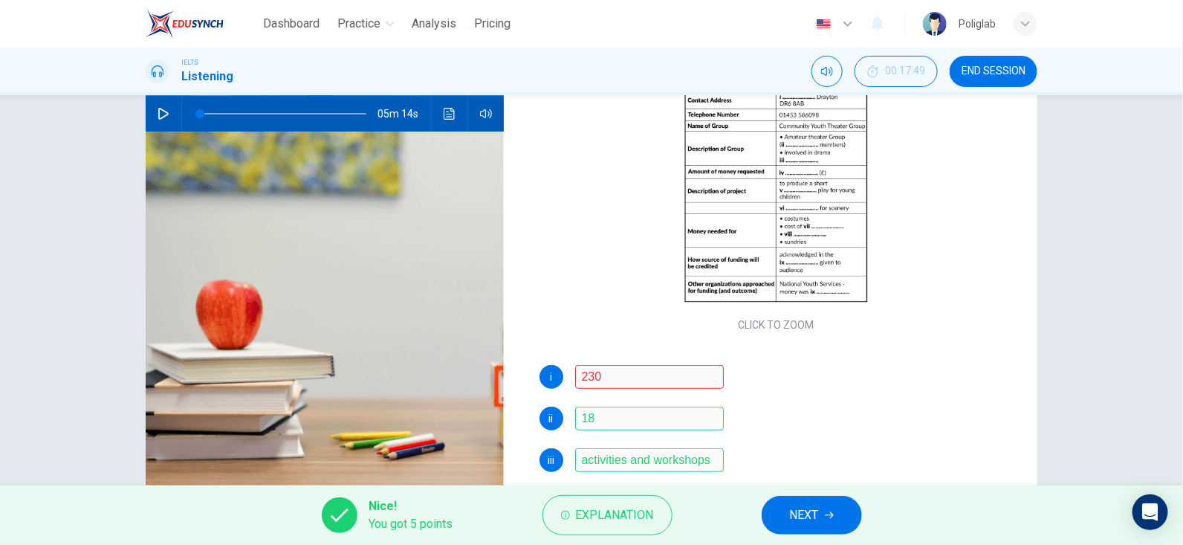
scroll to position [0, 0]
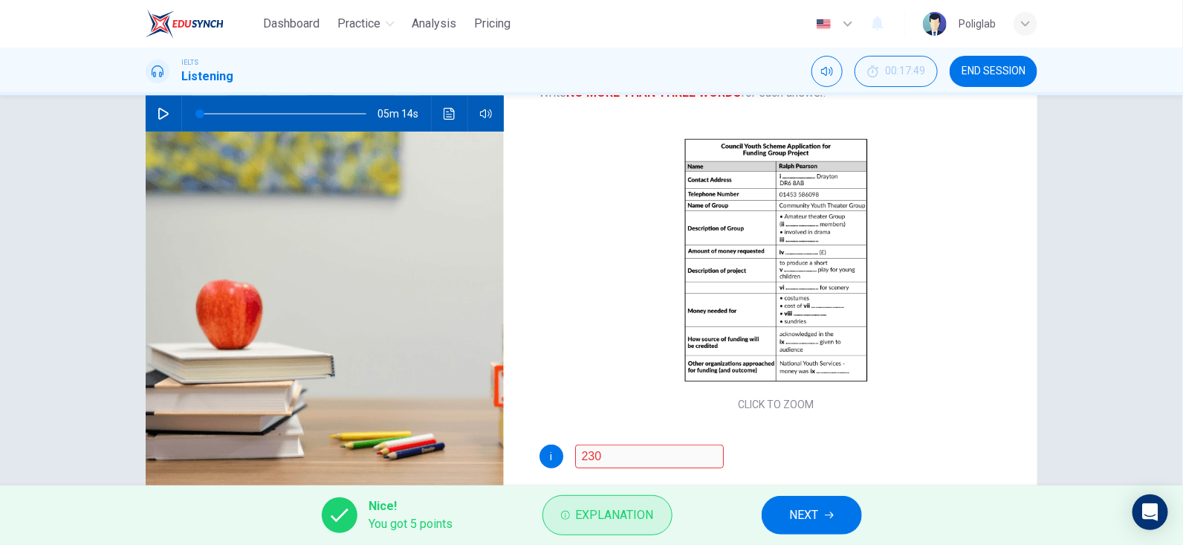
click at [627, 511] on span "Explanation" at bounding box center [615, 515] width 78 height 21
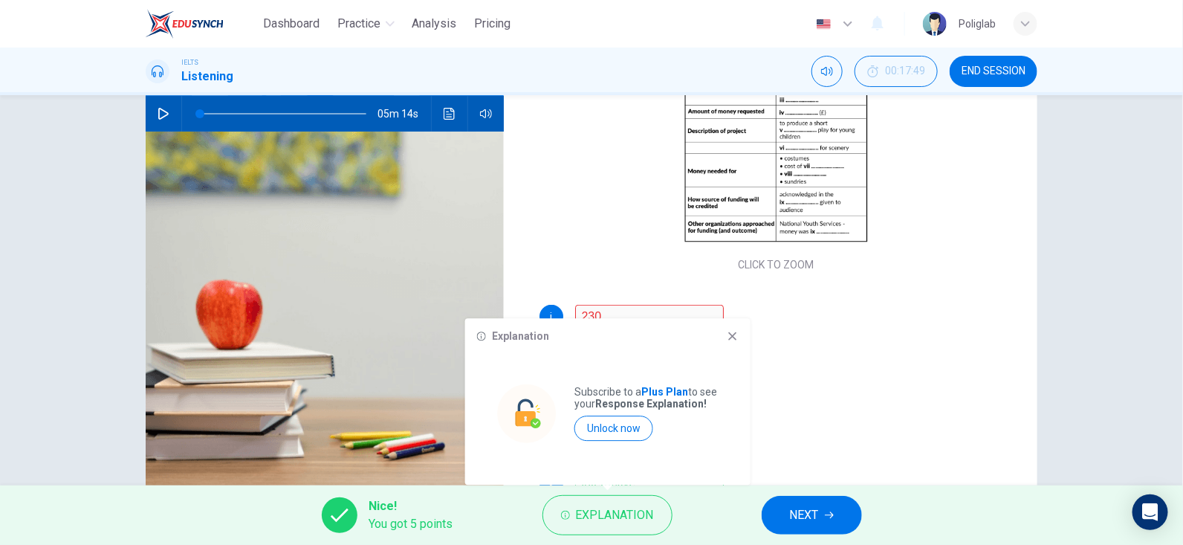
scroll to position [148, 0]
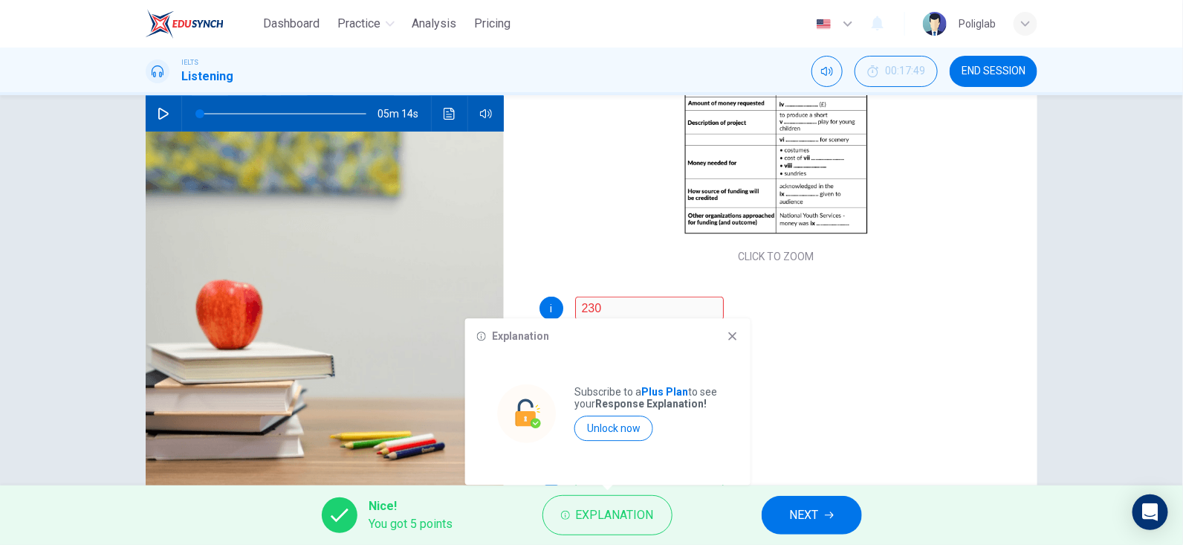
click at [737, 341] on icon at bounding box center [733, 336] width 12 height 12
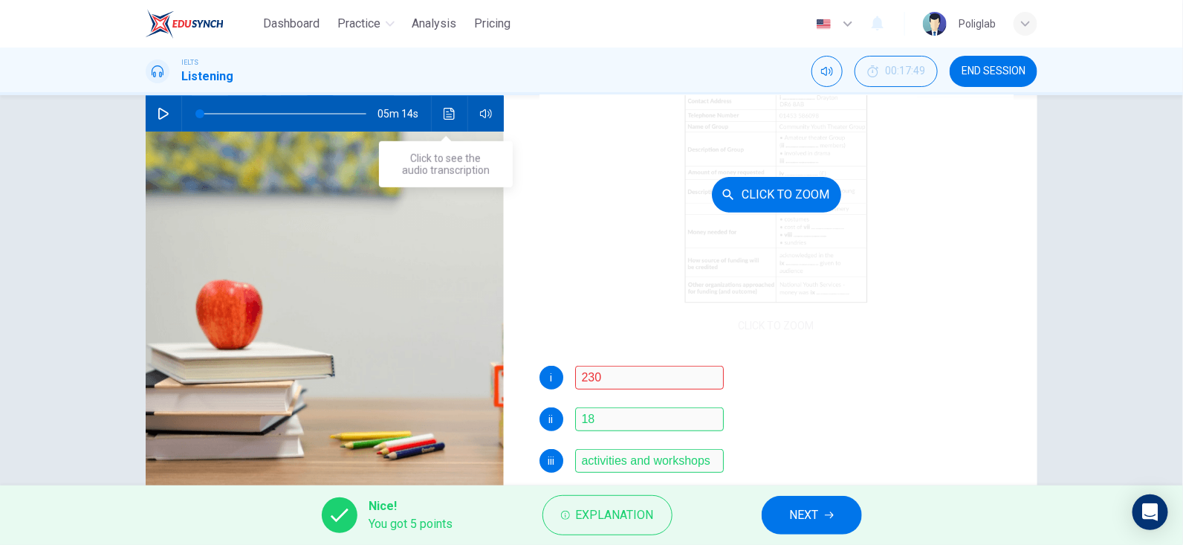
scroll to position [0, 0]
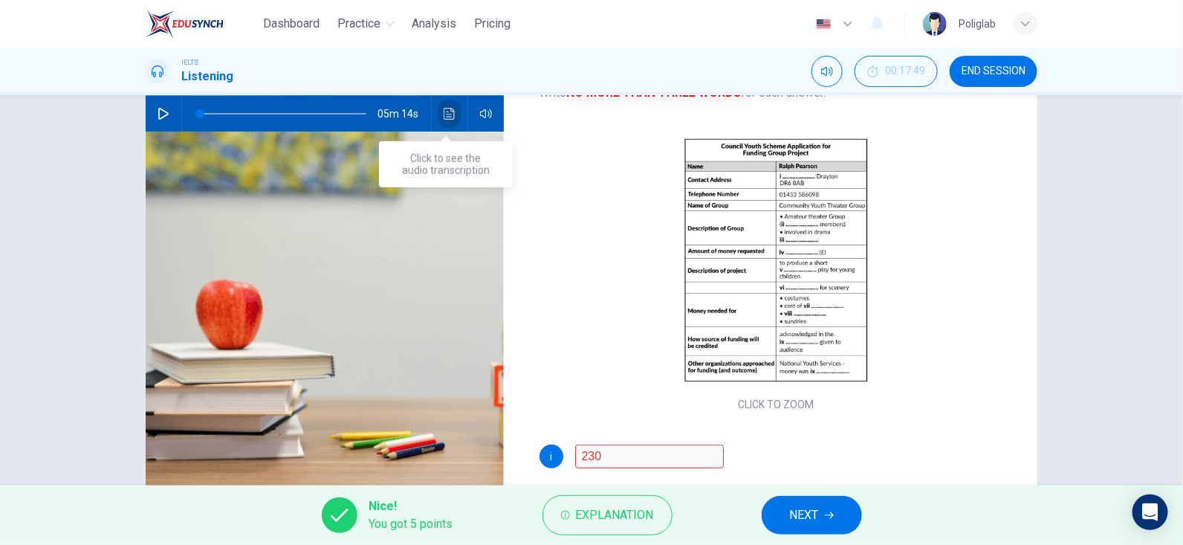
click at [444, 116] on icon "Click to see the audio transcription" at bounding box center [449, 114] width 11 height 12
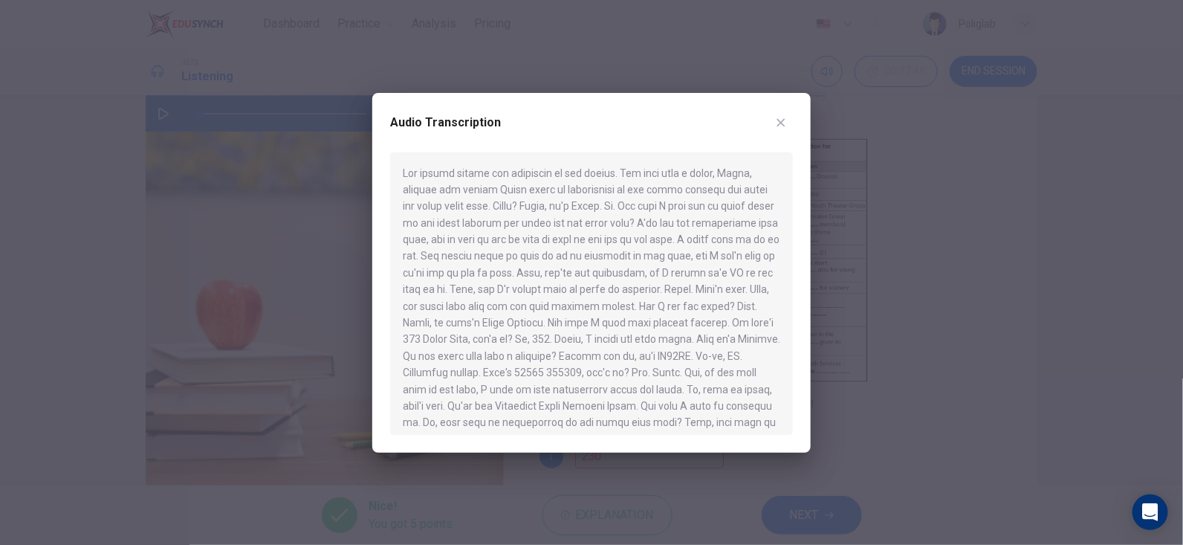
drag, startPoint x: 438, startPoint y: 343, endPoint x: 458, endPoint y: 343, distance: 20.8
click at [458, 343] on div at bounding box center [591, 293] width 403 height 282
click at [781, 128] on icon "button" at bounding box center [781, 123] width 12 height 12
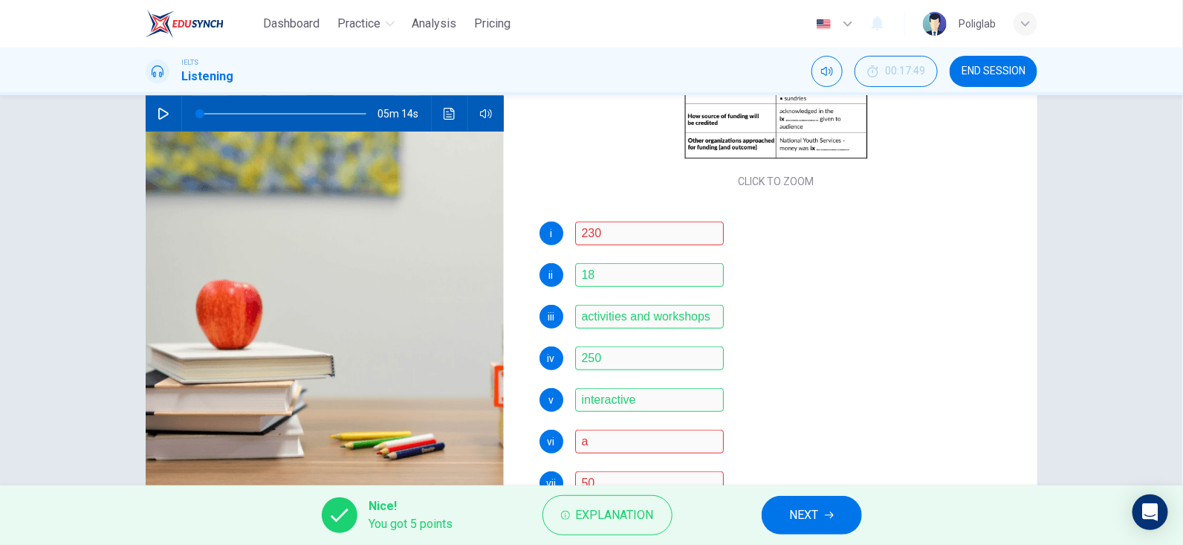
scroll to position [74, 0]
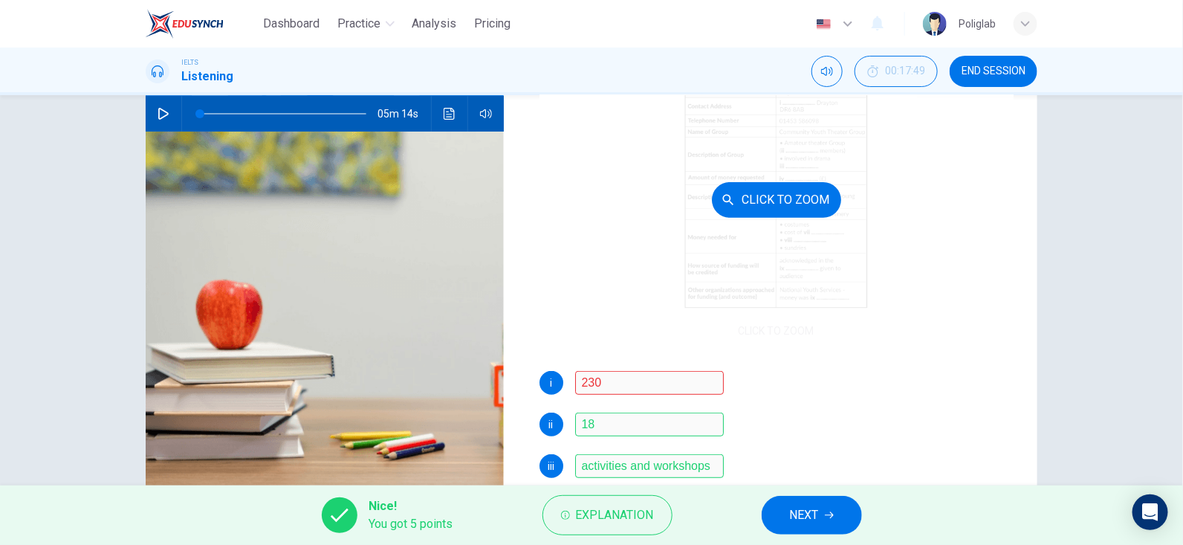
click at [889, 310] on div "Click to Zoom" at bounding box center [776, 199] width 475 height 283
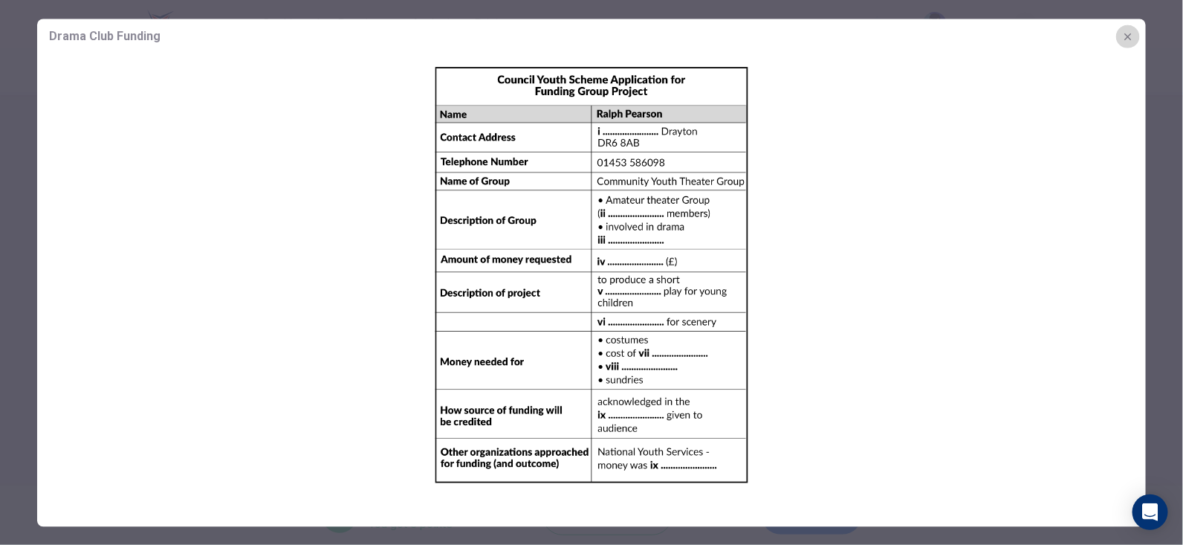
click at [1136, 35] on button "button" at bounding box center [1128, 37] width 24 height 24
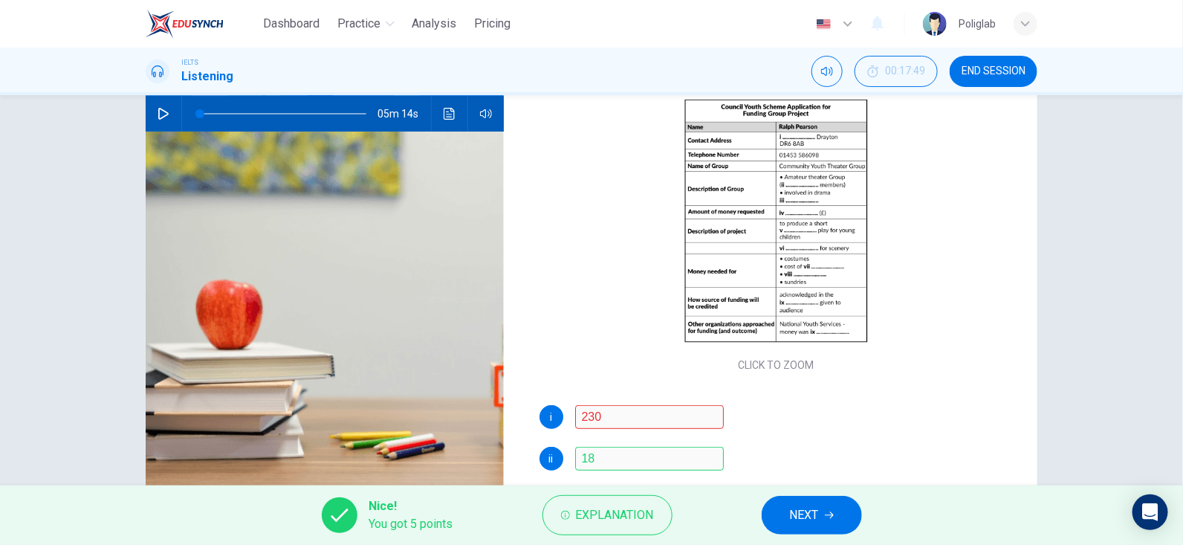
scroll to position [7, 0]
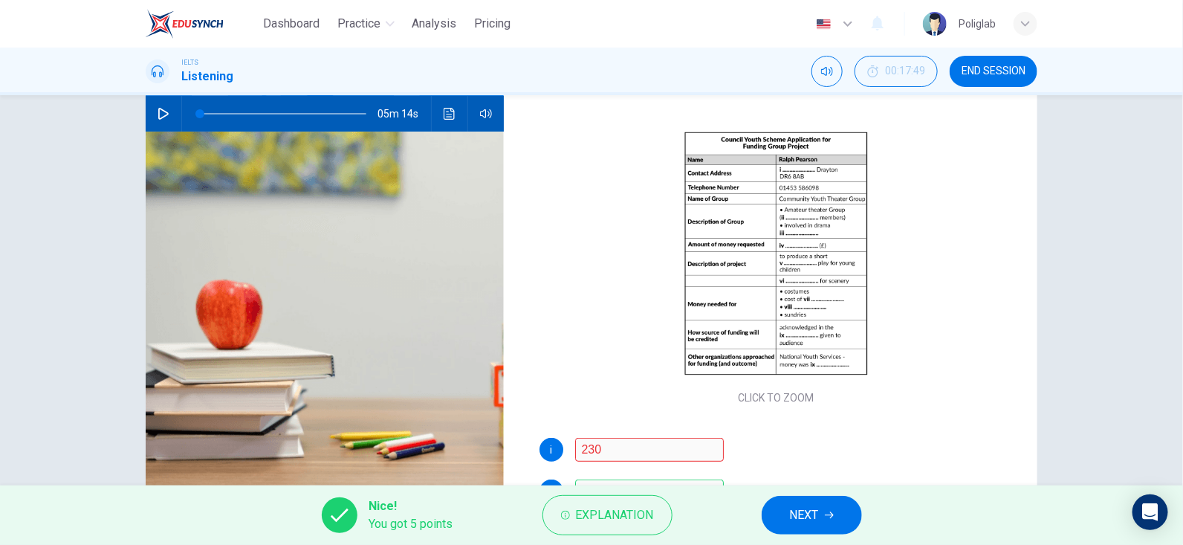
click at [1013, 84] on button "END SESSION" at bounding box center [994, 71] width 88 height 31
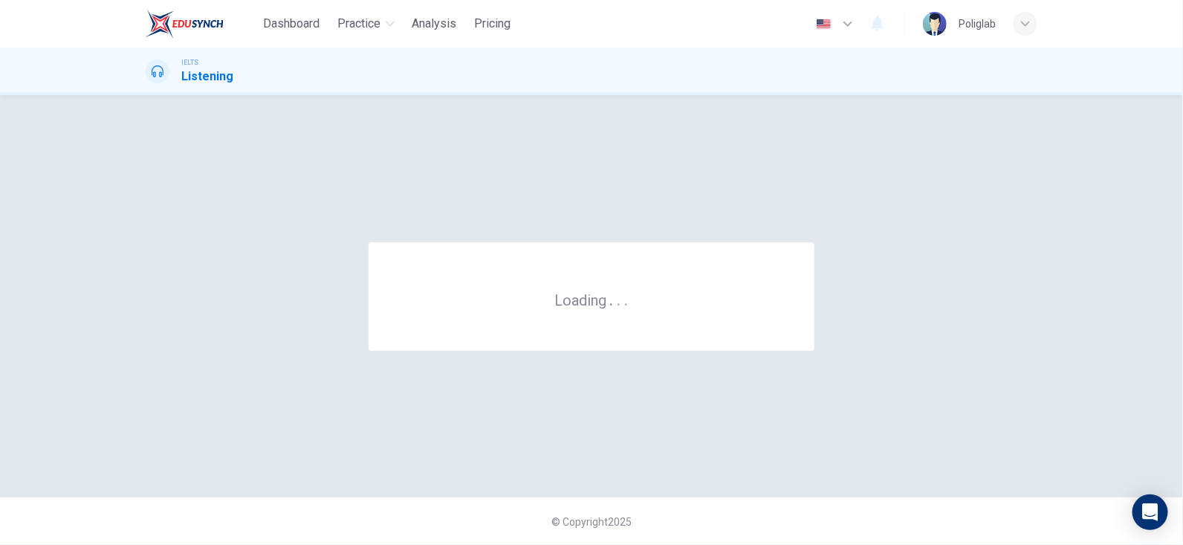
scroll to position [0, 0]
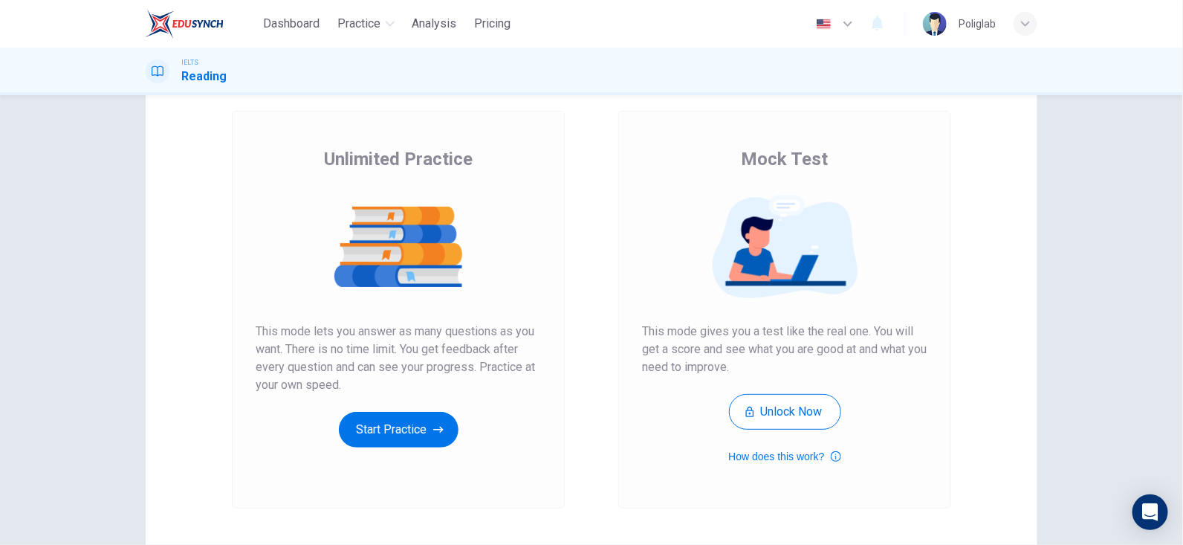
scroll to position [74, 0]
click at [421, 422] on button "Start Practice" at bounding box center [399, 430] width 120 height 36
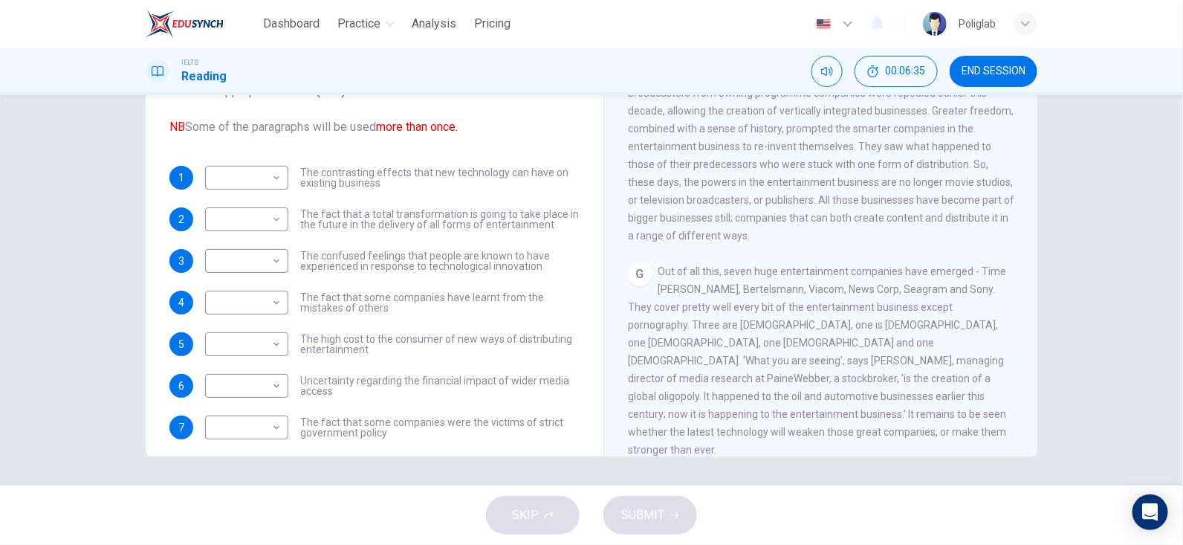
scroll to position [1092, 0]
click at [276, 178] on body "Dashboard Practice Analysis Pricing English en ​ Poliglab IELTS Reading 00:07:3…" at bounding box center [591, 272] width 1183 height 545
click at [276, 178] on div at bounding box center [591, 272] width 1183 height 545
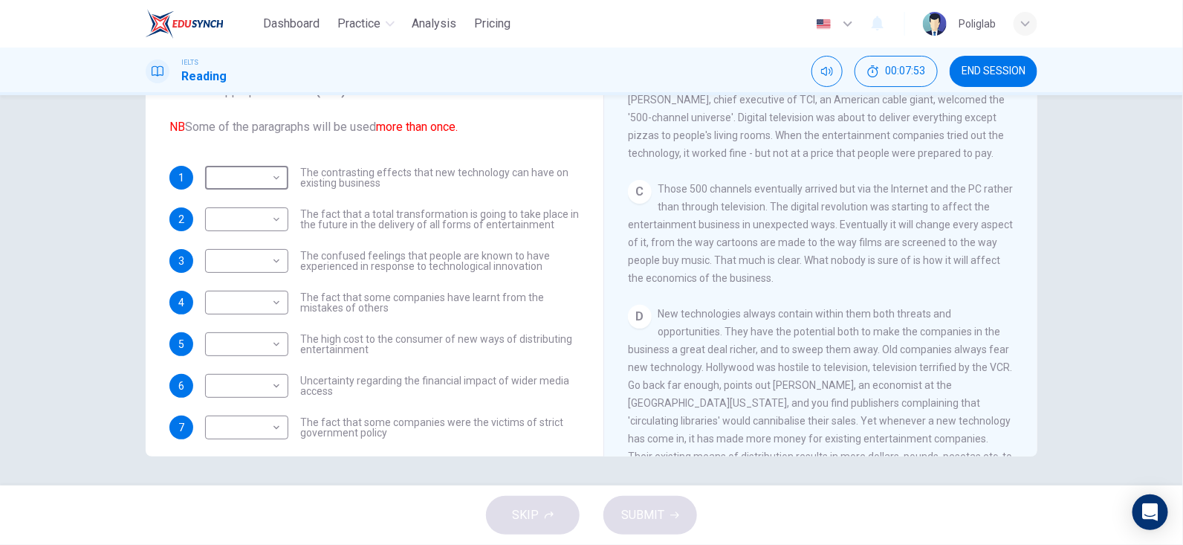
scroll to position [423, 0]
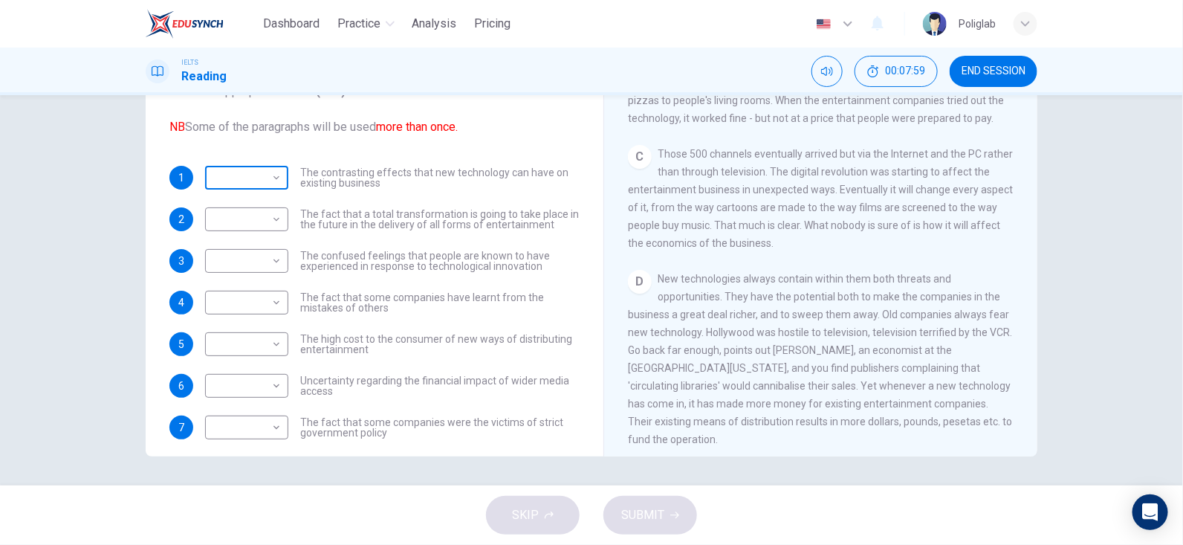
click at [247, 175] on body "Dashboard Practice Analysis Pricing English en ​ Poliglab IELTS Reading 00:07:5…" at bounding box center [591, 272] width 1183 height 545
click at [227, 244] on li "C" at bounding box center [242, 248] width 83 height 24
type input "C"
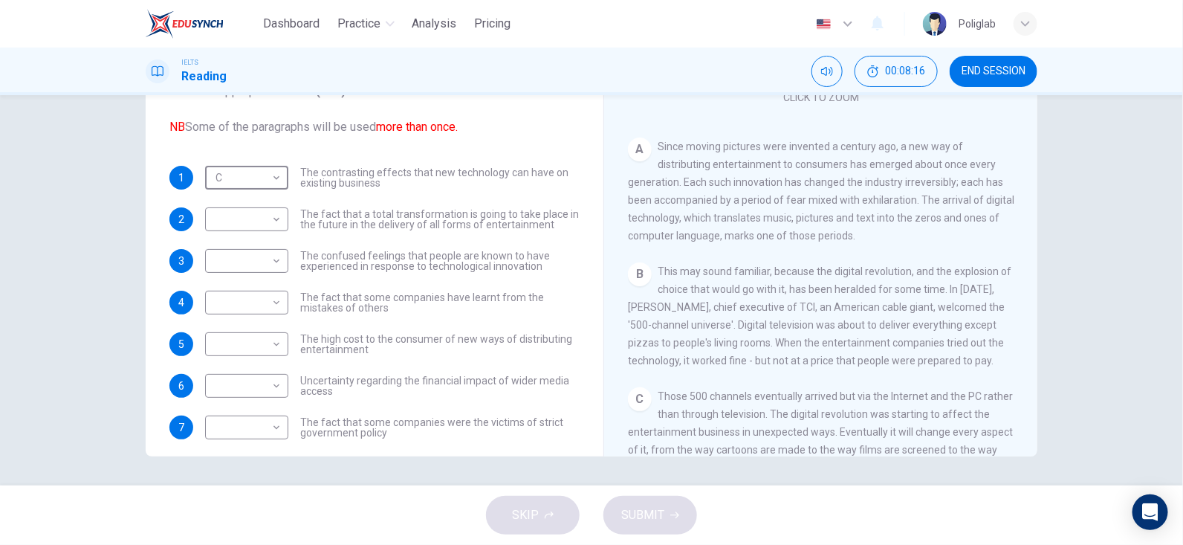
scroll to position [126, 0]
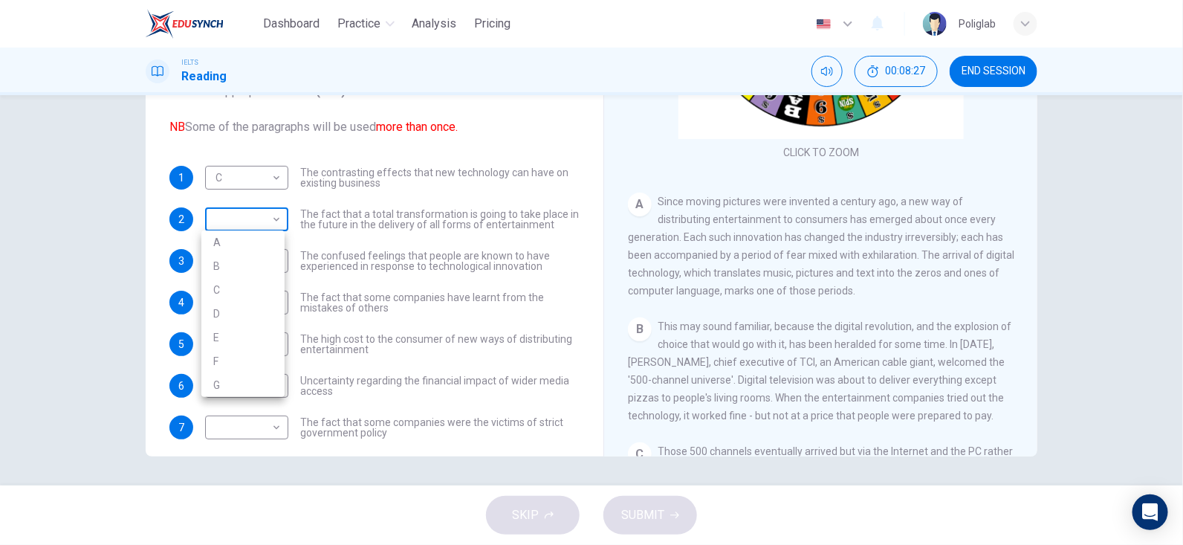
click at [224, 224] on body "Dashboard Practice Analysis Pricing English en ​ Poliglab IELTS Reading 00:08:2…" at bounding box center [591, 272] width 1183 height 545
click at [227, 247] on li "A" at bounding box center [242, 242] width 83 height 24
type input "A"
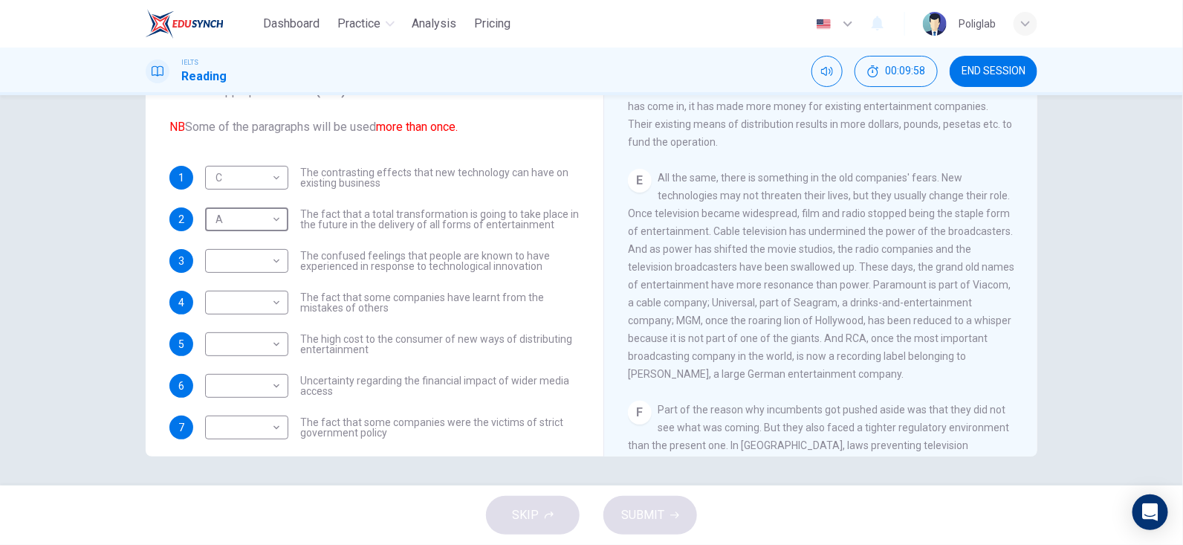
scroll to position [54, 0]
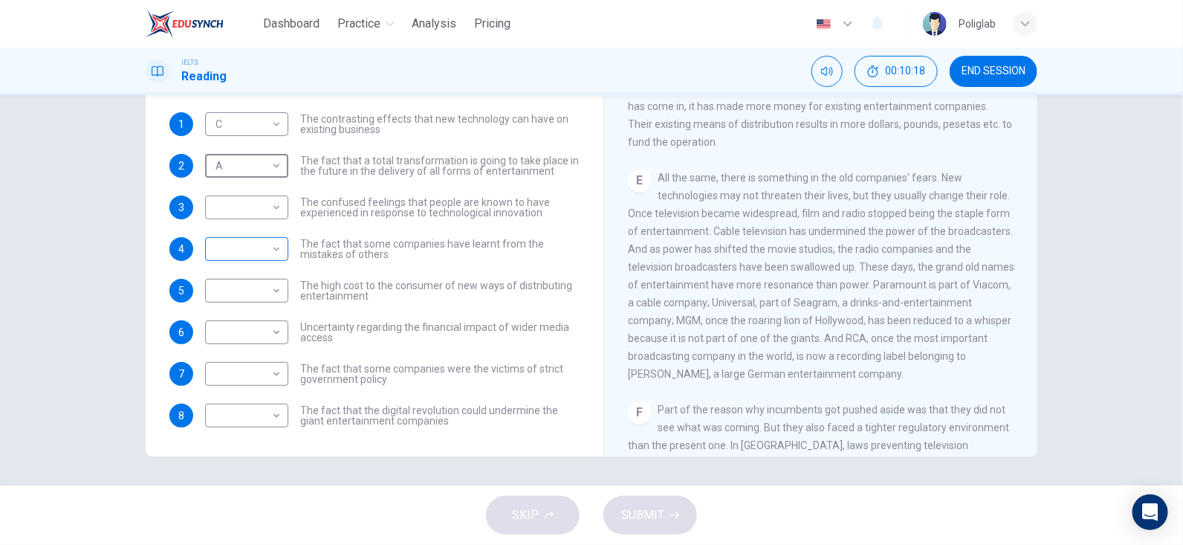
click at [273, 243] on body "Dashboard Practice Analysis Pricing English en ​ Poliglab IELTS Reading 00:10:1…" at bounding box center [591, 272] width 1183 height 545
click at [233, 368] on li "E" at bounding box center [242, 366] width 83 height 24
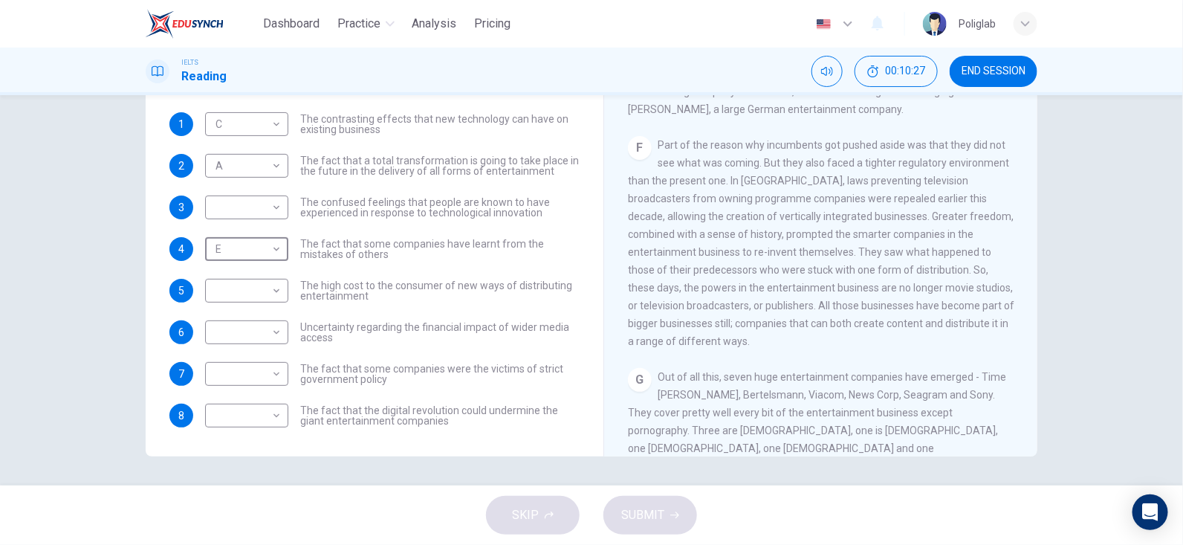
scroll to position [1017, 0]
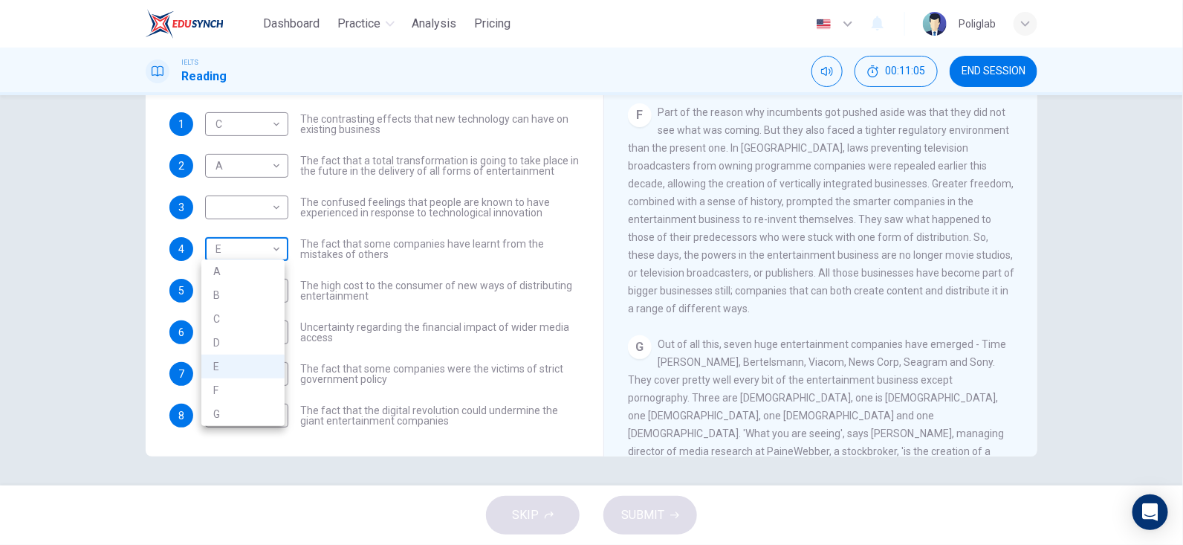
click at [257, 239] on body "Dashboard Practice Analysis Pricing English en ​ Poliglab IELTS Reading 00:11:0…" at bounding box center [591, 272] width 1183 height 545
click at [228, 388] on li "F" at bounding box center [242, 390] width 83 height 24
type input "F"
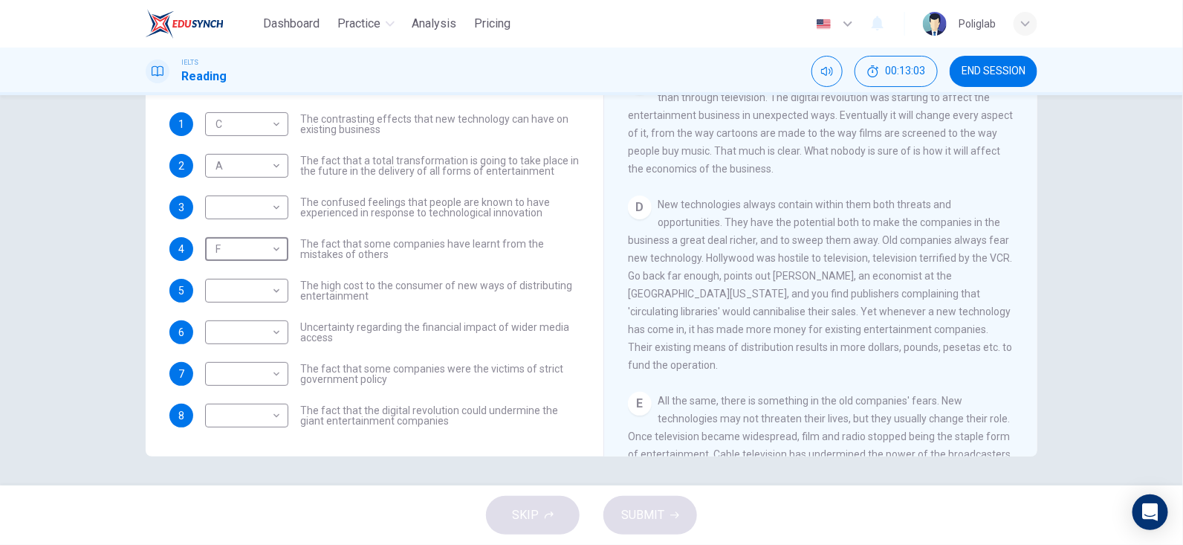
scroll to position [571, 0]
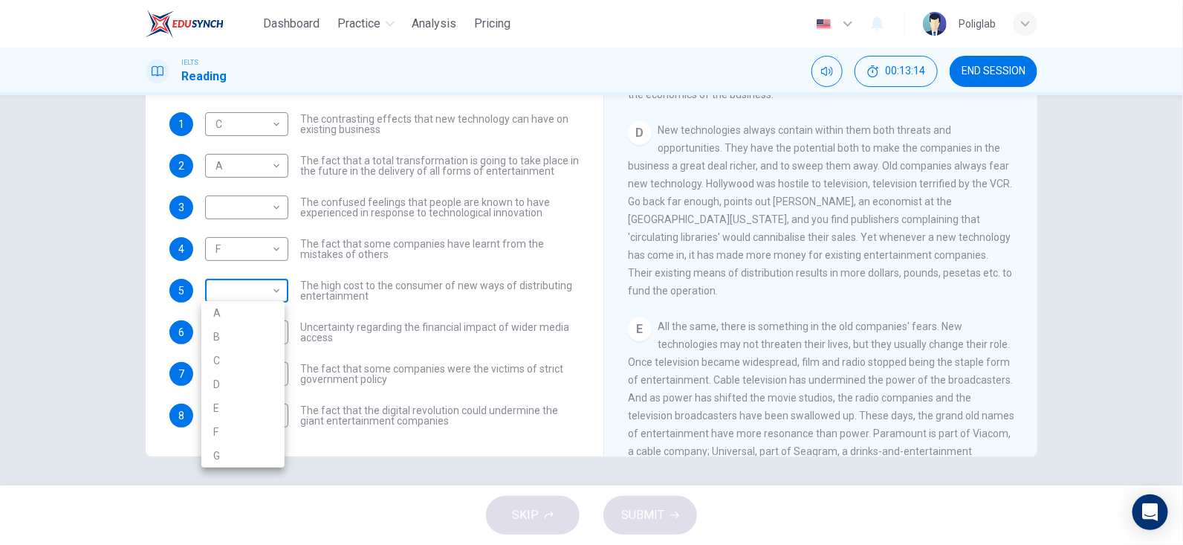
click at [274, 288] on body "Dashboard Practice Analysis Pricing English en ​ Poliglab IELTS Reading 00:13:1…" at bounding box center [591, 272] width 1183 height 545
click at [248, 376] on li "D" at bounding box center [242, 384] width 83 height 24
type input "D"
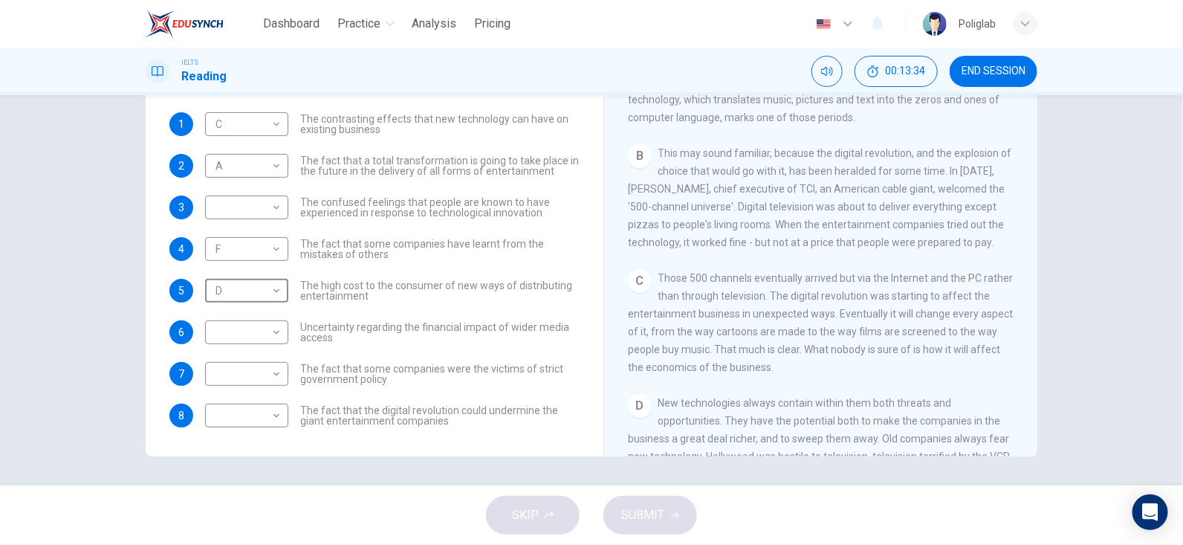
scroll to position [274, 0]
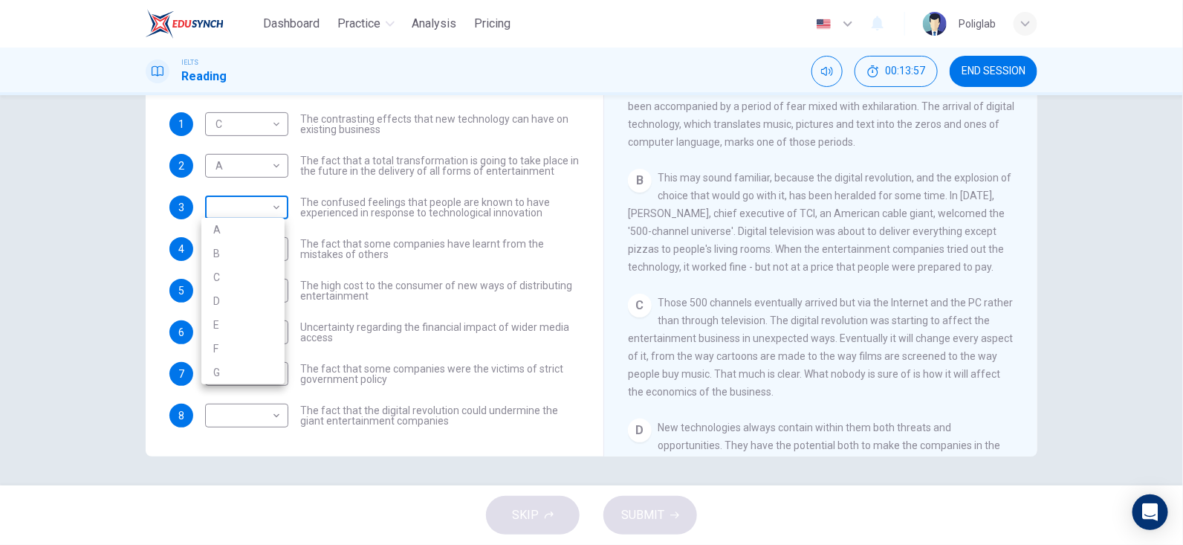
click at [254, 197] on body "Dashboard Practice Analysis Pricing English en ​ Poliglab IELTS Reading 00:13:5…" at bounding box center [591, 272] width 1183 height 545
click at [257, 254] on li "B" at bounding box center [242, 254] width 83 height 24
type input "B"
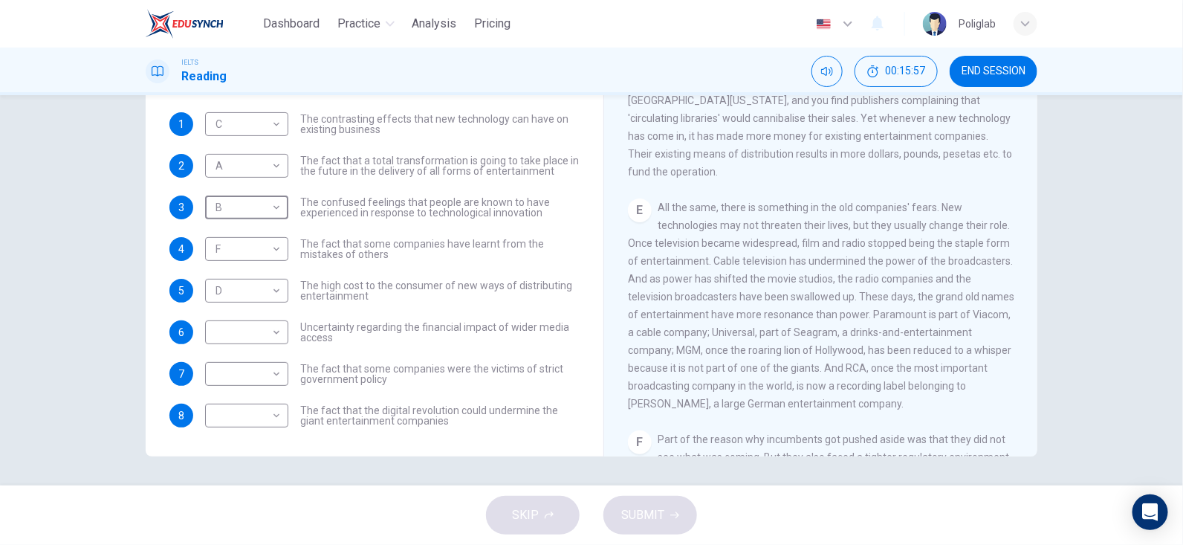
scroll to position [720, 0]
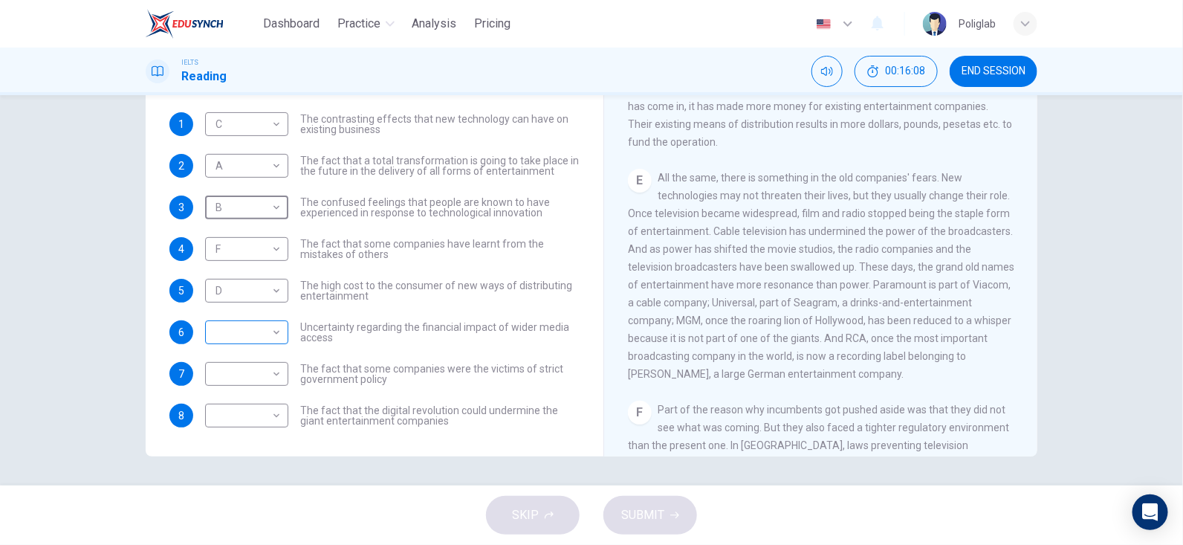
click at [273, 324] on body "Dashboard Practice Analysis Pricing English en ​ Poliglab IELTS Reading 00:16:0…" at bounding box center [591, 272] width 1183 height 545
click at [230, 451] on li "E" at bounding box center [242, 450] width 83 height 24
type input "E"
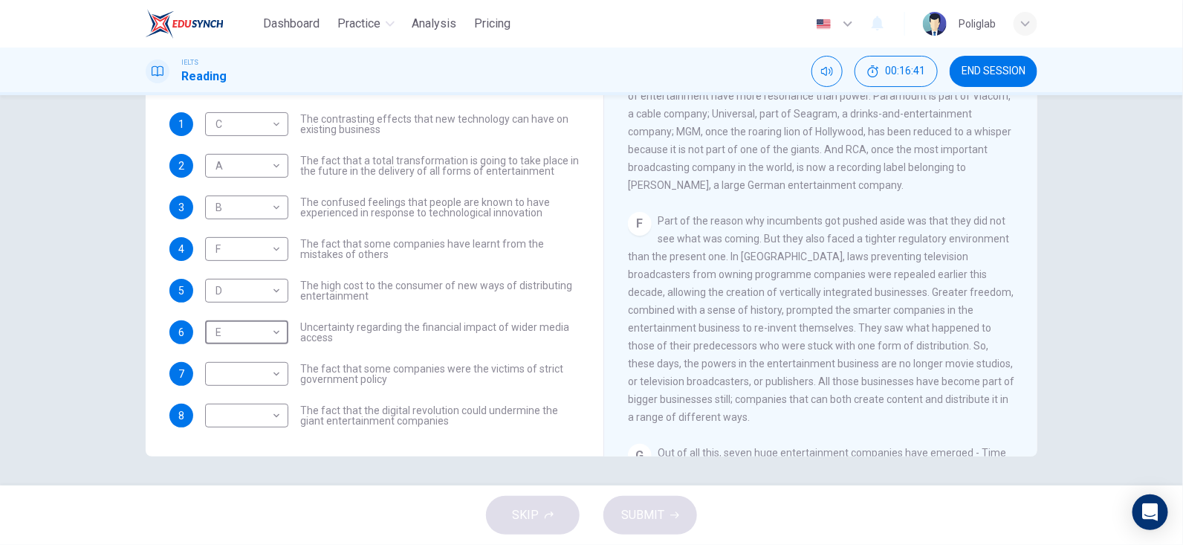
scroll to position [943, 0]
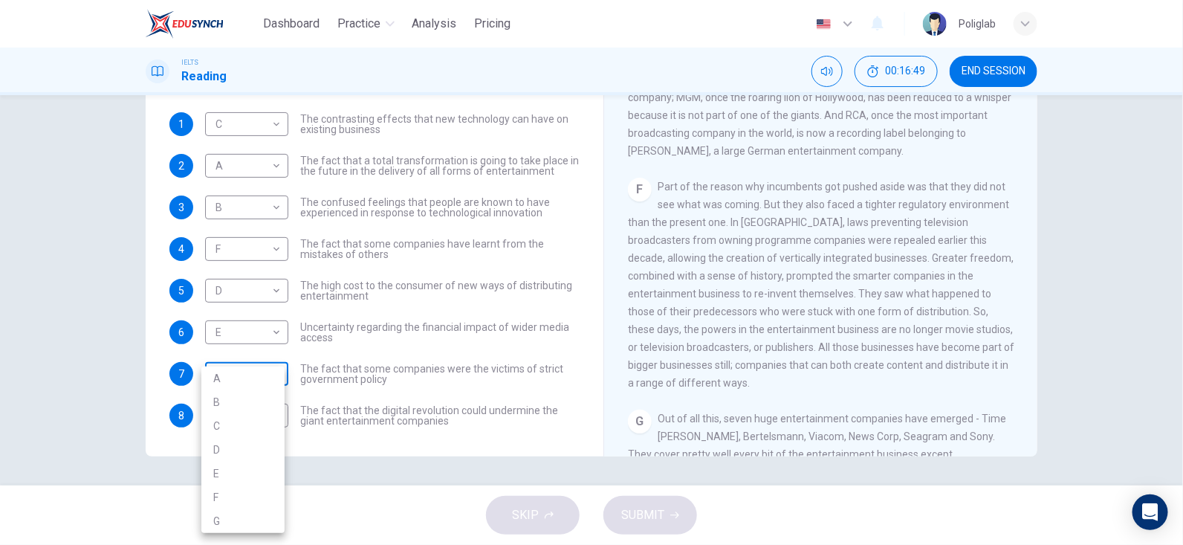
click at [247, 366] on body "Dashboard Practice Analysis Pricing English en ​ Poliglab IELTS Reading 00:16:4…" at bounding box center [591, 272] width 1183 height 545
click at [220, 496] on li "F" at bounding box center [242, 497] width 83 height 24
type input "F"
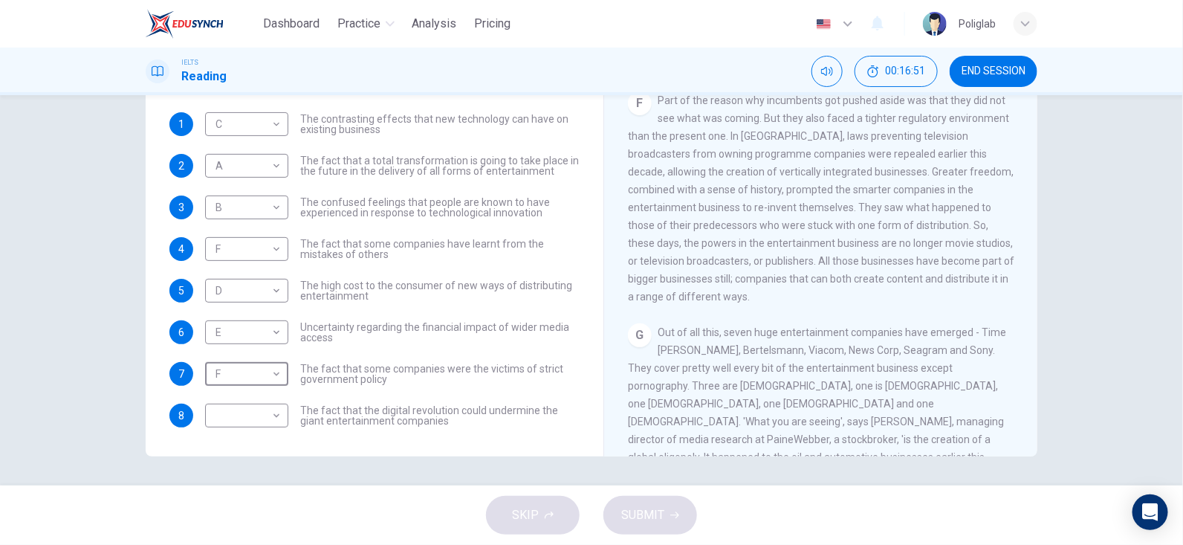
scroll to position [1092, 0]
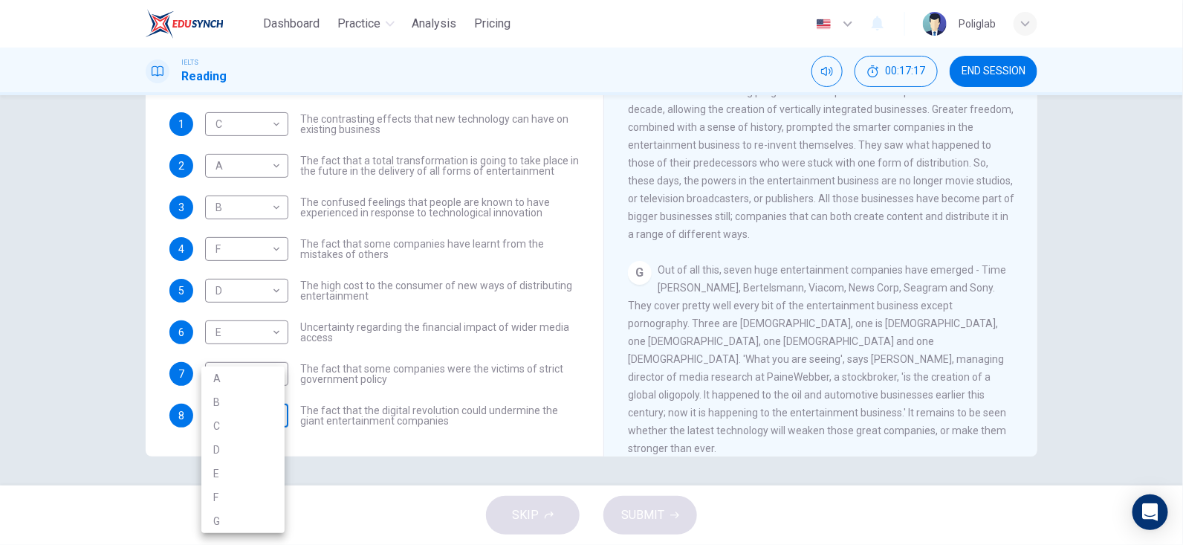
click at [214, 407] on body "Dashboard Practice Analysis Pricing English en ​ Poliglab IELTS Reading 00:17:1…" at bounding box center [591, 272] width 1183 height 545
click at [224, 514] on li "G" at bounding box center [242, 521] width 83 height 24
type input "G"
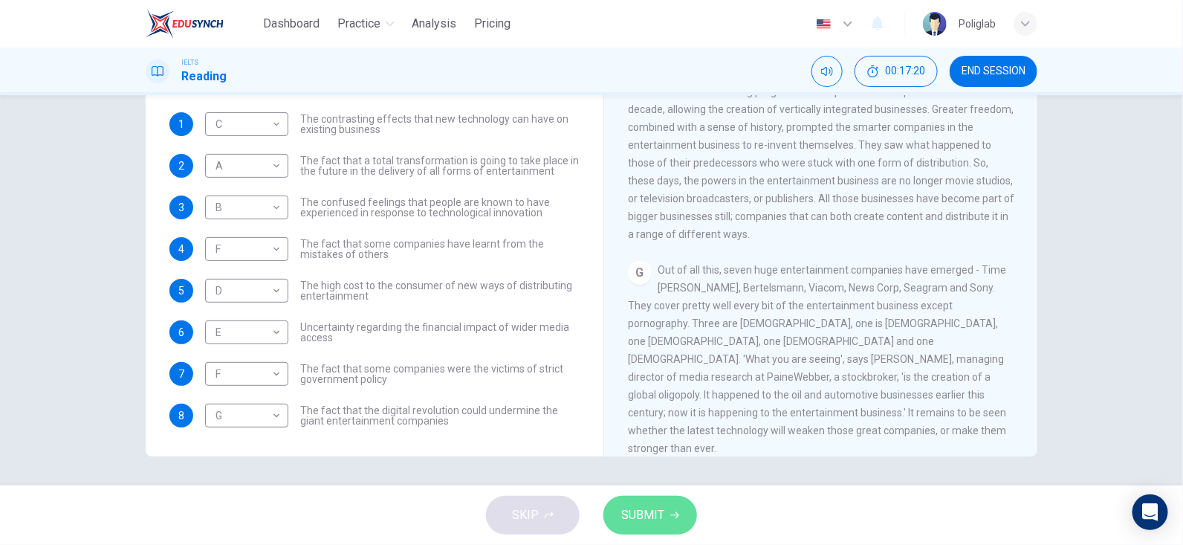
click at [675, 516] on icon "button" at bounding box center [674, 515] width 9 height 9
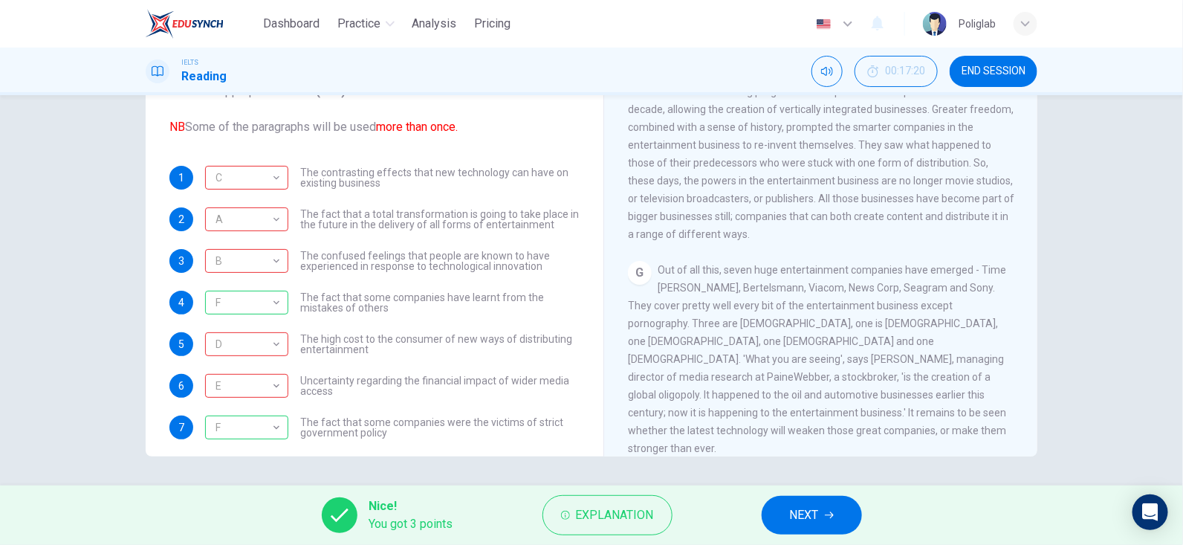
scroll to position [54, 0]
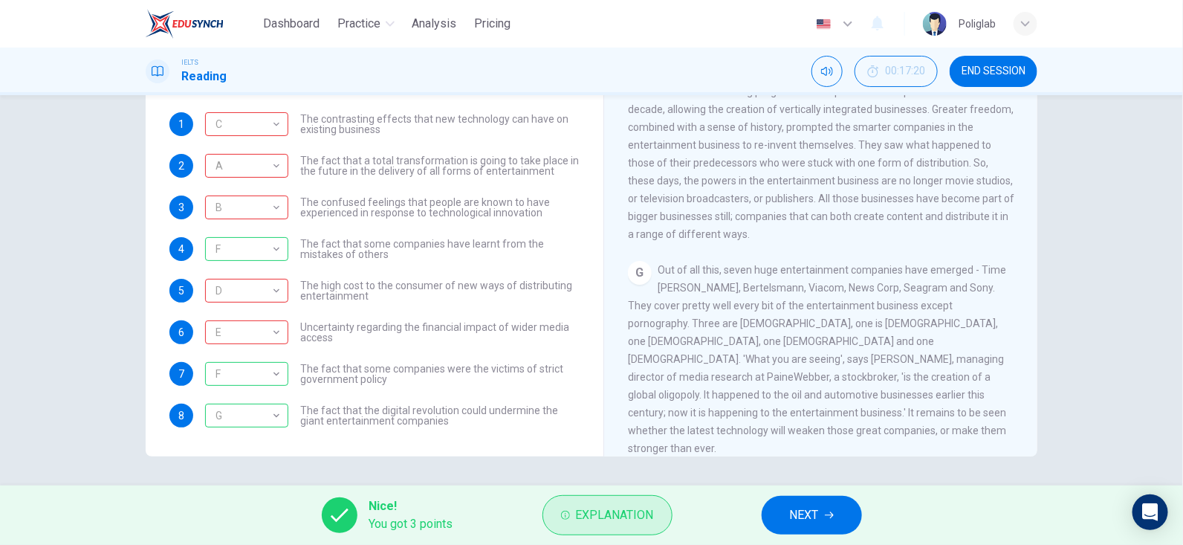
click at [644, 501] on button "Explanation" at bounding box center [607, 515] width 130 height 40
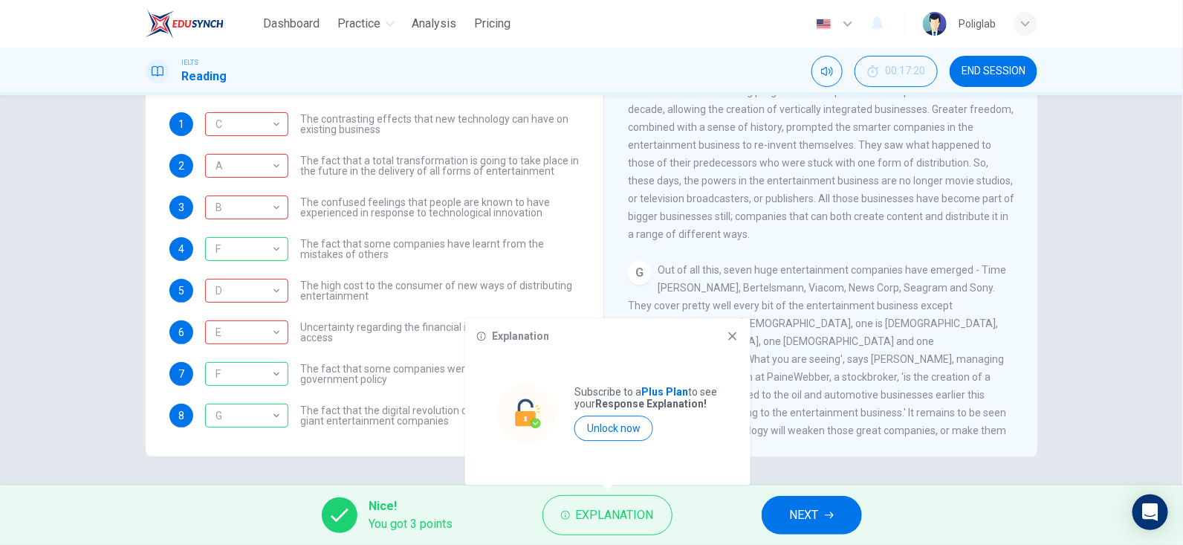
click at [723, 343] on div "Explanation Subscribe to a Plus Plan to see your Response Explanation! Unlock n…" at bounding box center [607, 401] width 285 height 166
click at [728, 339] on icon at bounding box center [733, 336] width 12 height 12
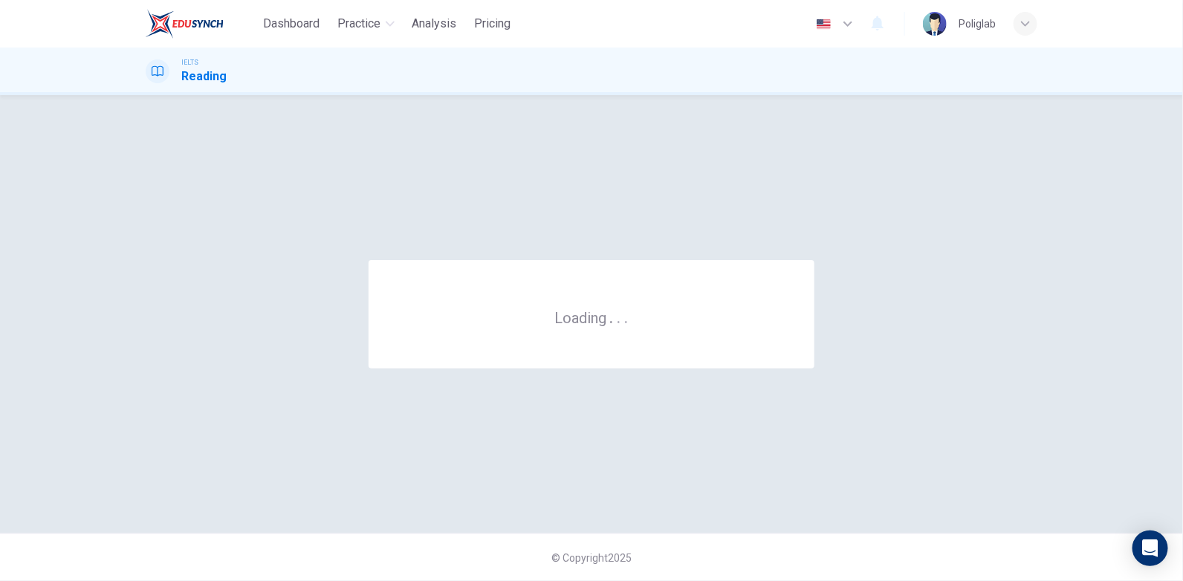
scroll to position [0, 0]
